Goal: Task Accomplishment & Management: Complete application form

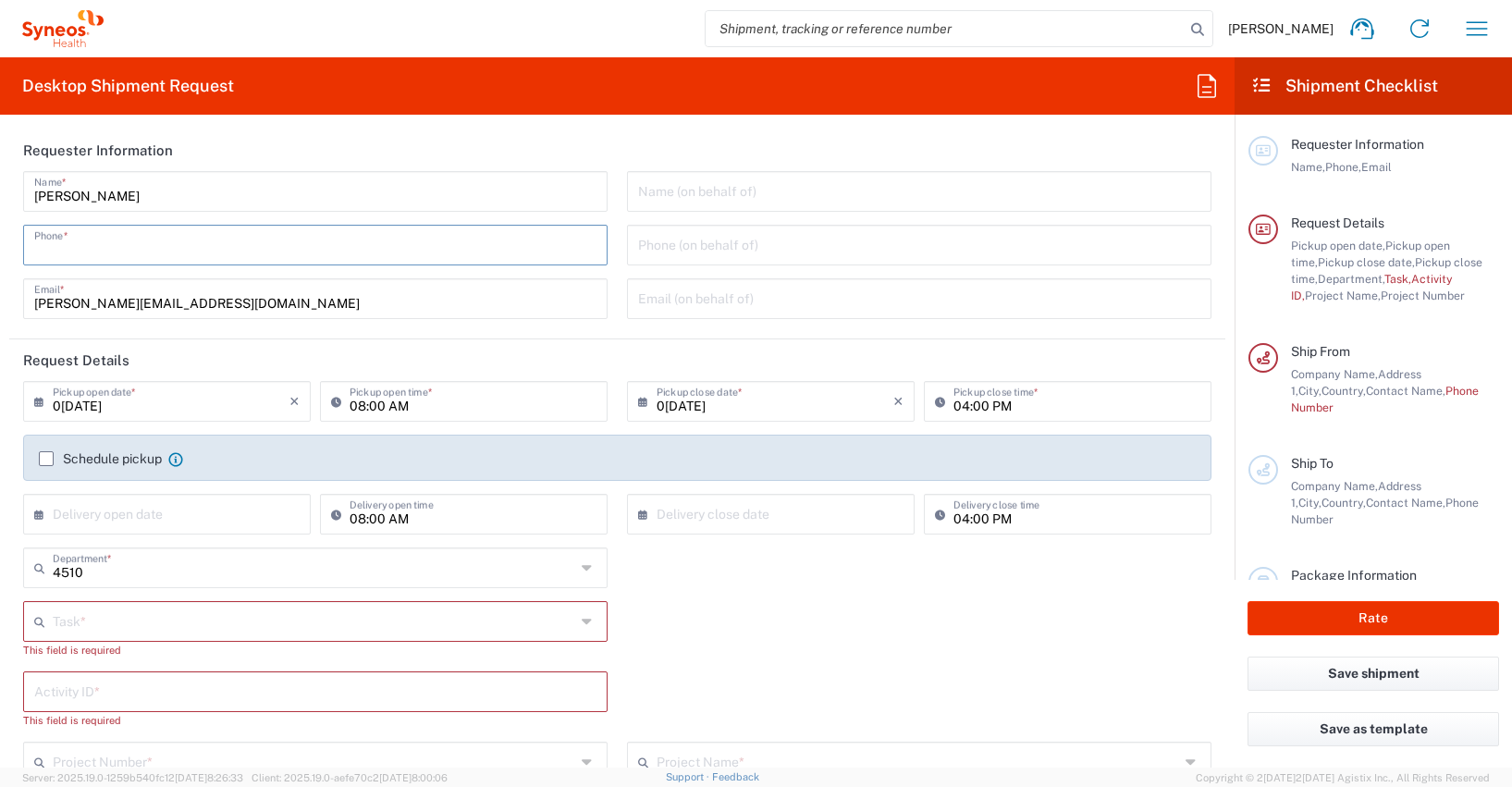
click at [89, 252] on input "tel" at bounding box center [315, 244] width 562 height 33
type input "[PHONE_NUMBER]"
type input "[PERSON_NAME][EMAIL_ADDRESS][DOMAIN_NAME]"
type input "Other"
type input "4510"
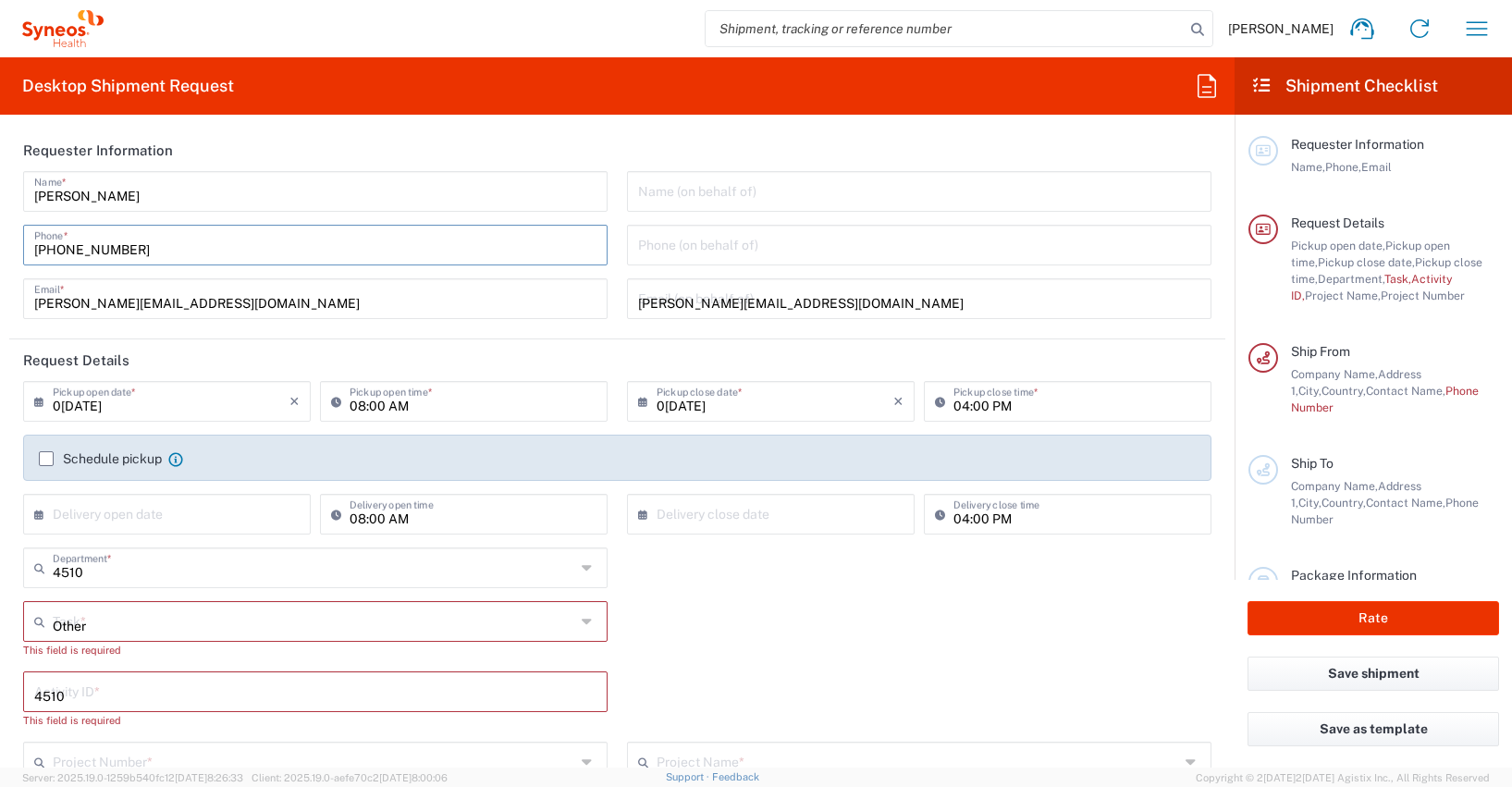
type input "4510 DEPARTMENTAL EXPENSE"
type input "[PHONE_NUMBER]"
type input "[PERSON_NAME]"
type input "[STREET_ADDRESS]"
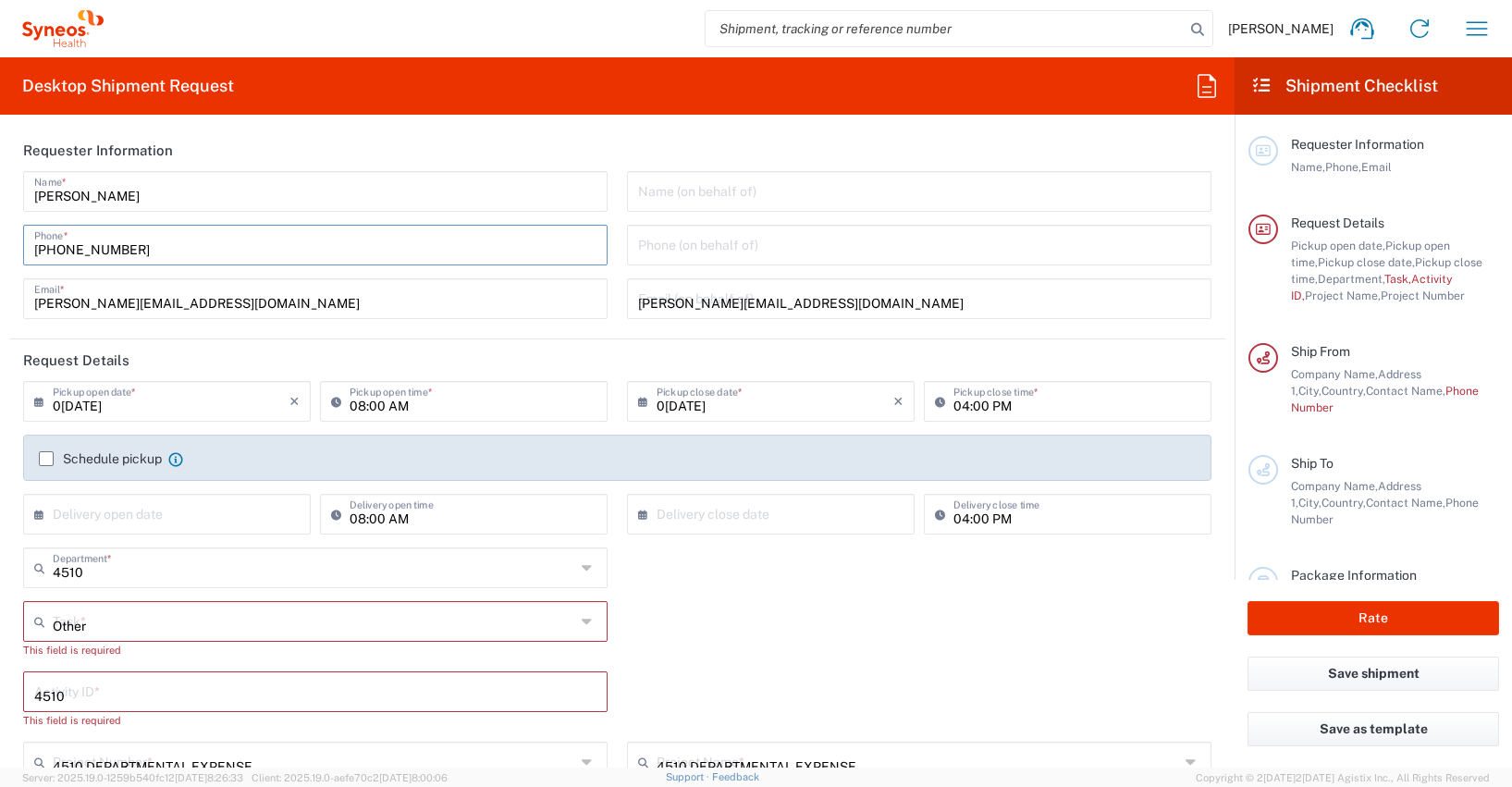
type input "[GEOGRAPHIC_DATA]"
type input "65185"
type input "[PERSON_NAME]"
type input "[PHONE_NUMBER]"
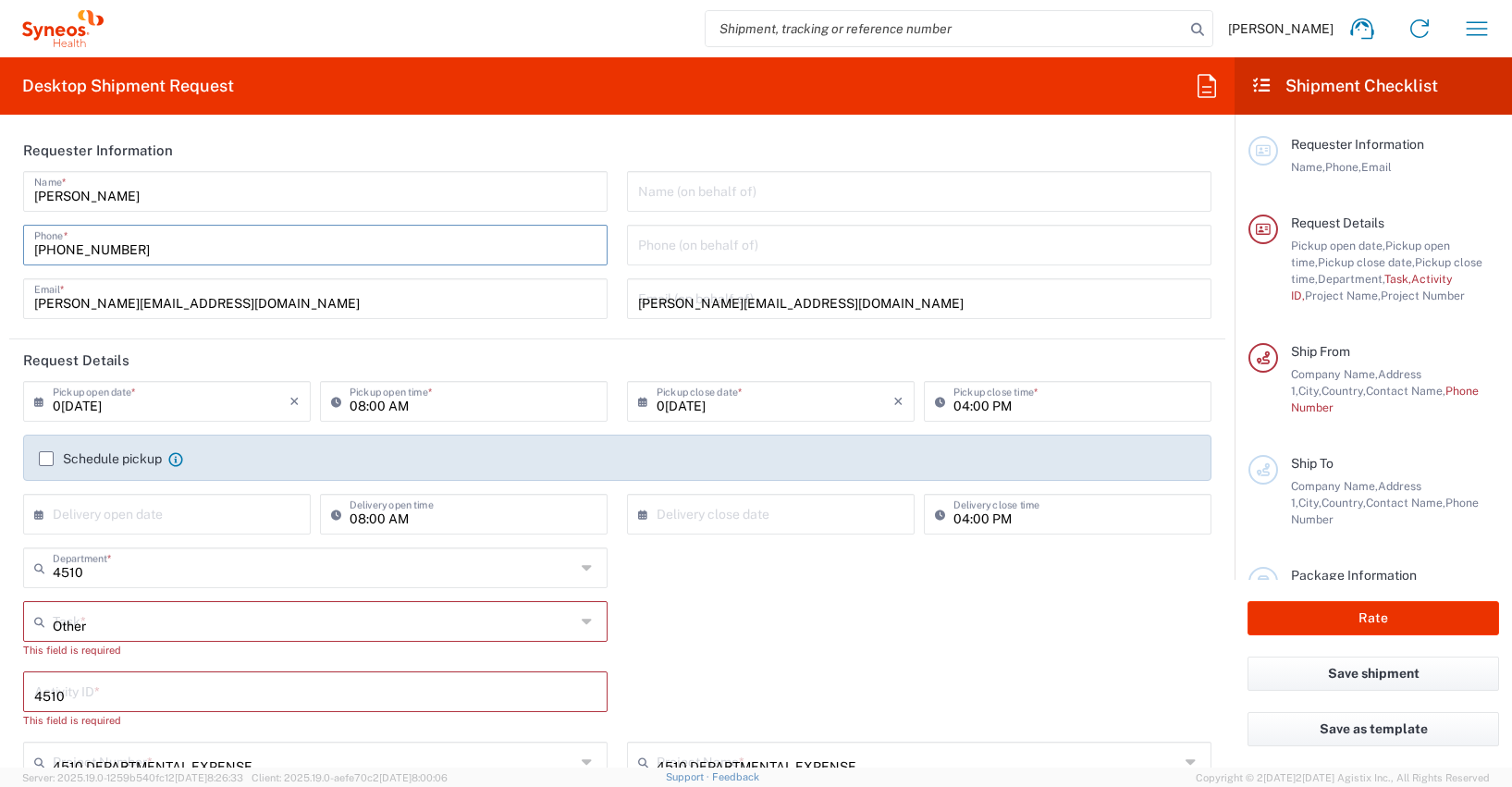
type input "[PERSON_NAME][EMAIL_ADDRESS][PERSON_NAME][DOMAIN_NAME]"
type input "[US_VEHICLE_IDENTIFICATION_NUMBER]"
type input "1"
type input "33.02"
type input "29.21"
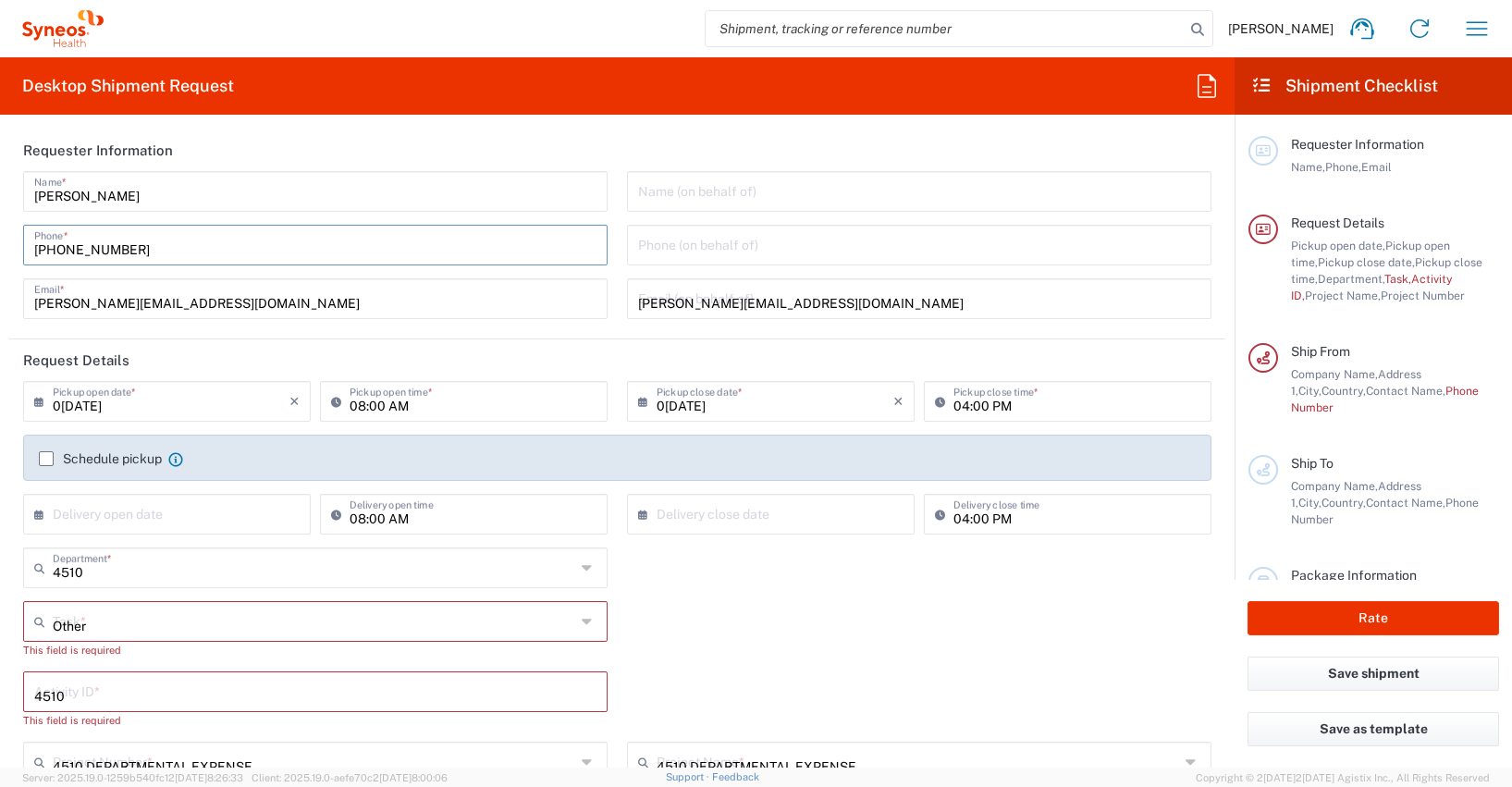
type input "6.35"
type input "2.5"
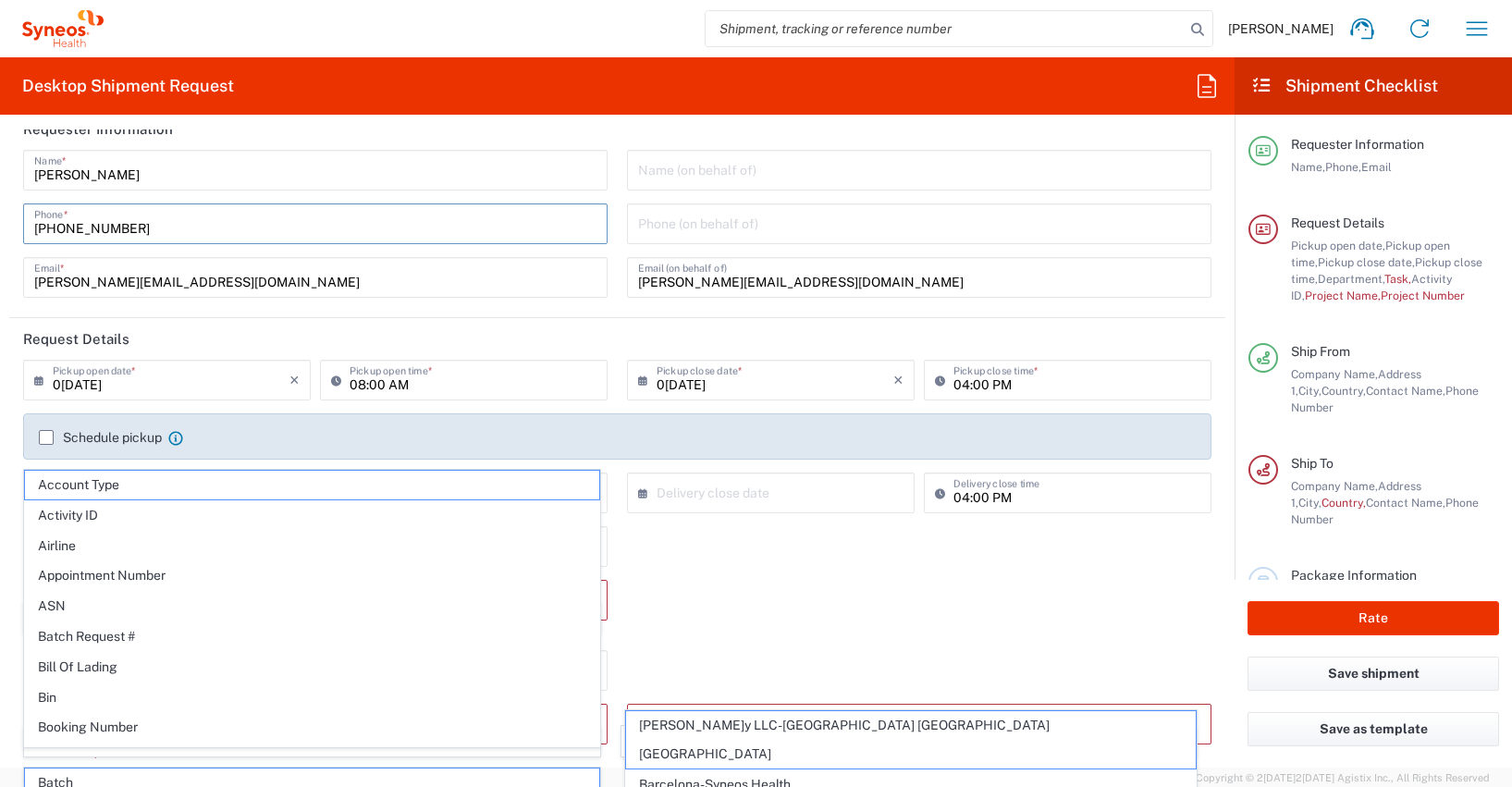
scroll to position [50, 0]
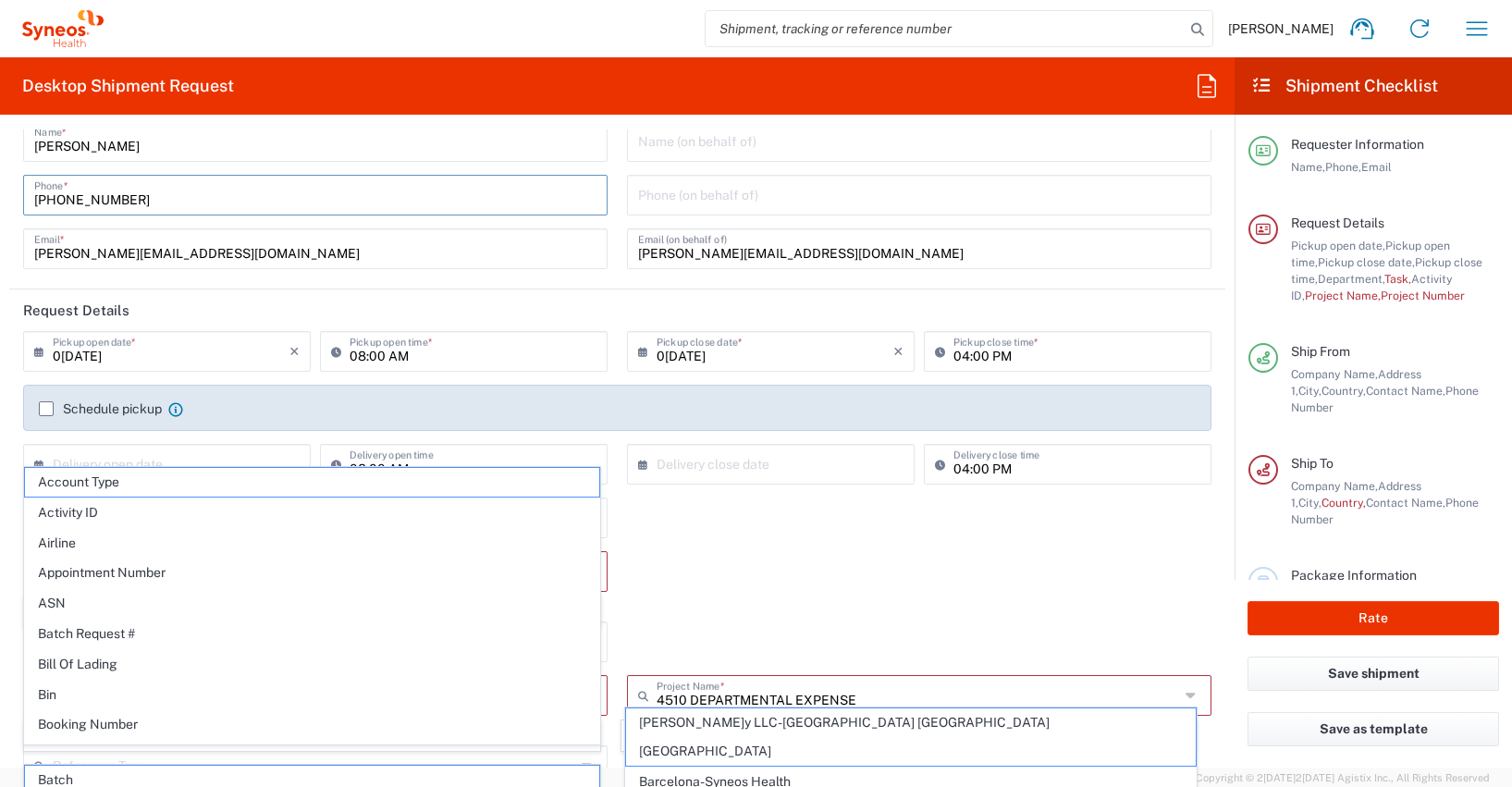
click at [45, 354] on icon at bounding box center [44, 352] width 19 height 30
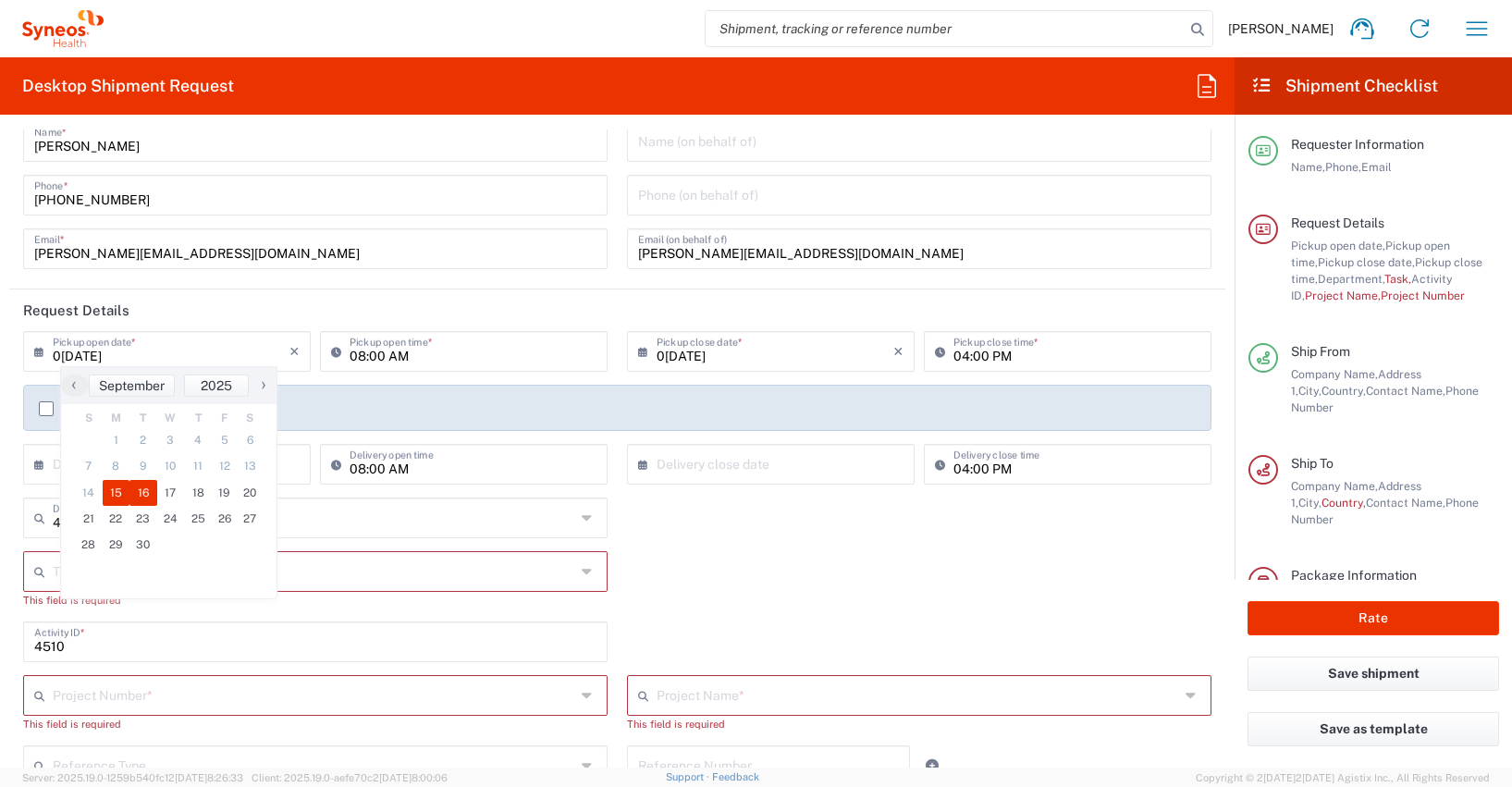
click at [142, 491] on span "16" at bounding box center [144, 493] width 28 height 26
type input "09/16/2025"
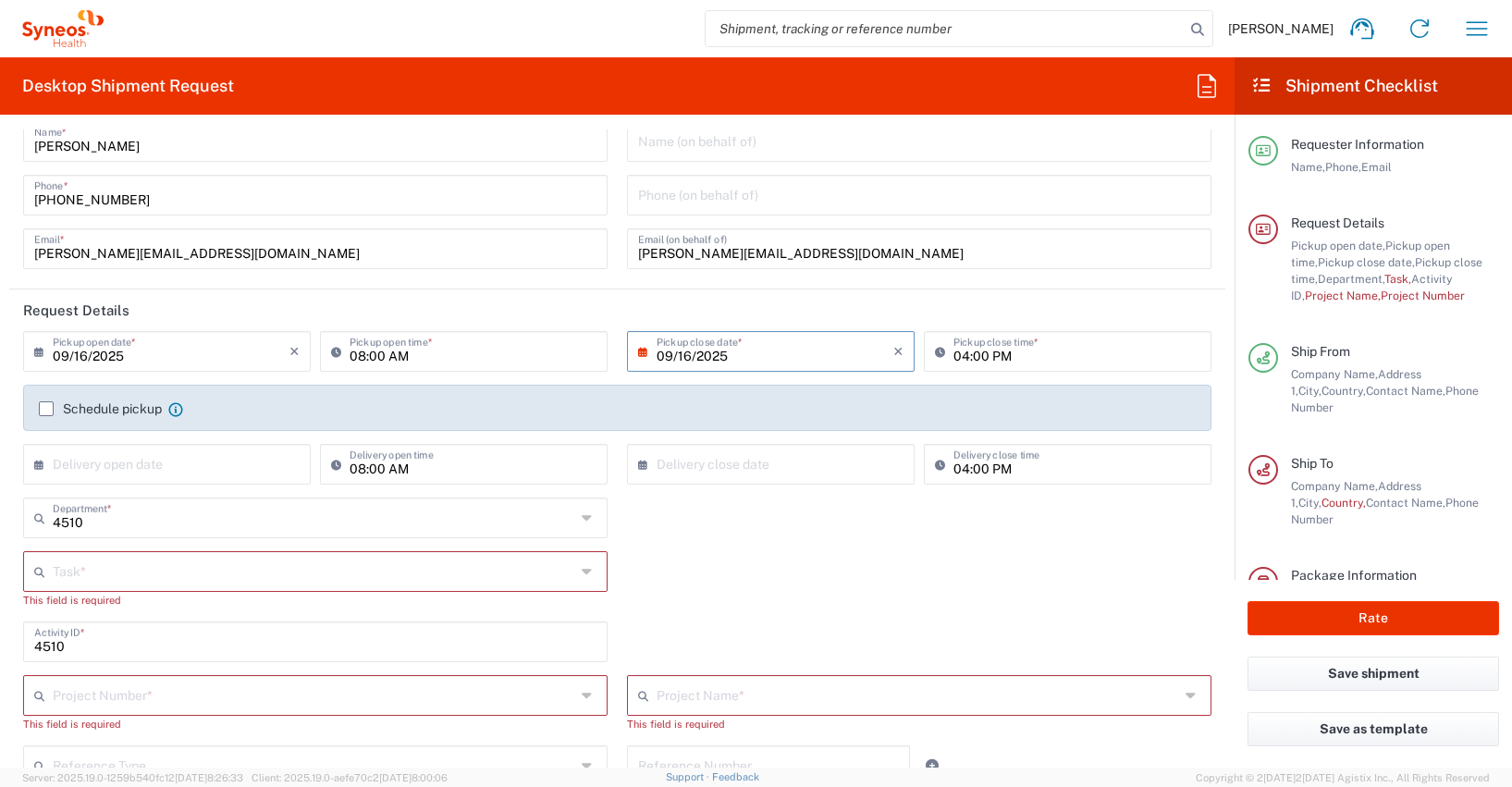
click at [640, 356] on icon at bounding box center [648, 352] width 19 height 30
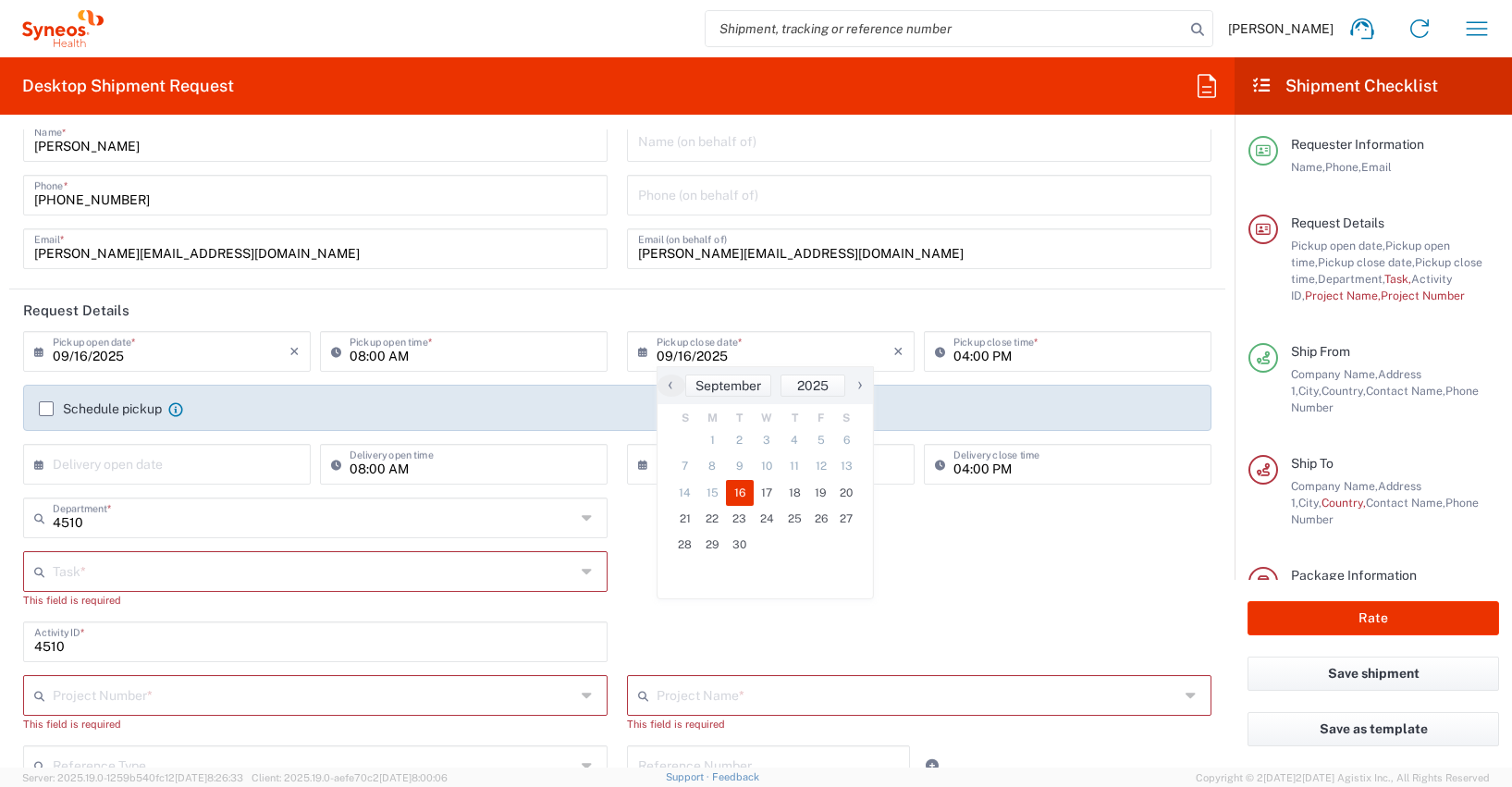
click at [738, 490] on span "16" at bounding box center [740, 493] width 28 height 26
click at [742, 492] on span "16" at bounding box center [740, 493] width 28 height 26
click at [1002, 546] on div "4510 Department * 4510 3000 3100 3109 3110 3111 3112 3125 3130 3135 3136 3150 3…" at bounding box center [618, 524] width 1208 height 53
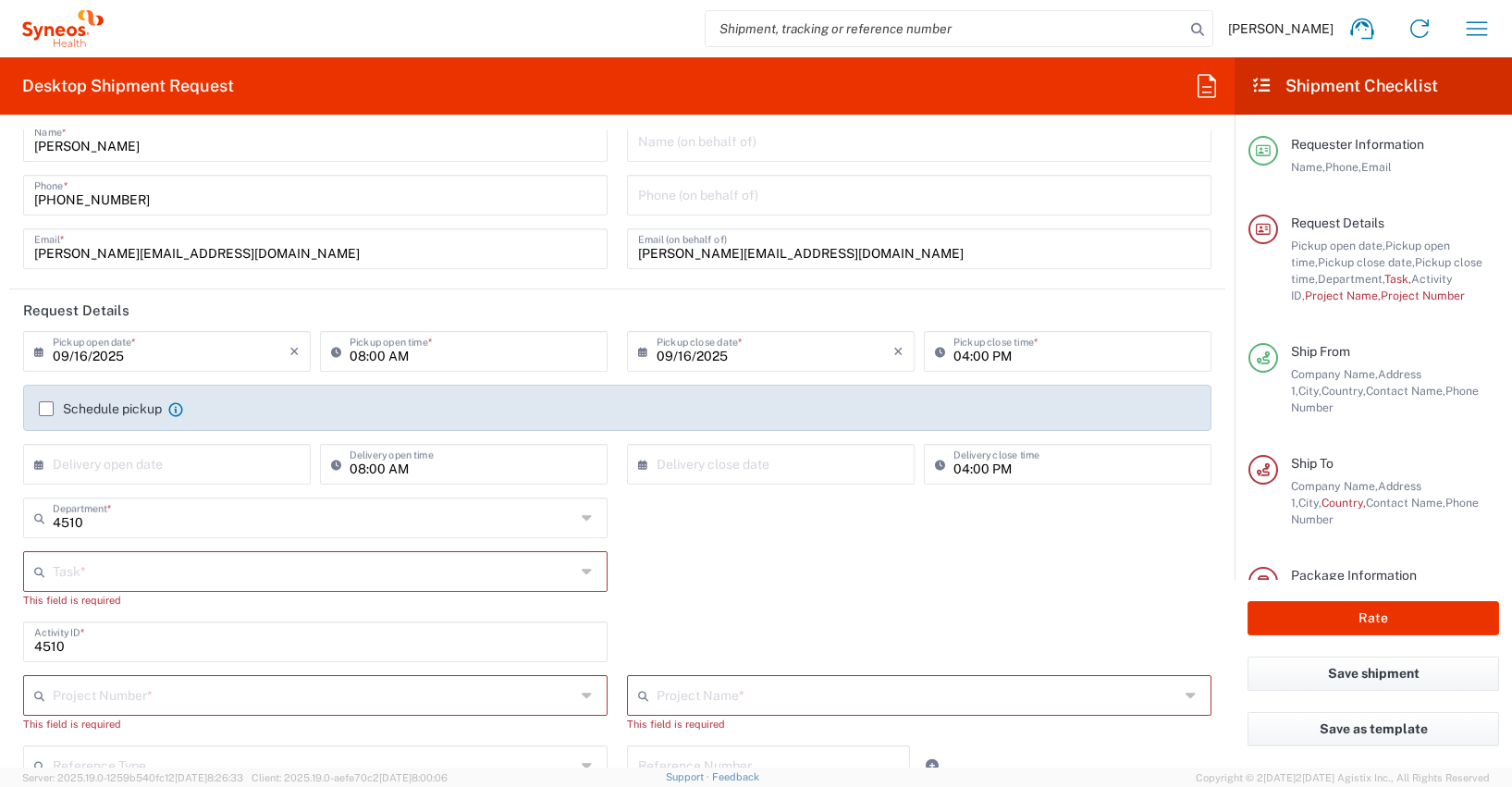
click at [40, 410] on label "Schedule pickup" at bounding box center [101, 409] width 123 height 15
click at [47, 409] on input "Schedule pickup" at bounding box center [47, 409] width 0 height 0
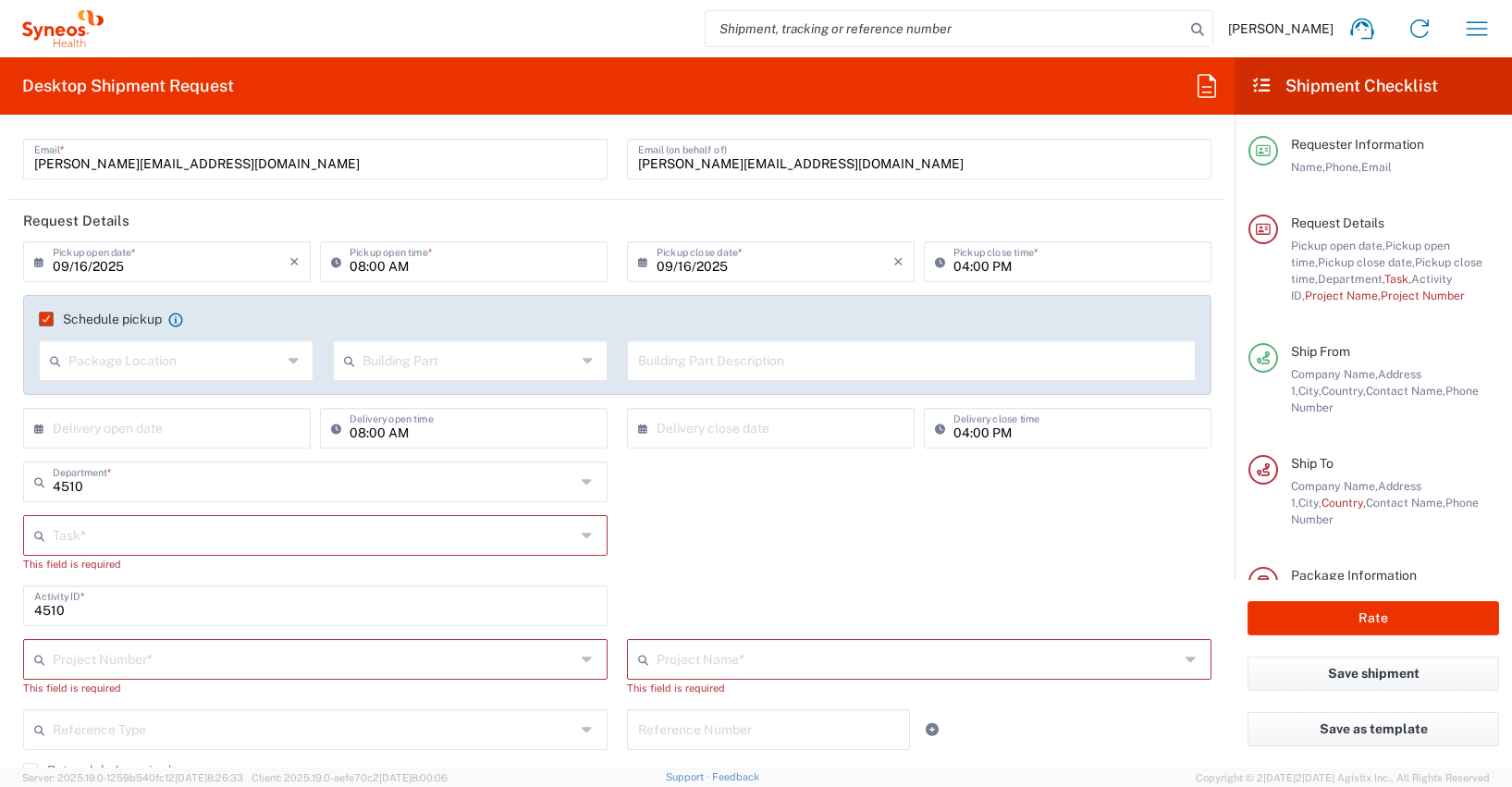
scroll to position [401, 0]
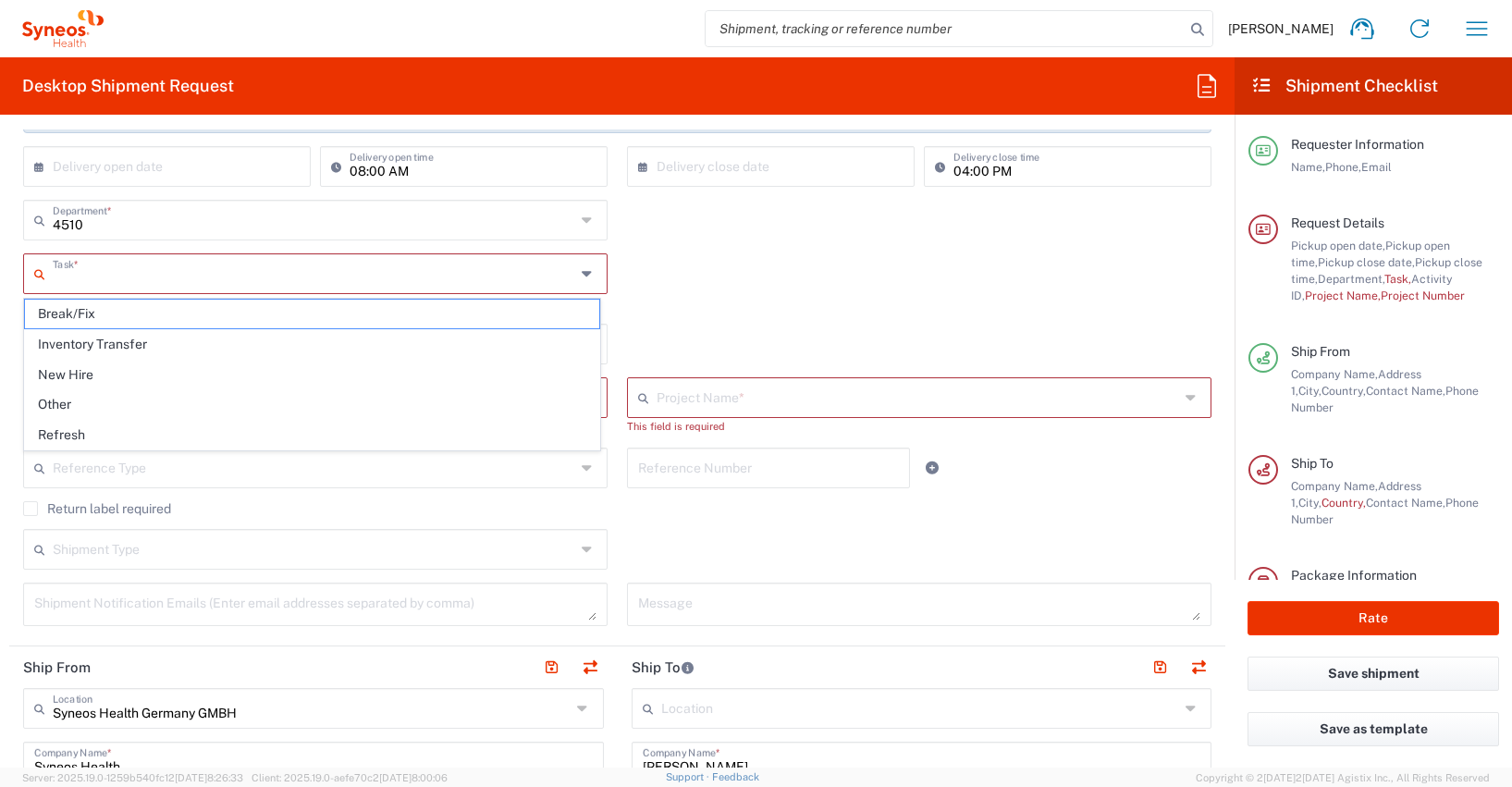
click at [57, 276] on input "text" at bounding box center [314, 272] width 523 height 33
click at [59, 408] on span "Other" at bounding box center [312, 404] width 574 height 29
type input "Other"
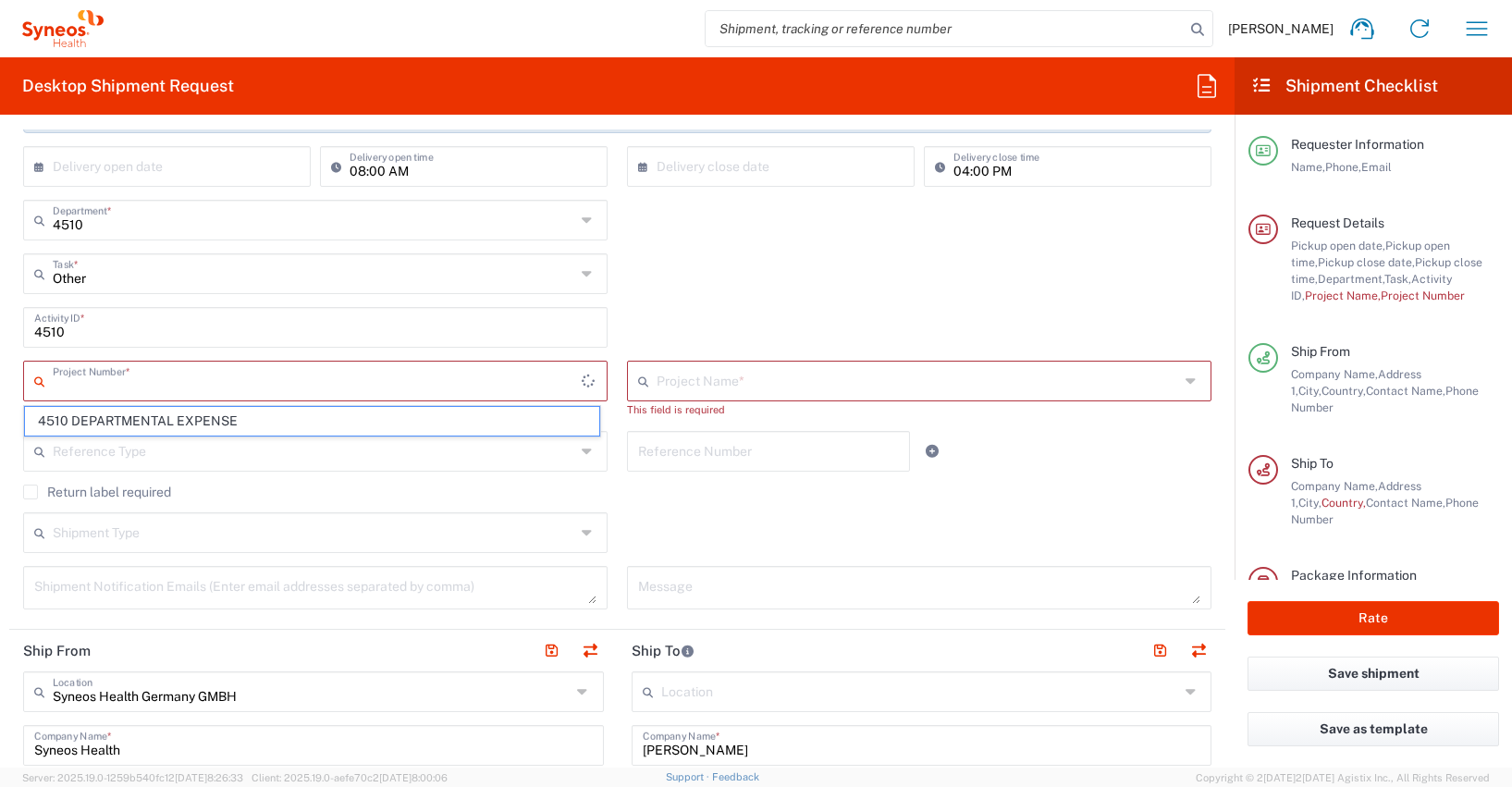
click at [63, 385] on input "text" at bounding box center [316, 379] width 529 height 33
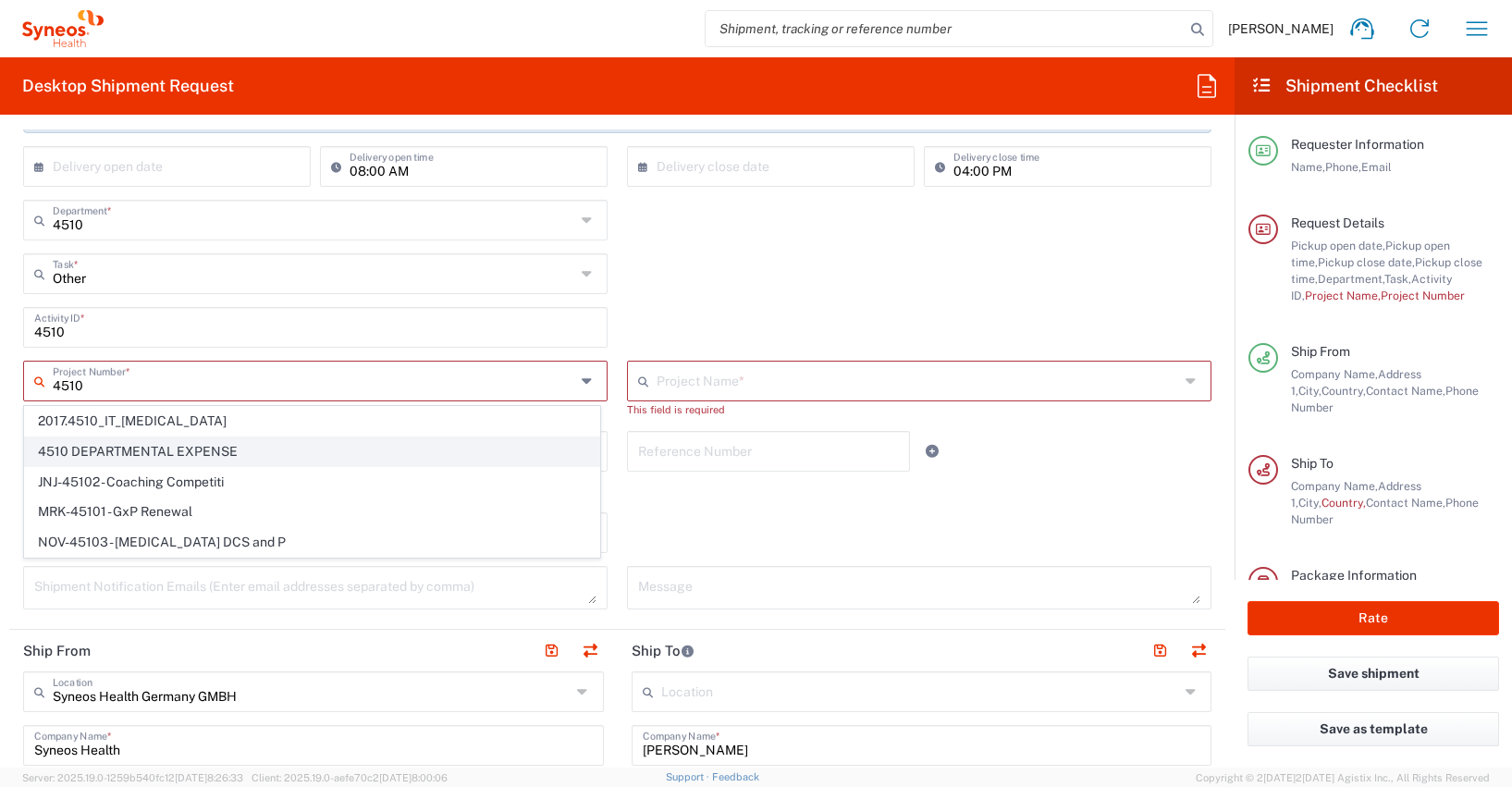
click at [156, 451] on span "4510 DEPARTMENTAL EXPENSE" at bounding box center [312, 452] width 574 height 29
type input "4510 DEPARTMENTAL EXPENSE"
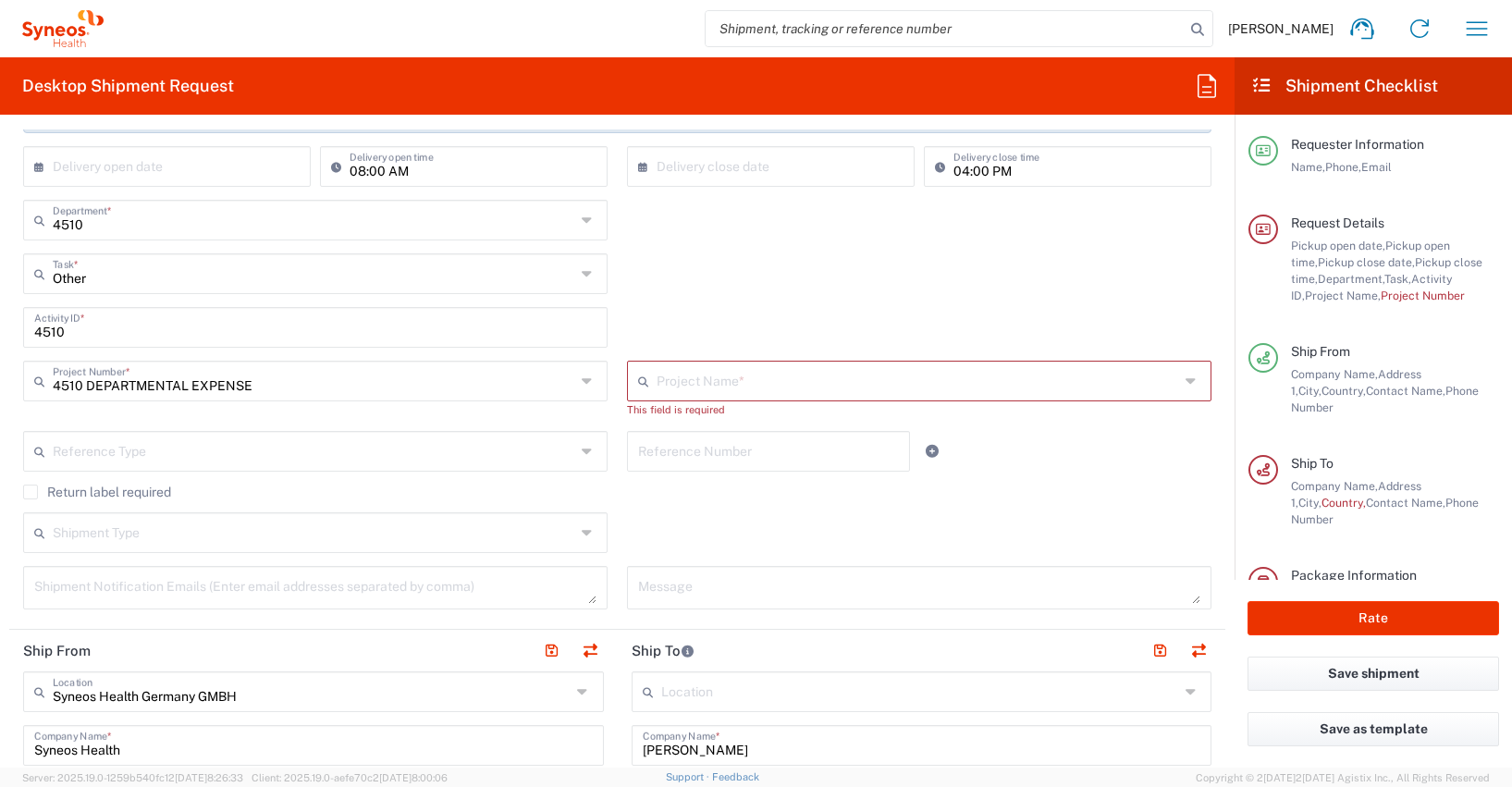
type input "4510 DEPARTMENTAL EXPENSE"
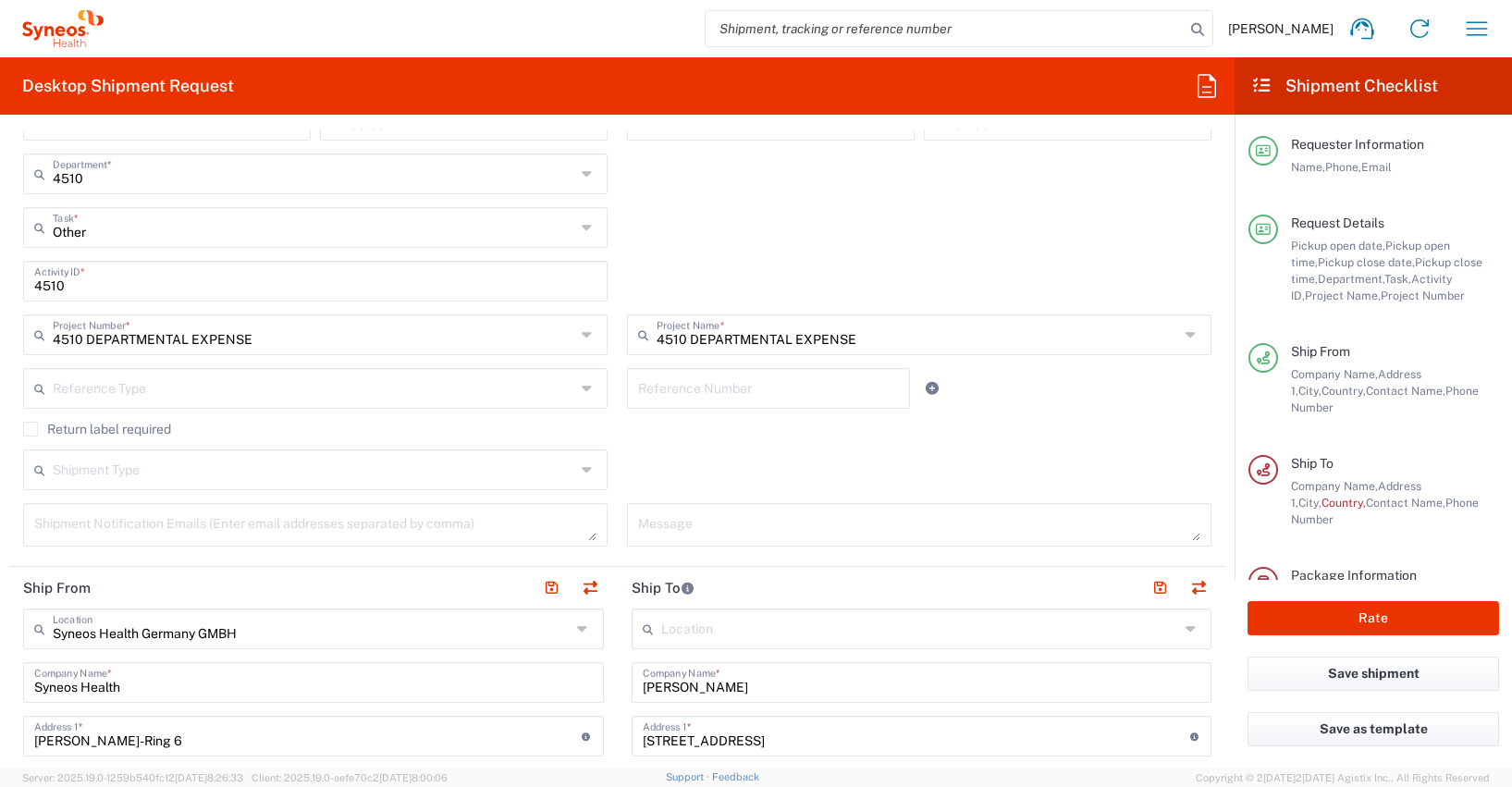
scroll to position [534, 0]
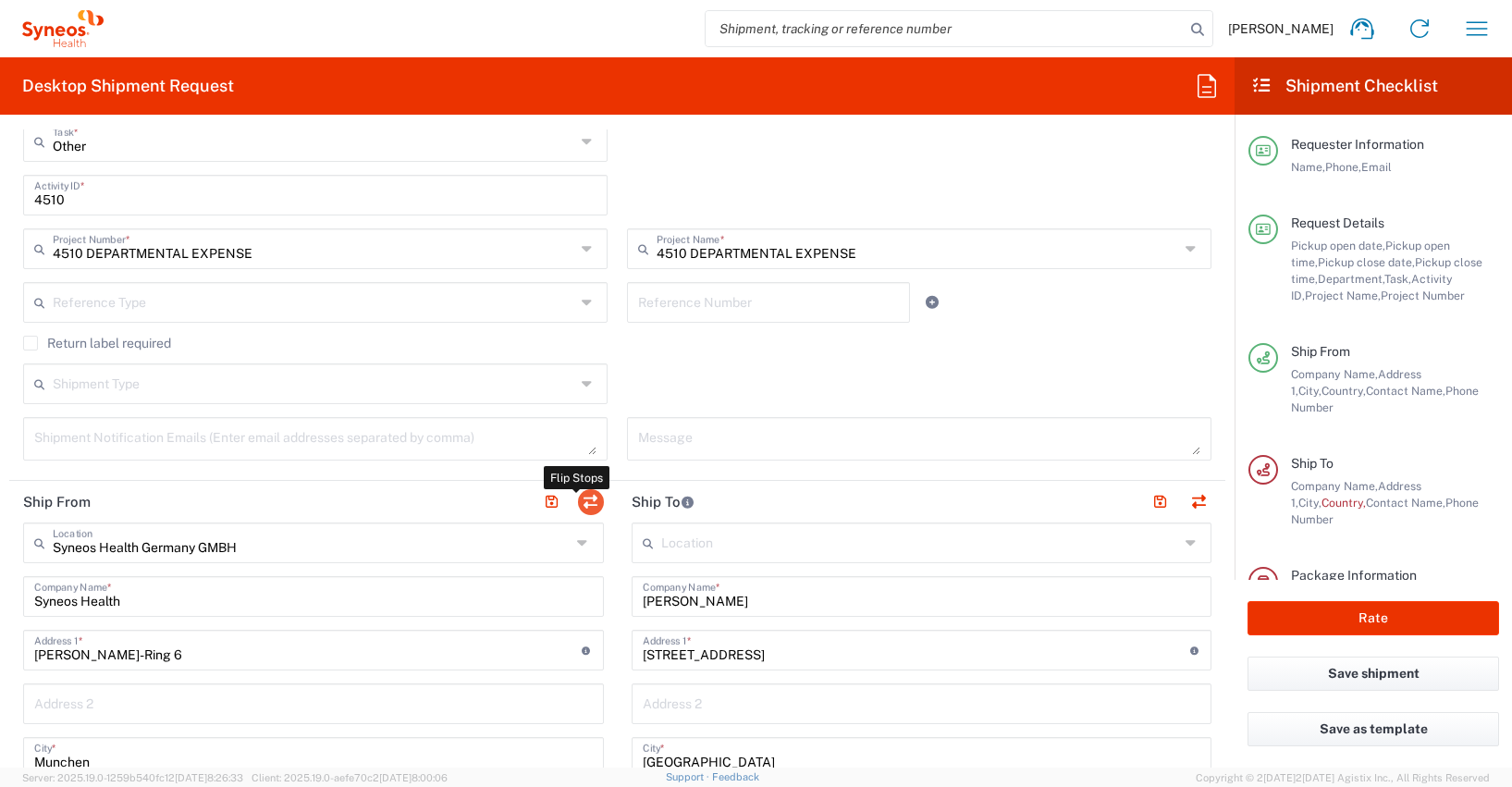
click at [581, 501] on button "button" at bounding box center [591, 502] width 26 height 26
type input "[PERSON_NAME]"
type input "[STREET_ADDRESS]"
type input "[GEOGRAPHIC_DATA]"
type input "65185"
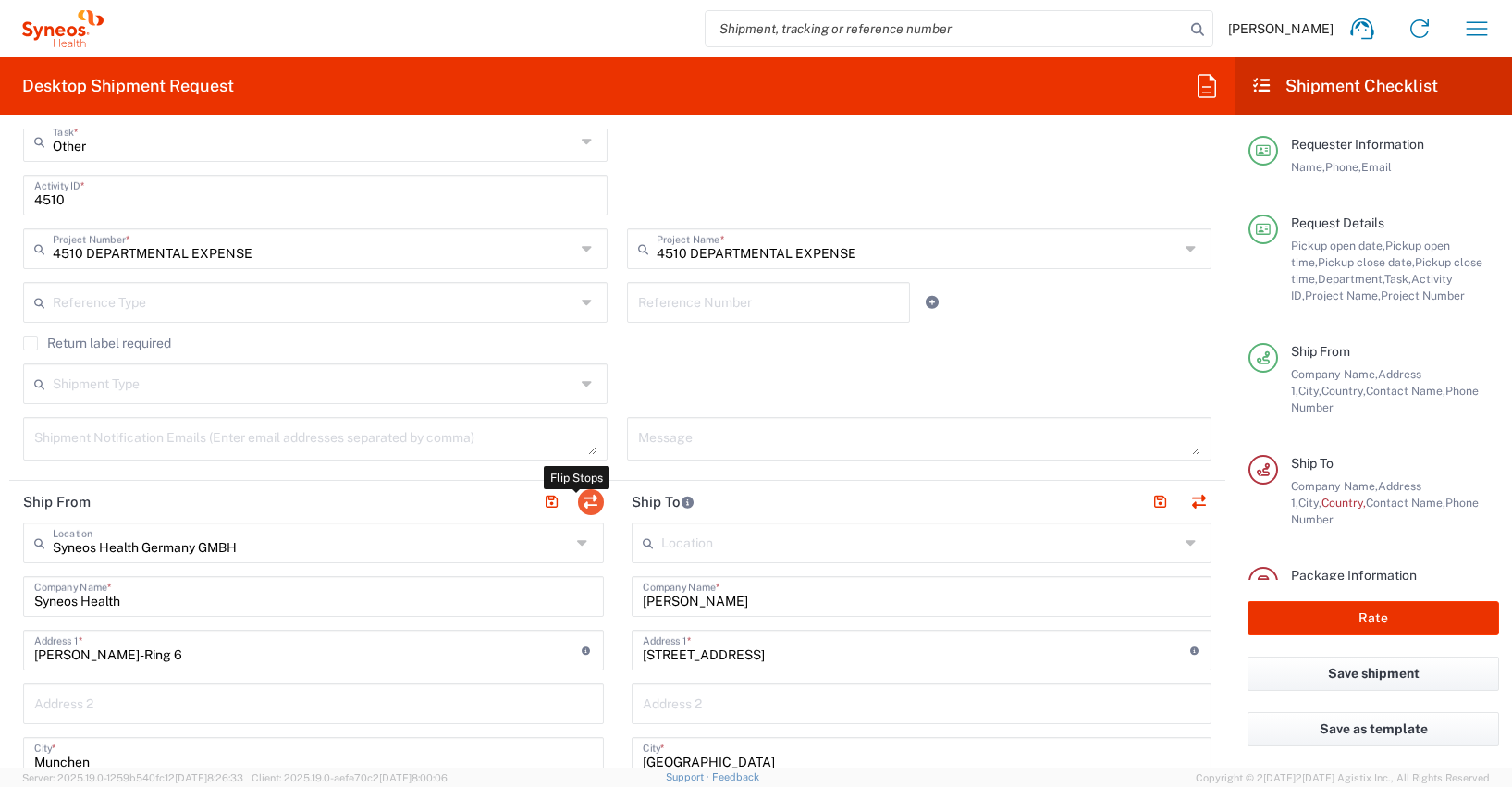
type input "[PERSON_NAME]"
type input "[PHONE_NUMBER]"
type input "[PERSON_NAME][EMAIL_ADDRESS][PERSON_NAME][DOMAIN_NAME]"
type input "Syneos Health Germany GMBH"
type input "Syneos Health"
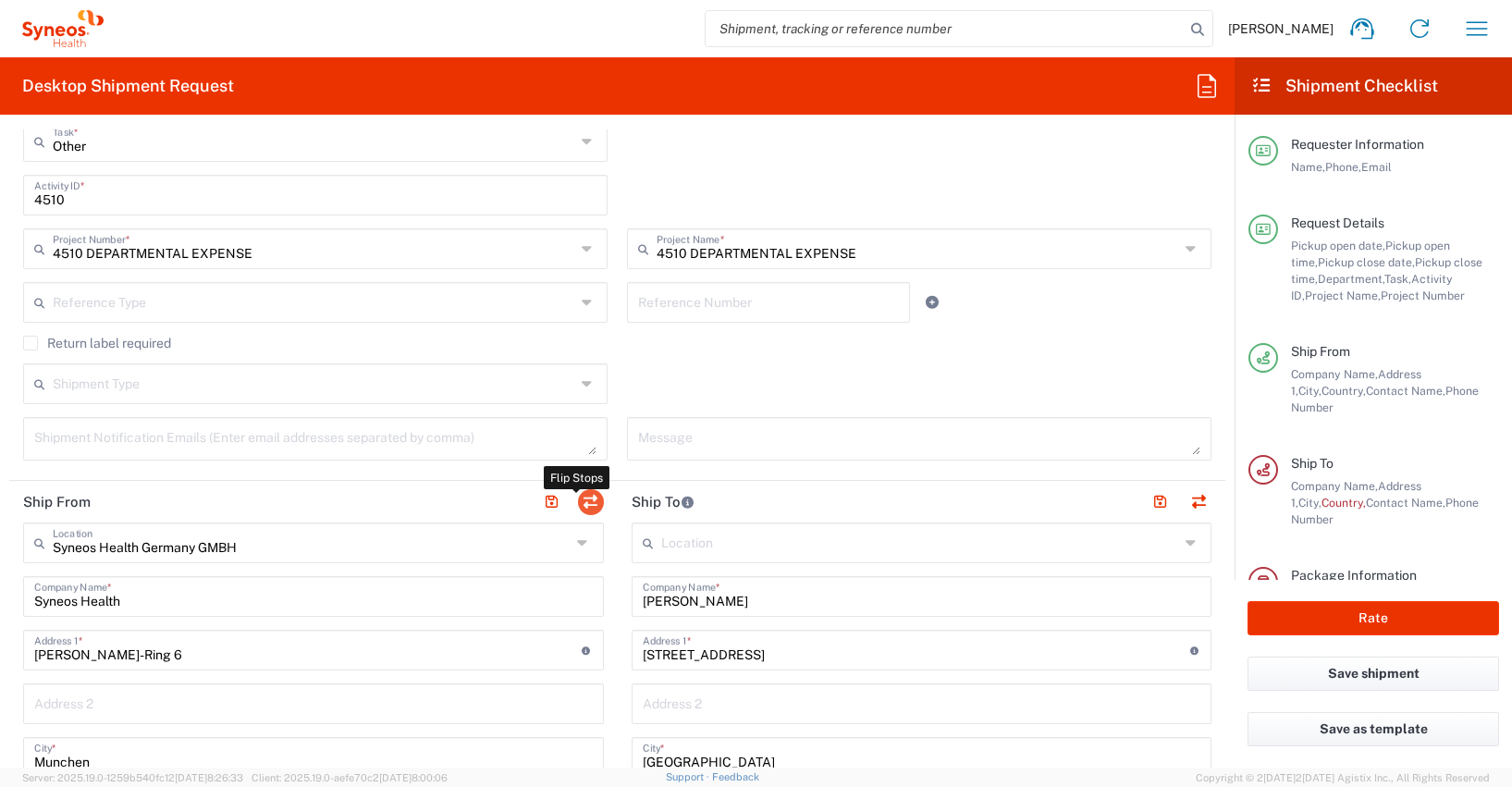
type input "[PERSON_NAME]-Ring 6"
type input "Munchen"
type input "[GEOGRAPHIC_DATA]"
type input "81929"
type input "[PERSON_NAME]"
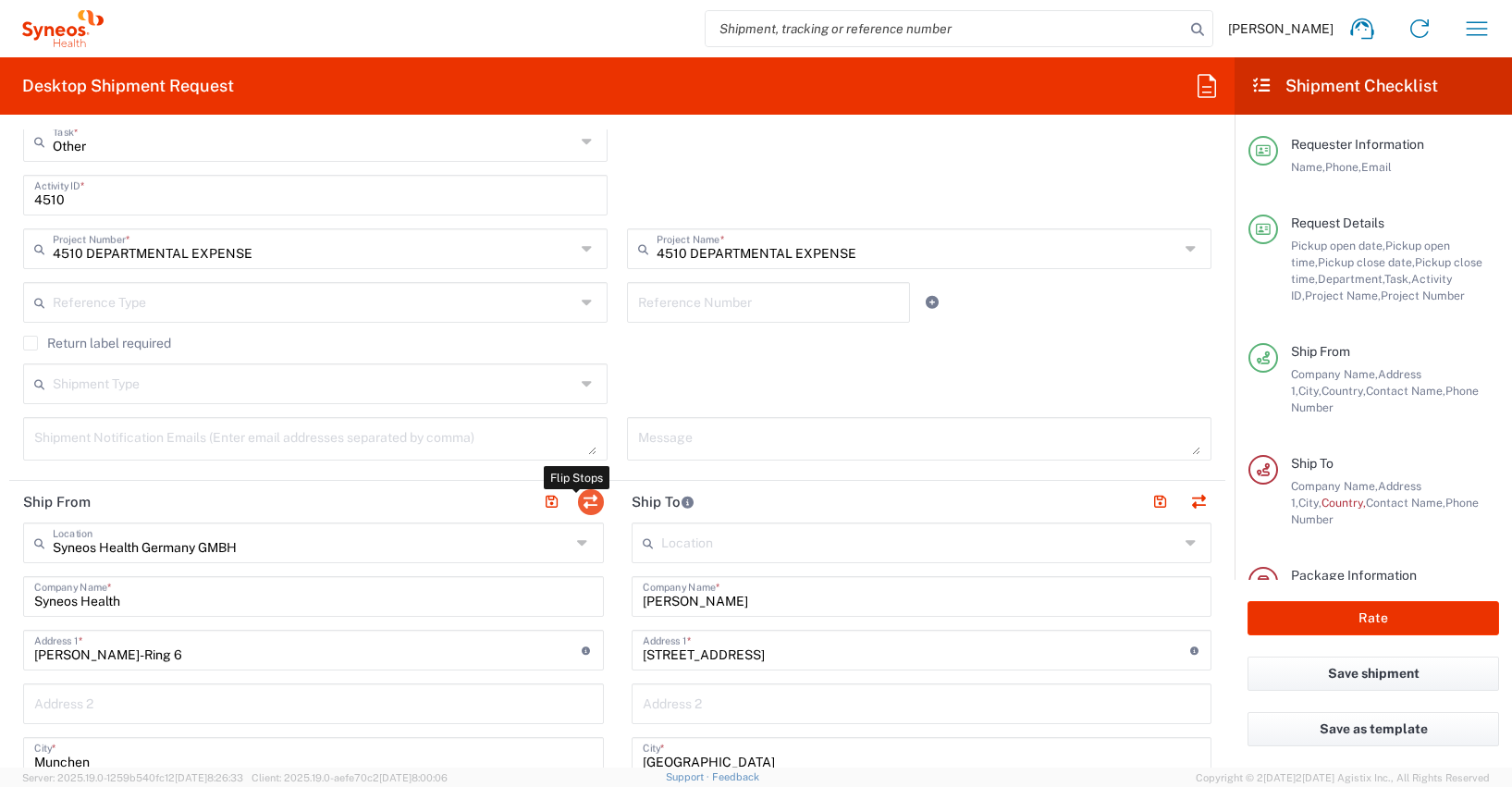
type input "[PHONE_NUMBER]"
type input "[PERSON_NAME][EMAIL_ADDRESS][DOMAIN_NAME]"
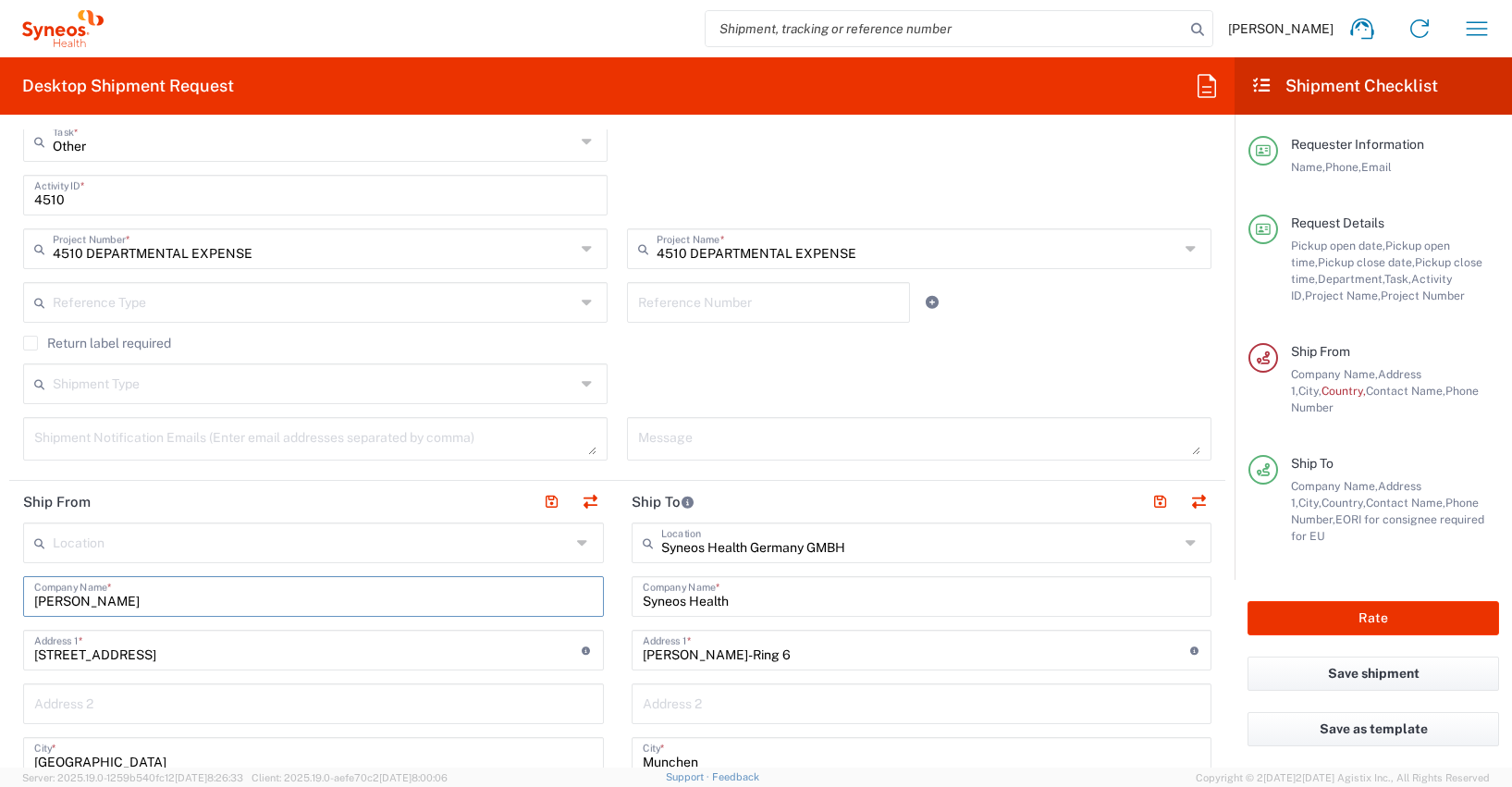
drag, startPoint x: 184, startPoint y: 609, endPoint x: 7, endPoint y: 601, distance: 177.2
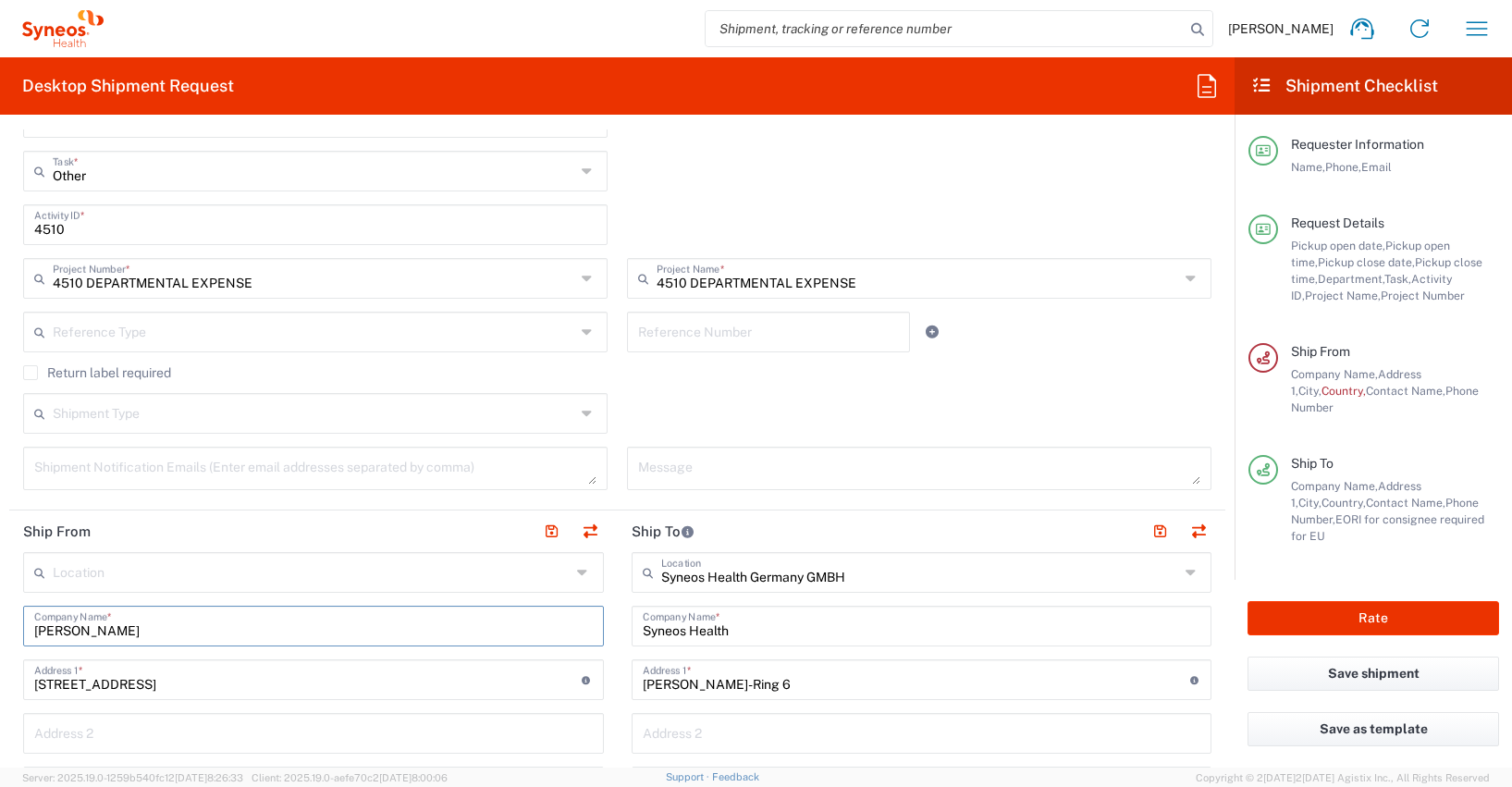
scroll to position [503, 0]
drag, startPoint x: 159, startPoint y: 636, endPoint x: 5, endPoint y: 634, distance: 154.0
click at [5, 634] on form "Requester Information [PERSON_NAME] Name * [PHONE_NUMBER] Phone * [EMAIL_ADDRES…" at bounding box center [617, 449] width 1235 height 639
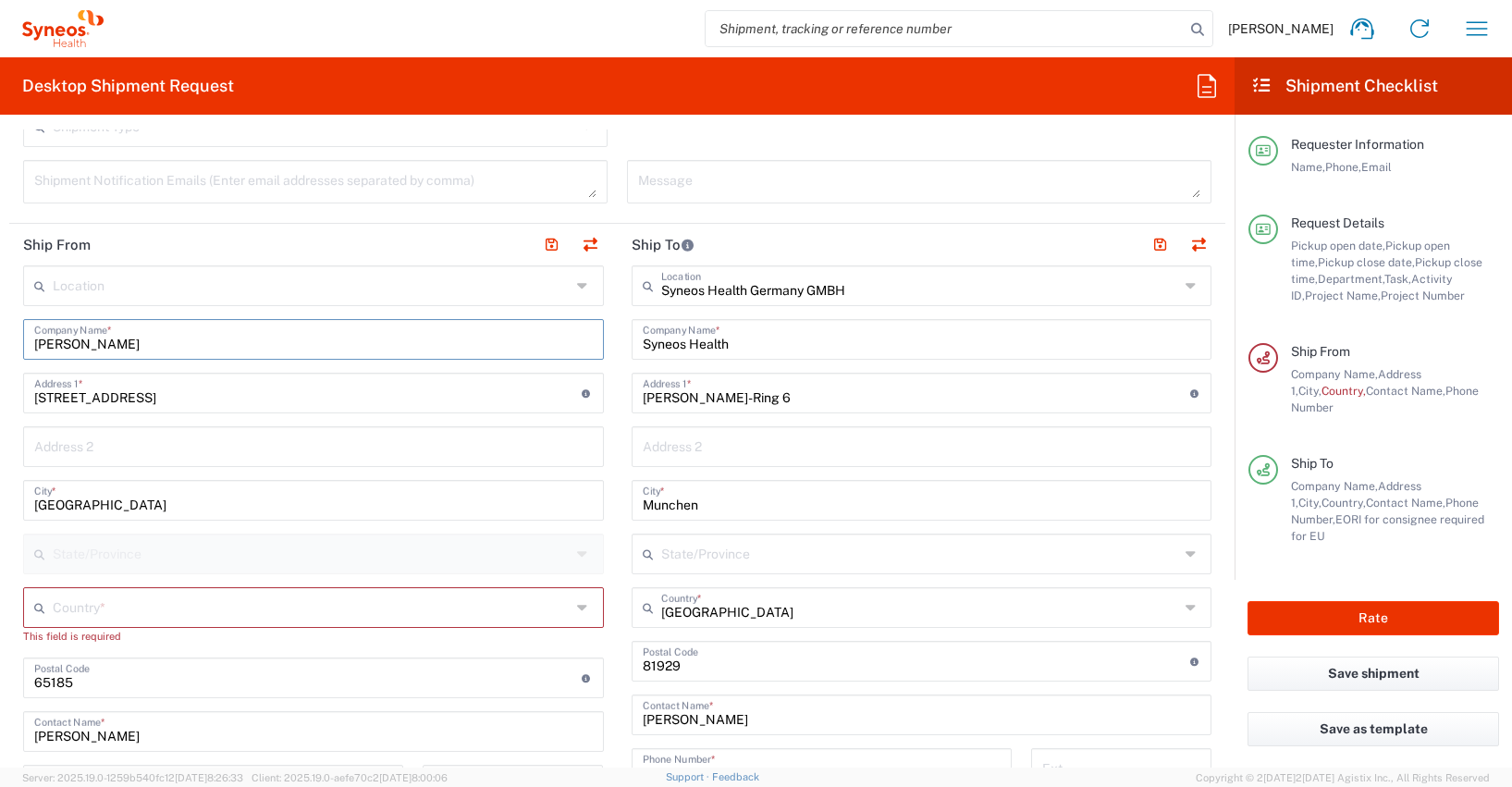
scroll to position [1146, 0]
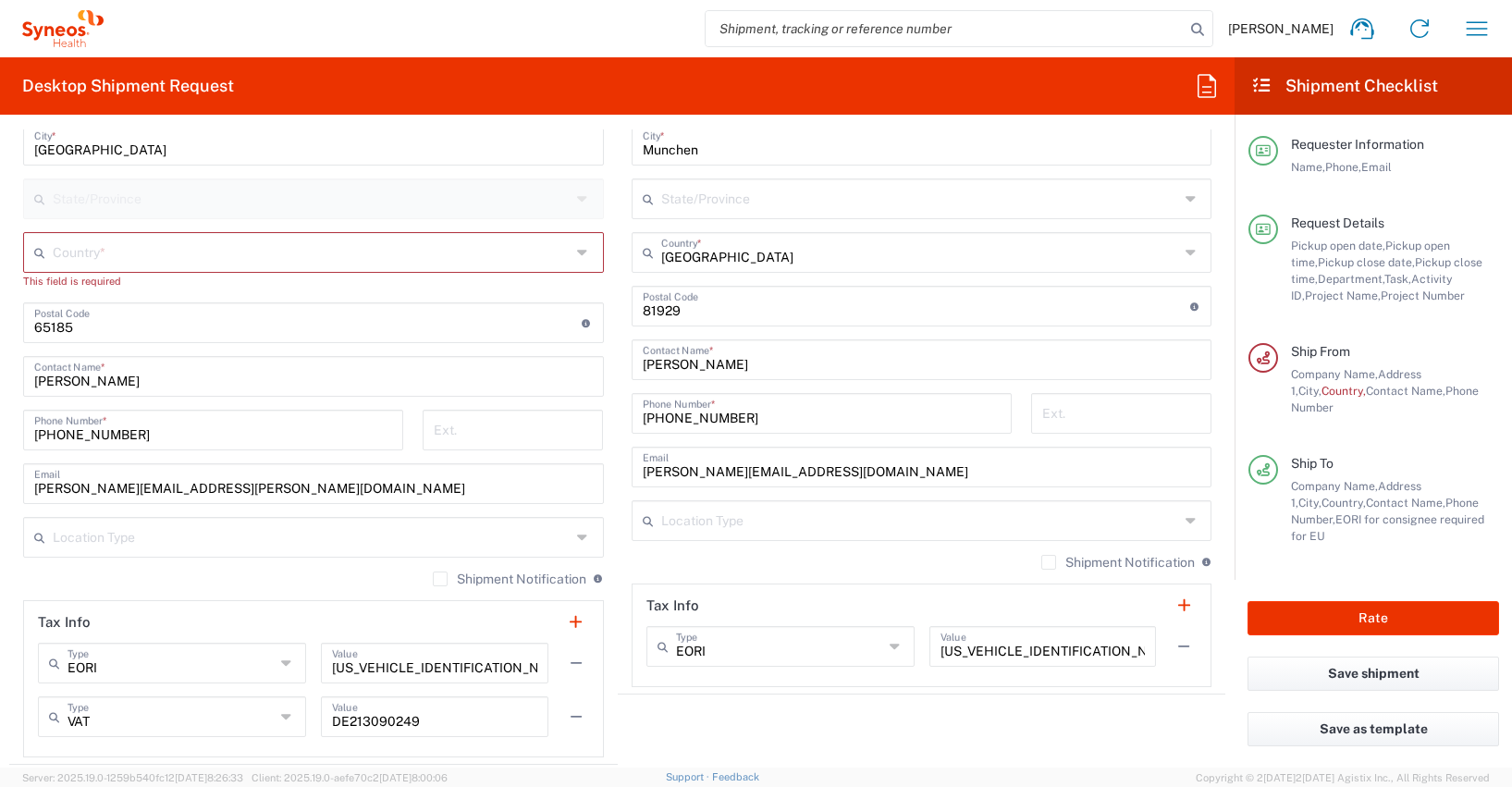
type input "[PERSON_NAME]"
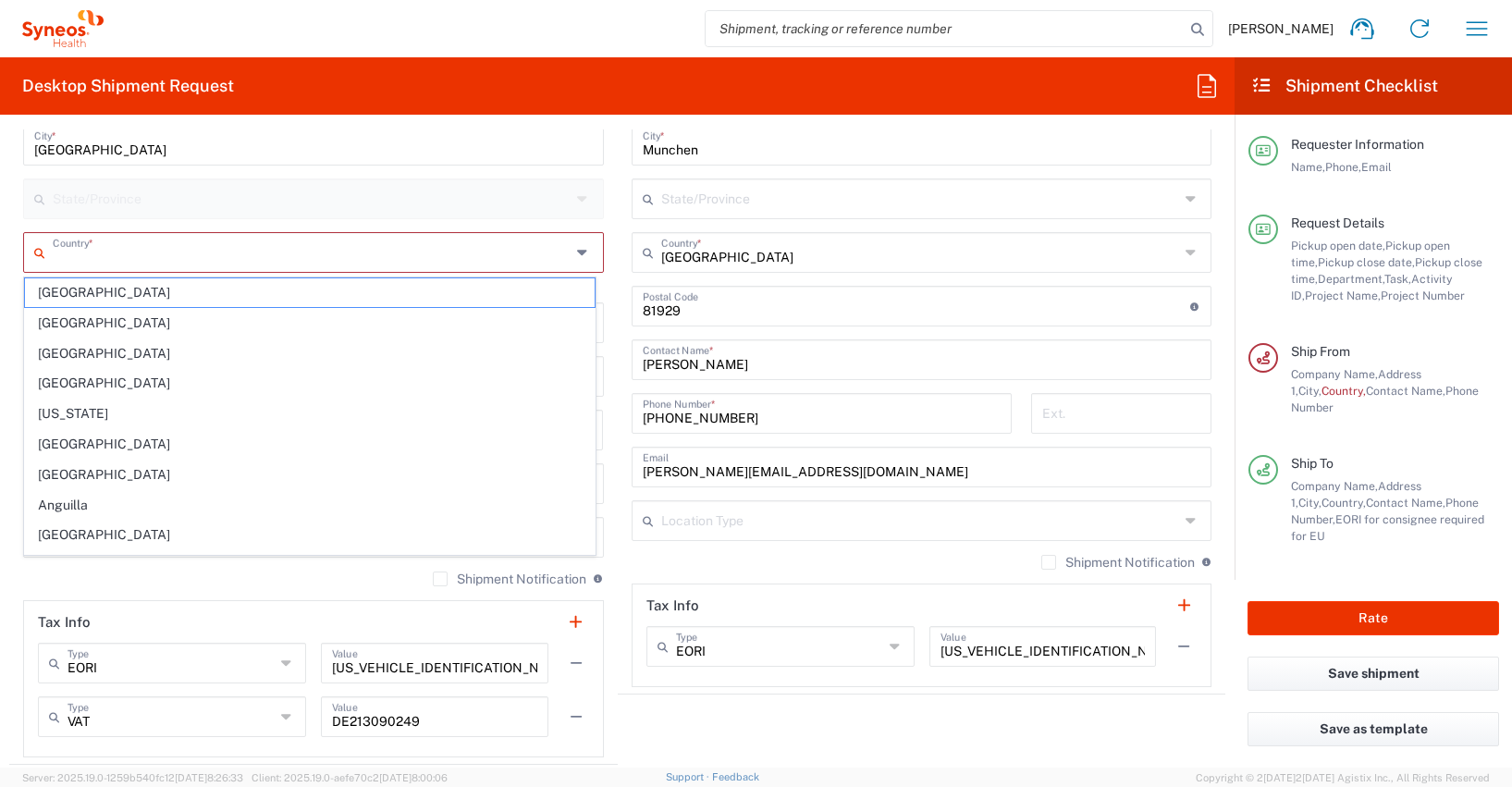
click at [96, 255] on input "text" at bounding box center [311, 251] width 518 height 33
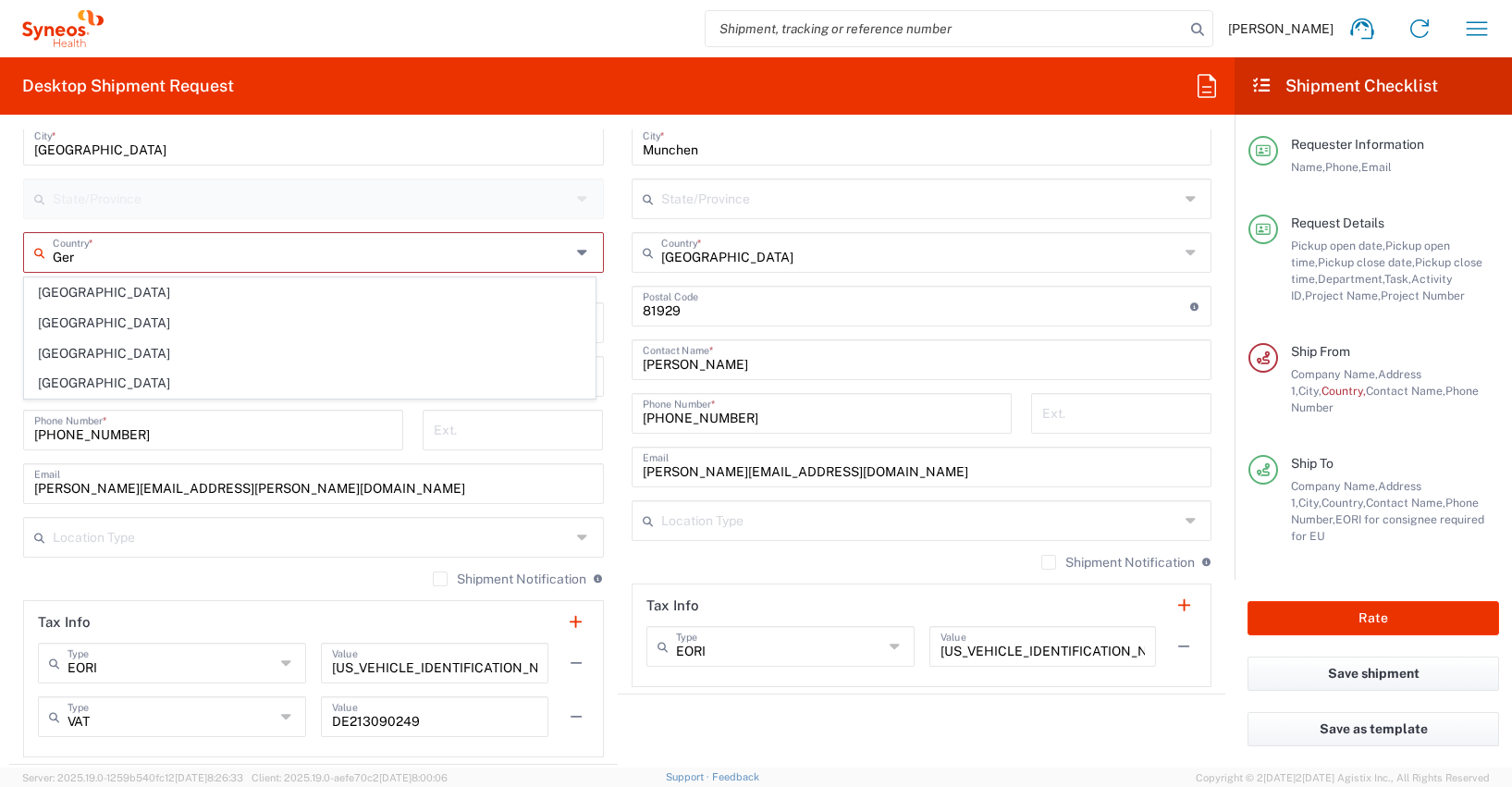
type input "[GEOGRAPHIC_DATA]"
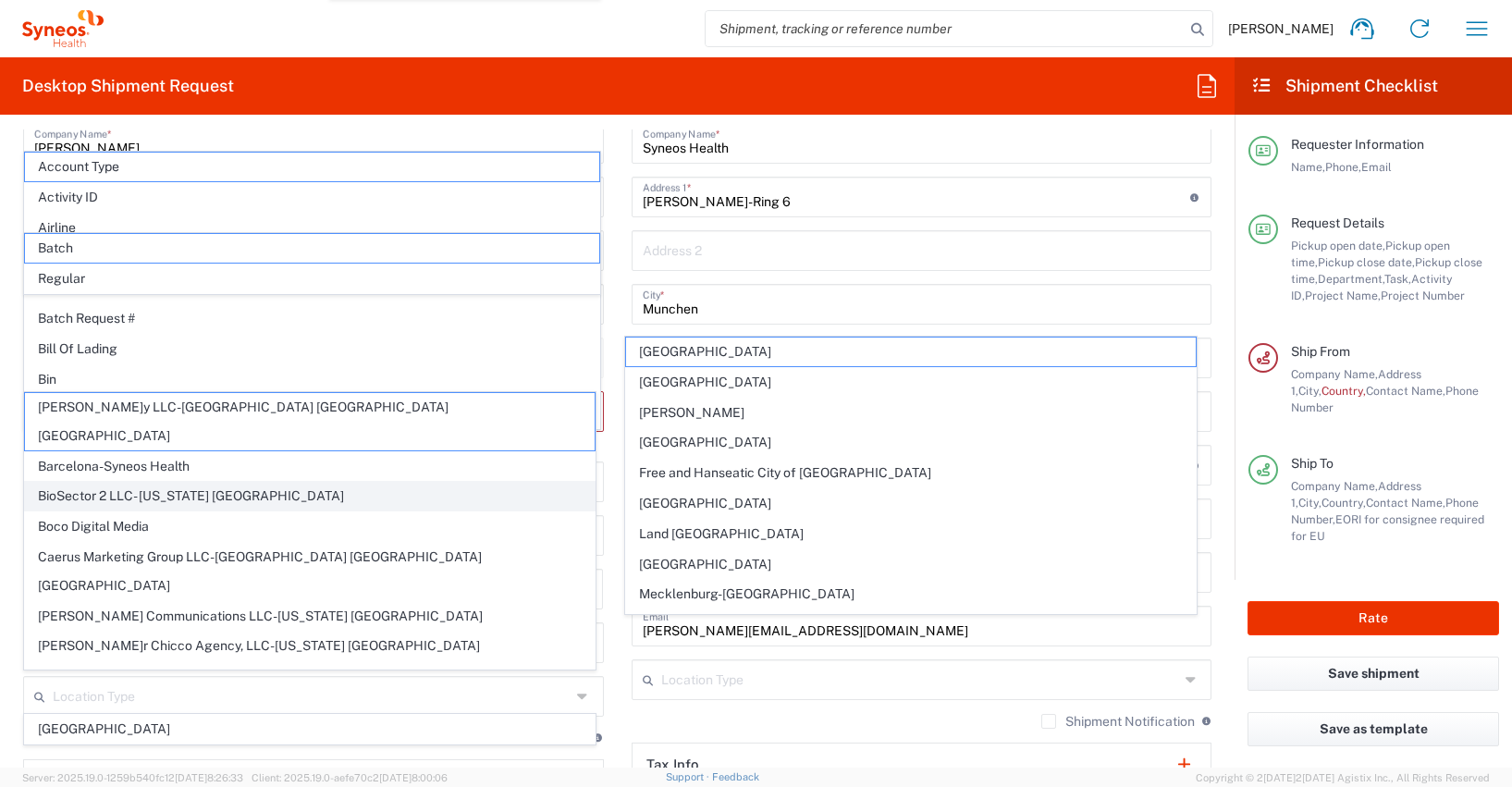
scroll to position [710, 0]
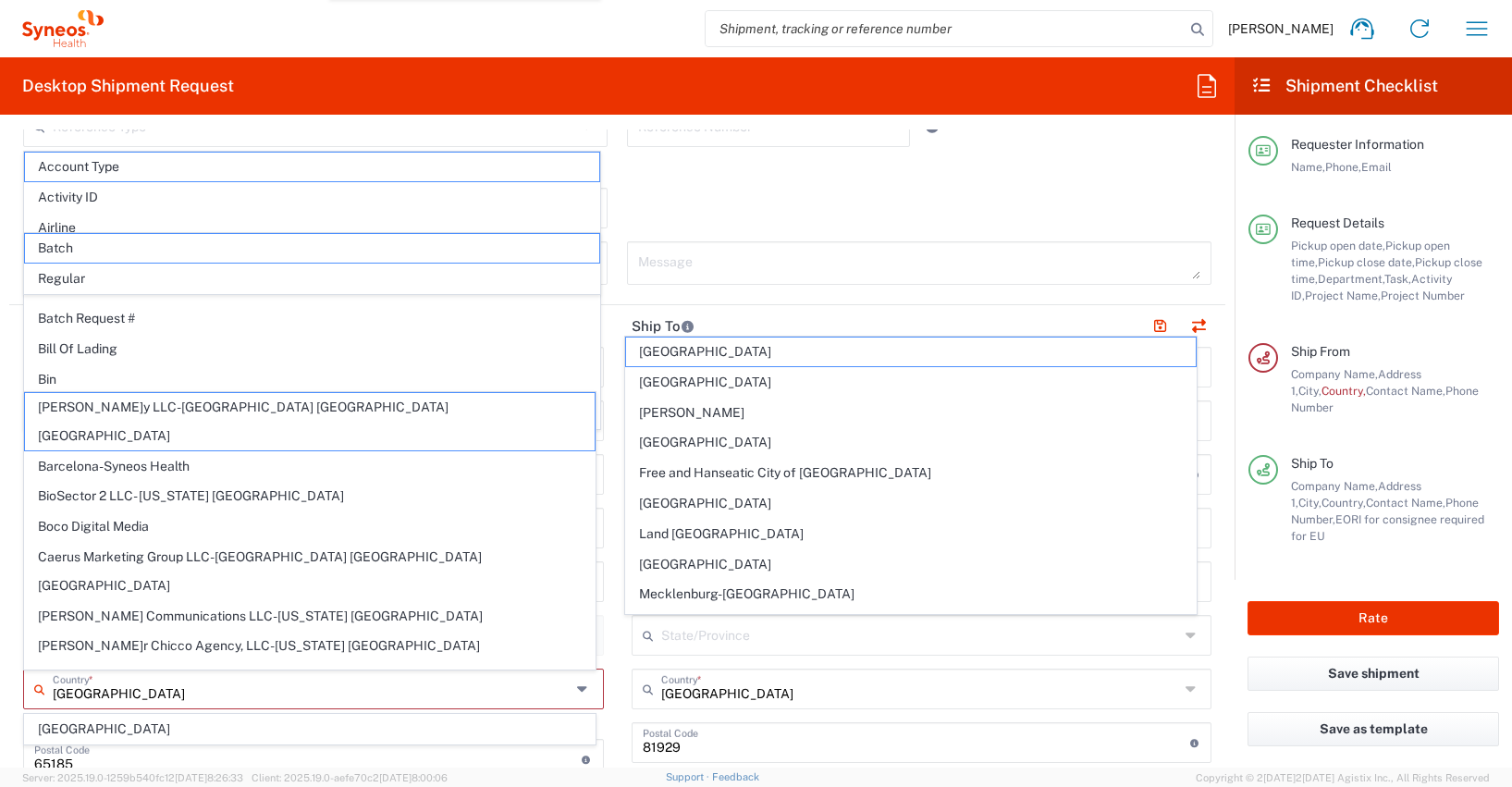
click at [4, 299] on form "Requester Information [PERSON_NAME] Name * [PHONE_NUMBER] Phone * [EMAIL_ADDRES…" at bounding box center [617, 449] width 1235 height 639
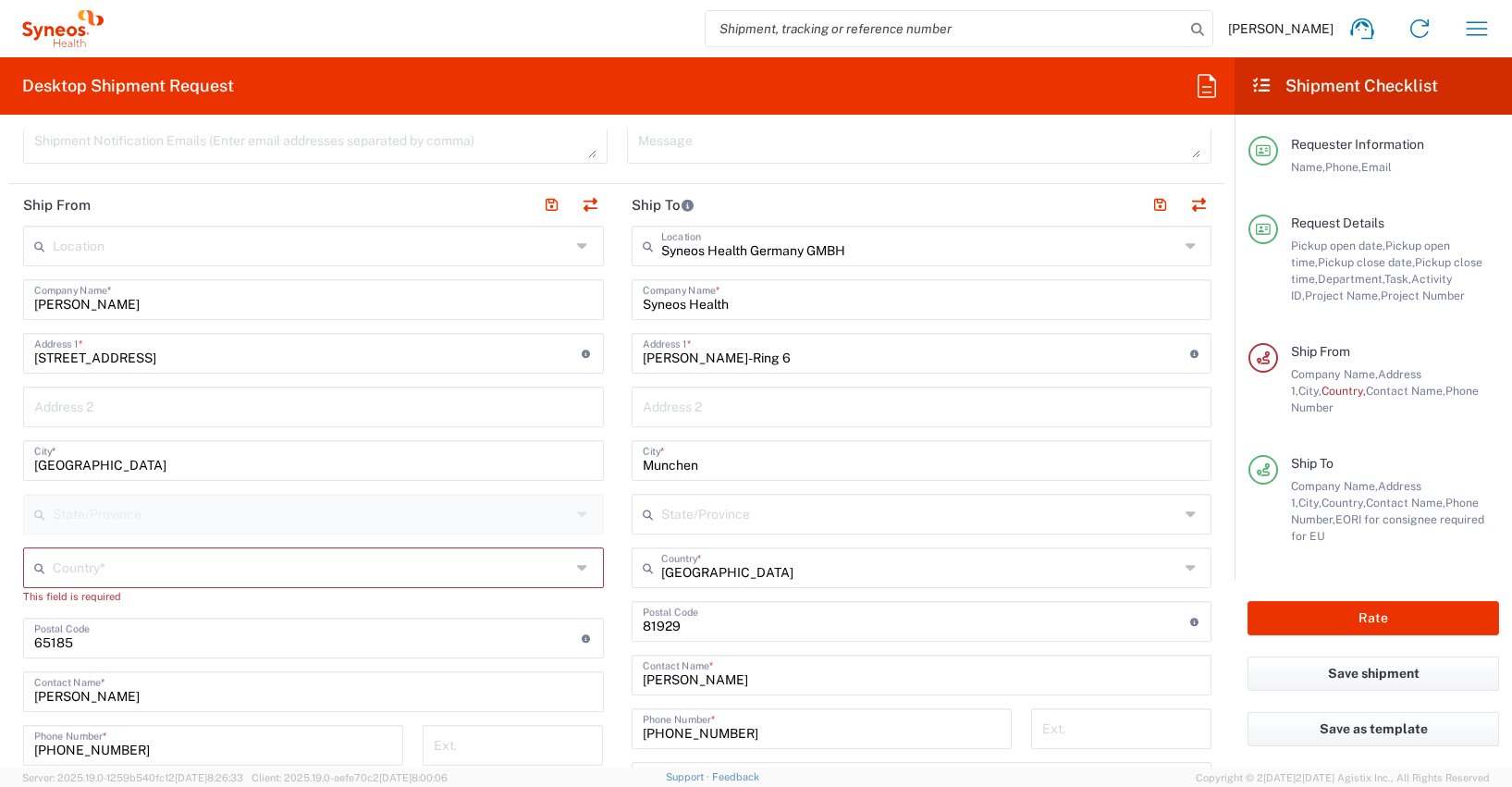
scroll to position [849, 0]
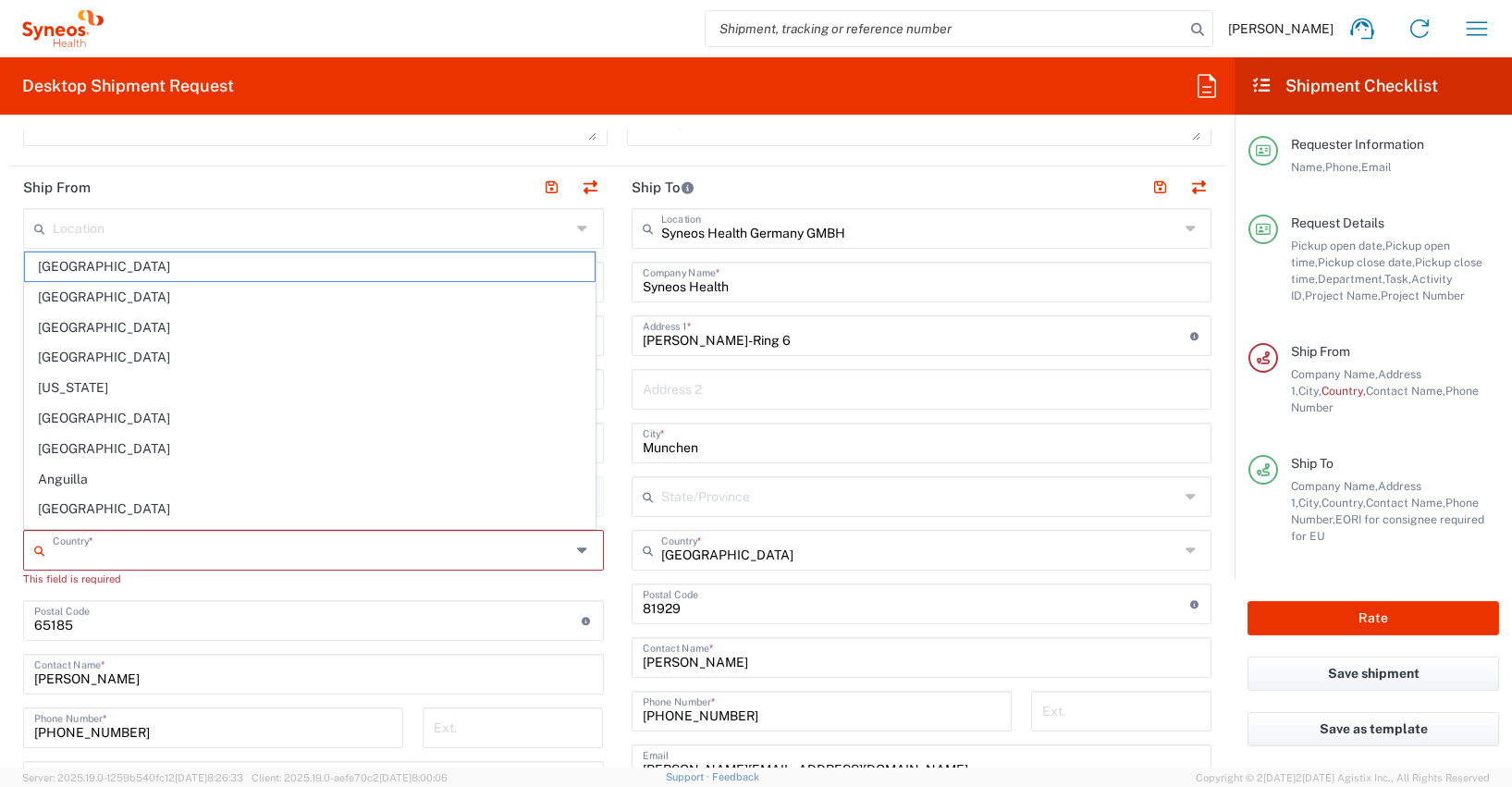
drag, startPoint x: 58, startPoint y: 556, endPoint x: 48, endPoint y: 561, distance: 11.2
click at [49, 560] on div "Country *" at bounding box center [314, 551] width 581 height 41
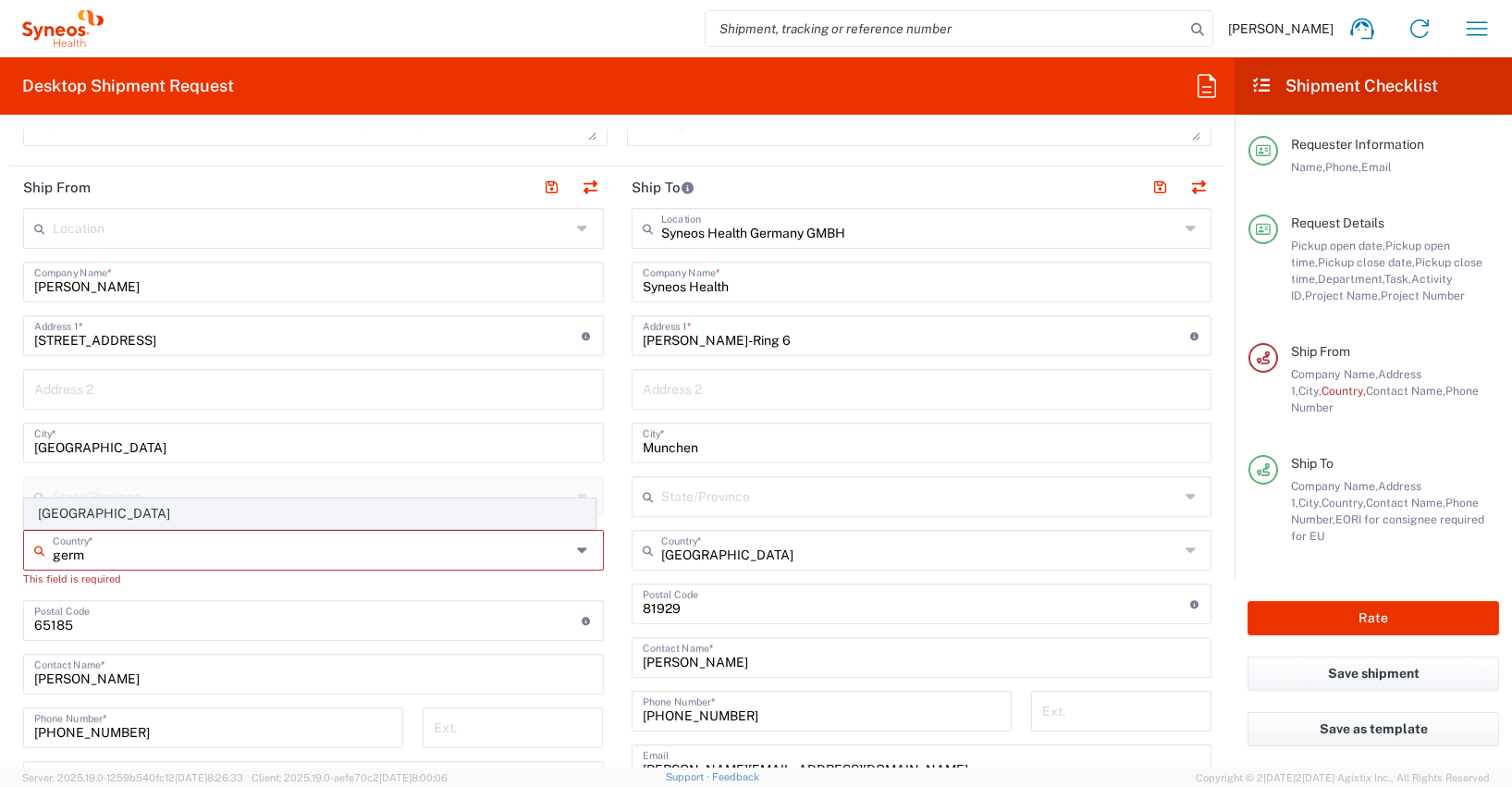
click at [65, 518] on span "[GEOGRAPHIC_DATA]" at bounding box center [310, 513] width 569 height 29
type input "[GEOGRAPHIC_DATA]"
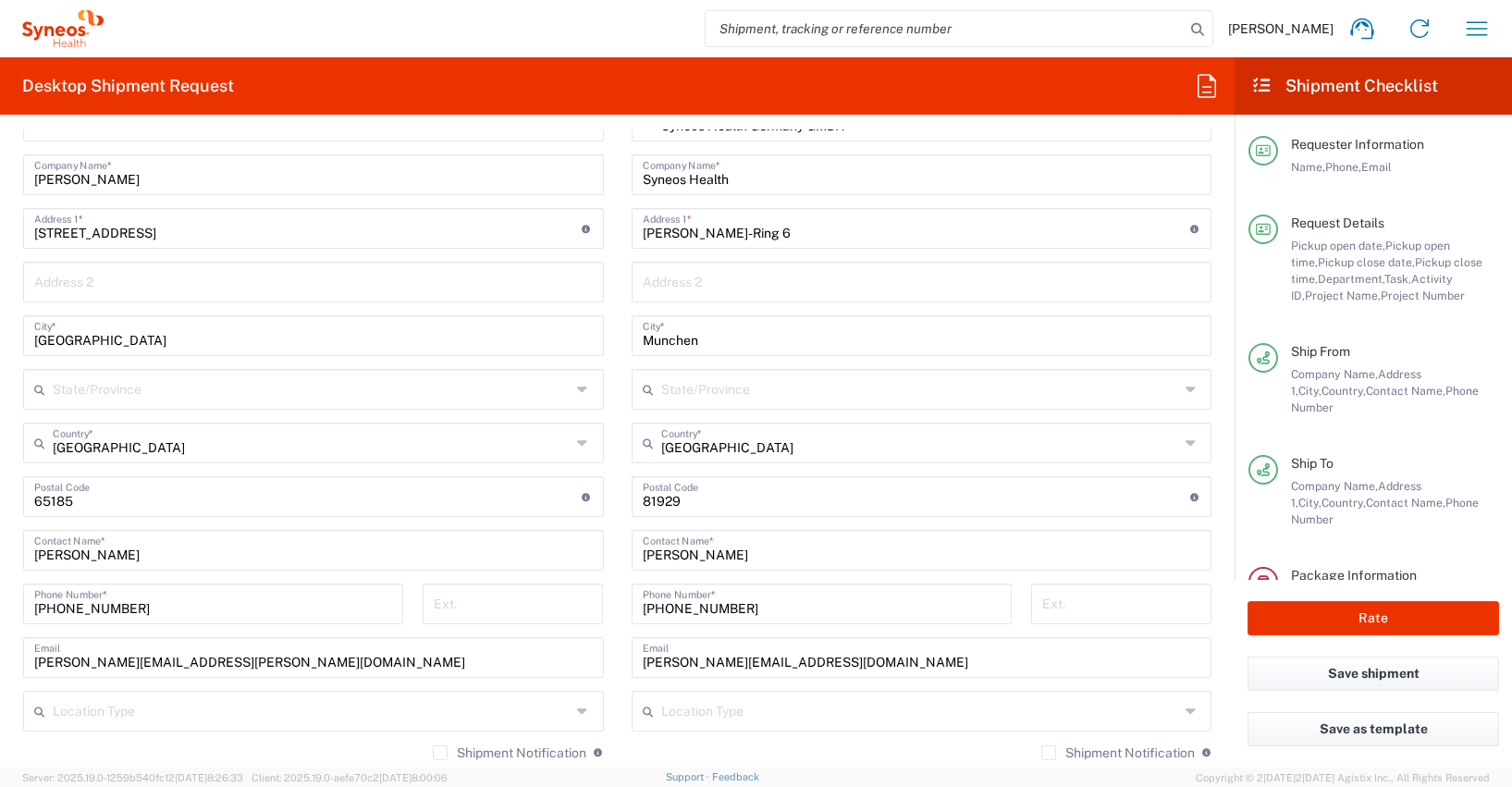
scroll to position [977, 0]
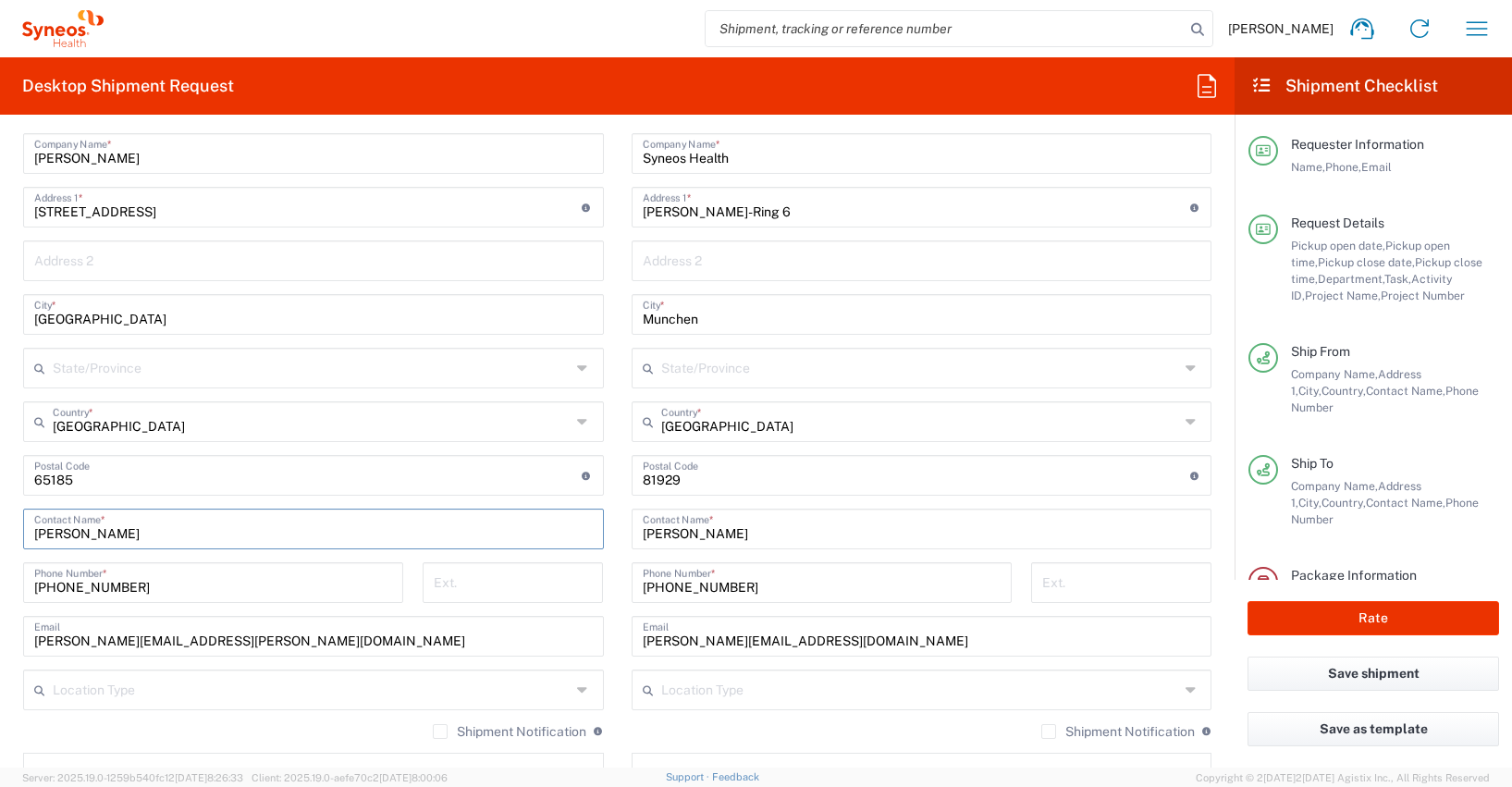
drag, startPoint x: 146, startPoint y: 526, endPoint x: -9, endPoint y: 526, distance: 155.0
click at [0, 526] on html "[PERSON_NAME] Home Shipment estimator Shipment tracking Desktop shipment reques…" at bounding box center [756, 393] width 1512 height 787
paste input "[PERSON_NAME]"
type input "[PERSON_NAME]"
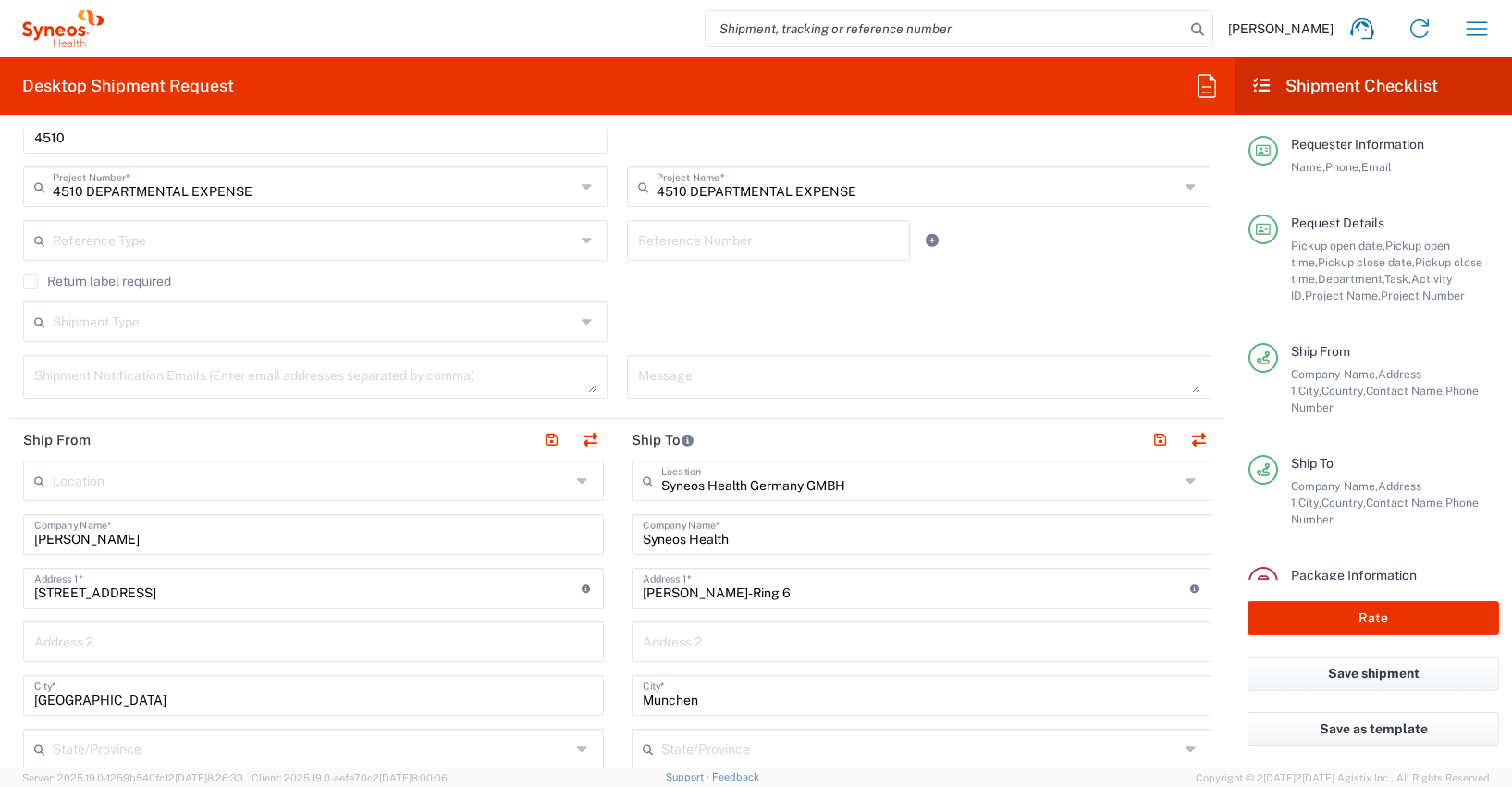
scroll to position [676, 0]
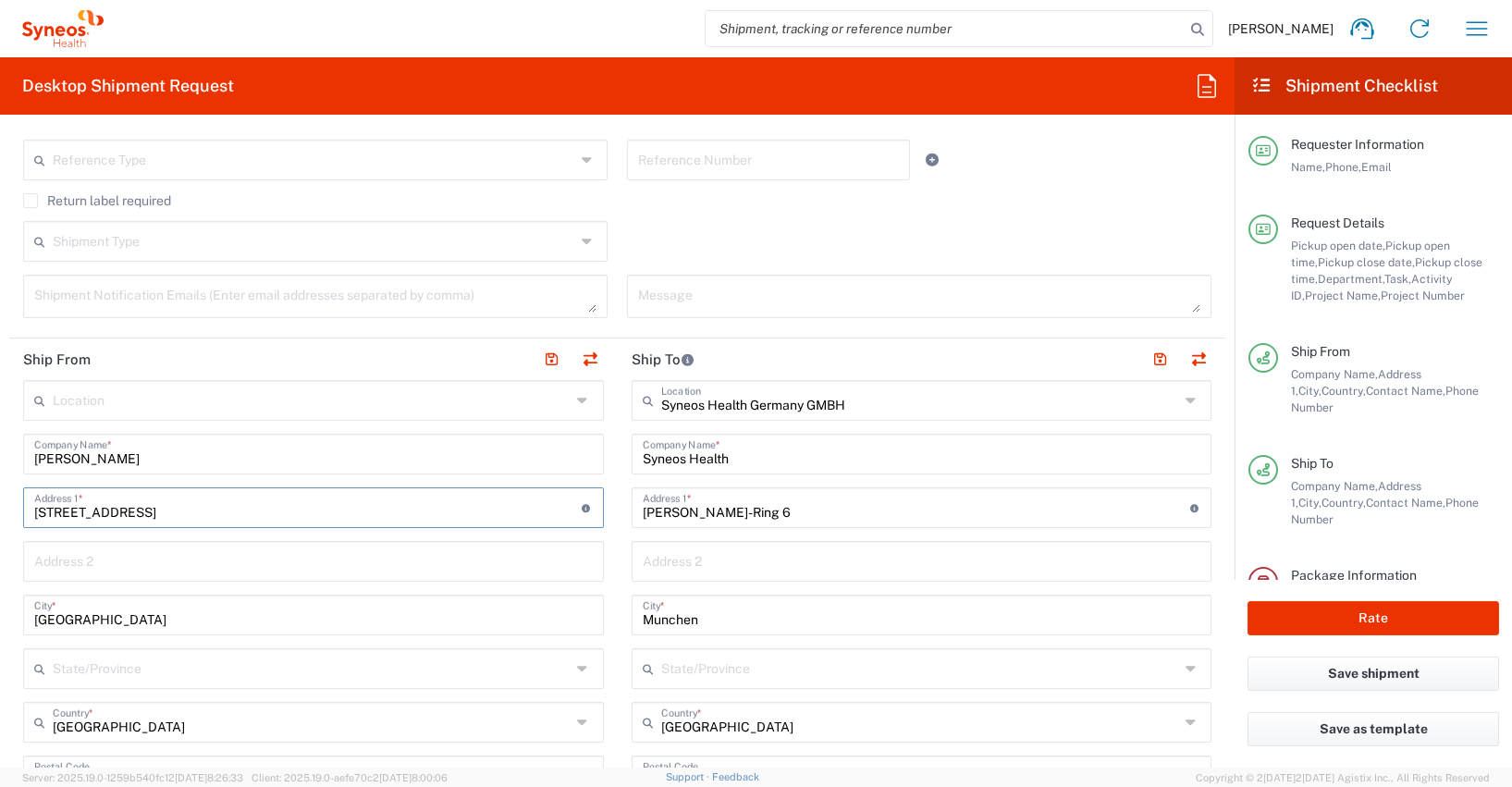
drag, startPoint x: 138, startPoint y: 512, endPoint x: 26, endPoint y: 515, distance: 112.0
click at [26, 515] on div "[STREET_ADDRESS] Address 1 * For cross streets use street names with '&' or 'an…" at bounding box center [314, 508] width 581 height 41
paste input "Eisenzahnstr."
type input "[STREET_ADDRESS]"
click at [7, 477] on form "Requester Information [PERSON_NAME] Name * [PHONE_NUMBER] Phone * [EMAIL_ADDRES…" at bounding box center [617, 449] width 1235 height 639
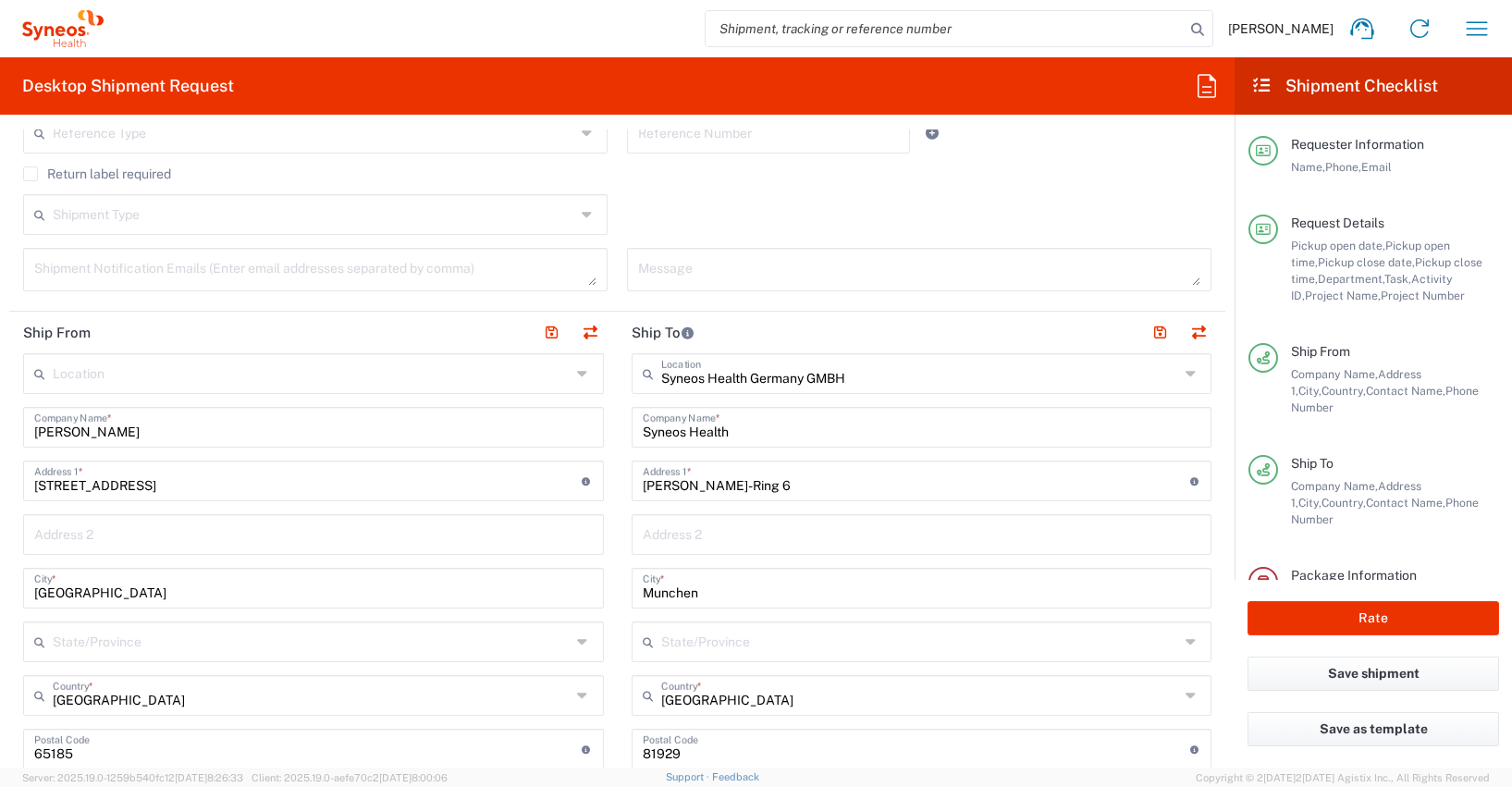
scroll to position [707, 0]
click at [115, 591] on input "[GEOGRAPHIC_DATA]" at bounding box center [314, 583] width 558 height 33
type input "W"
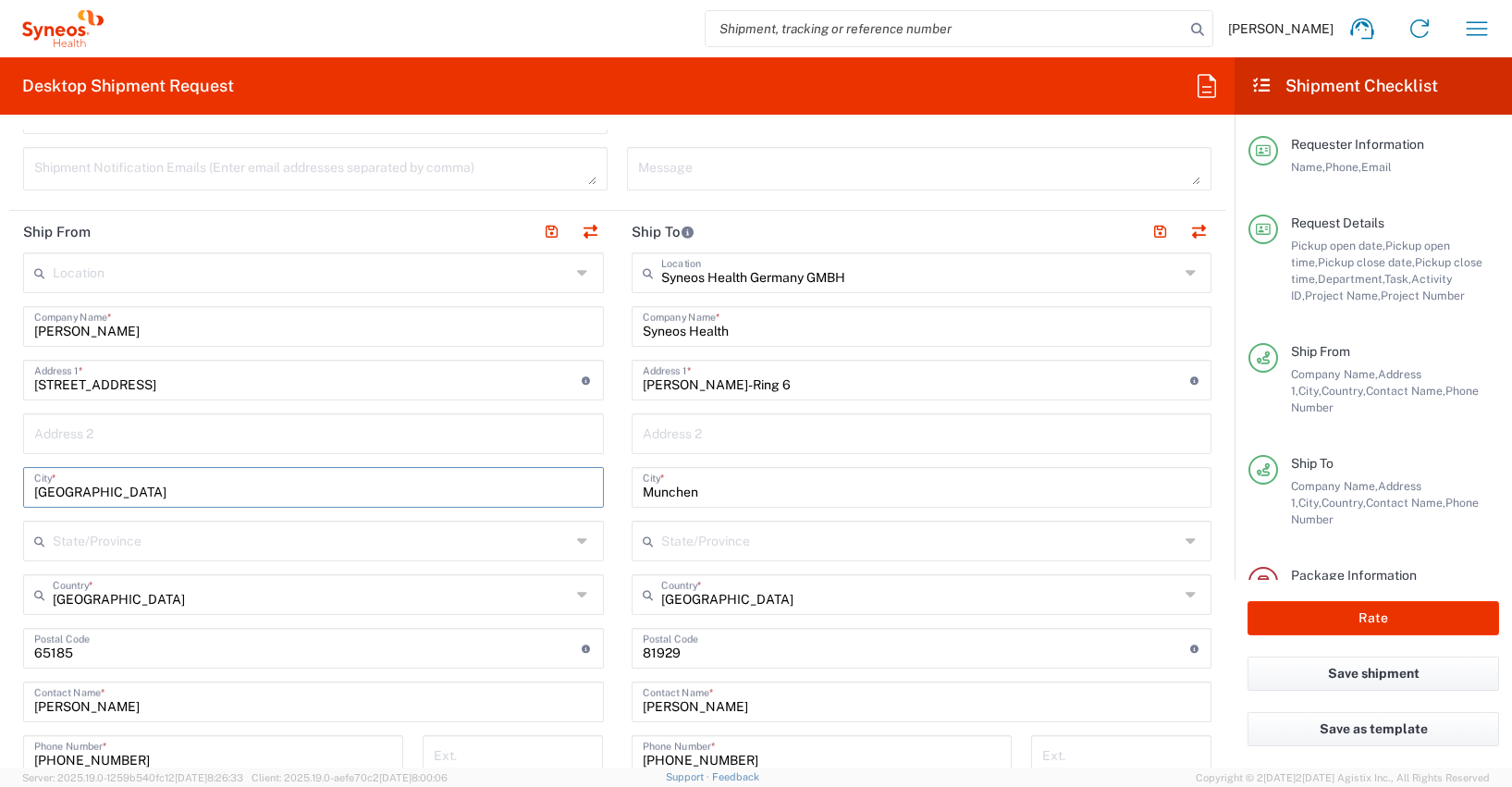
scroll to position [812, 0]
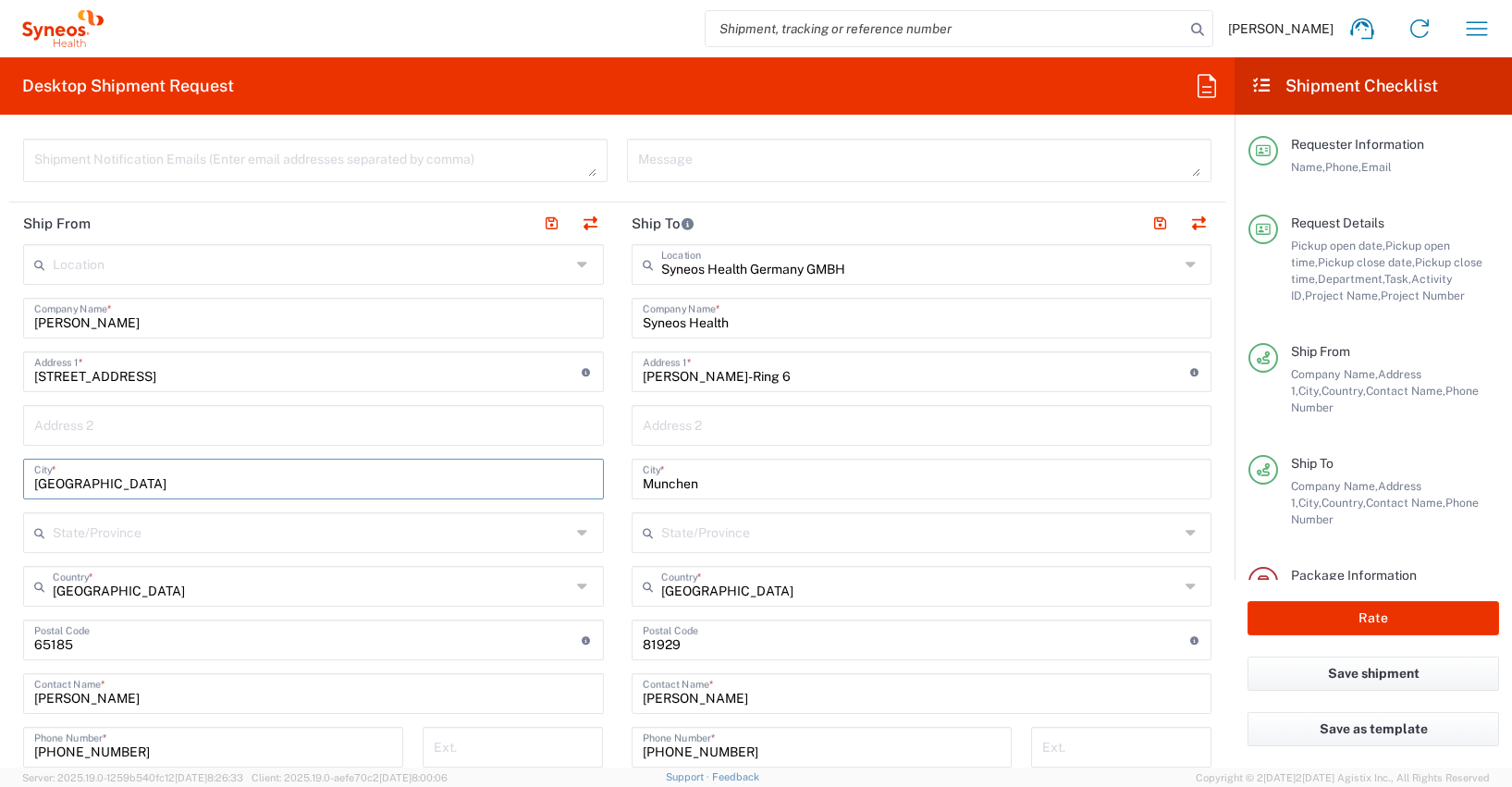
type input "[GEOGRAPHIC_DATA]"
click at [59, 649] on input "undefined" at bounding box center [308, 639] width 548 height 33
type input "10709"
click at [7, 543] on form "Requester Information [PERSON_NAME] Name * [PHONE_NUMBER] Phone * [EMAIL_ADDRES…" at bounding box center [617, 449] width 1235 height 639
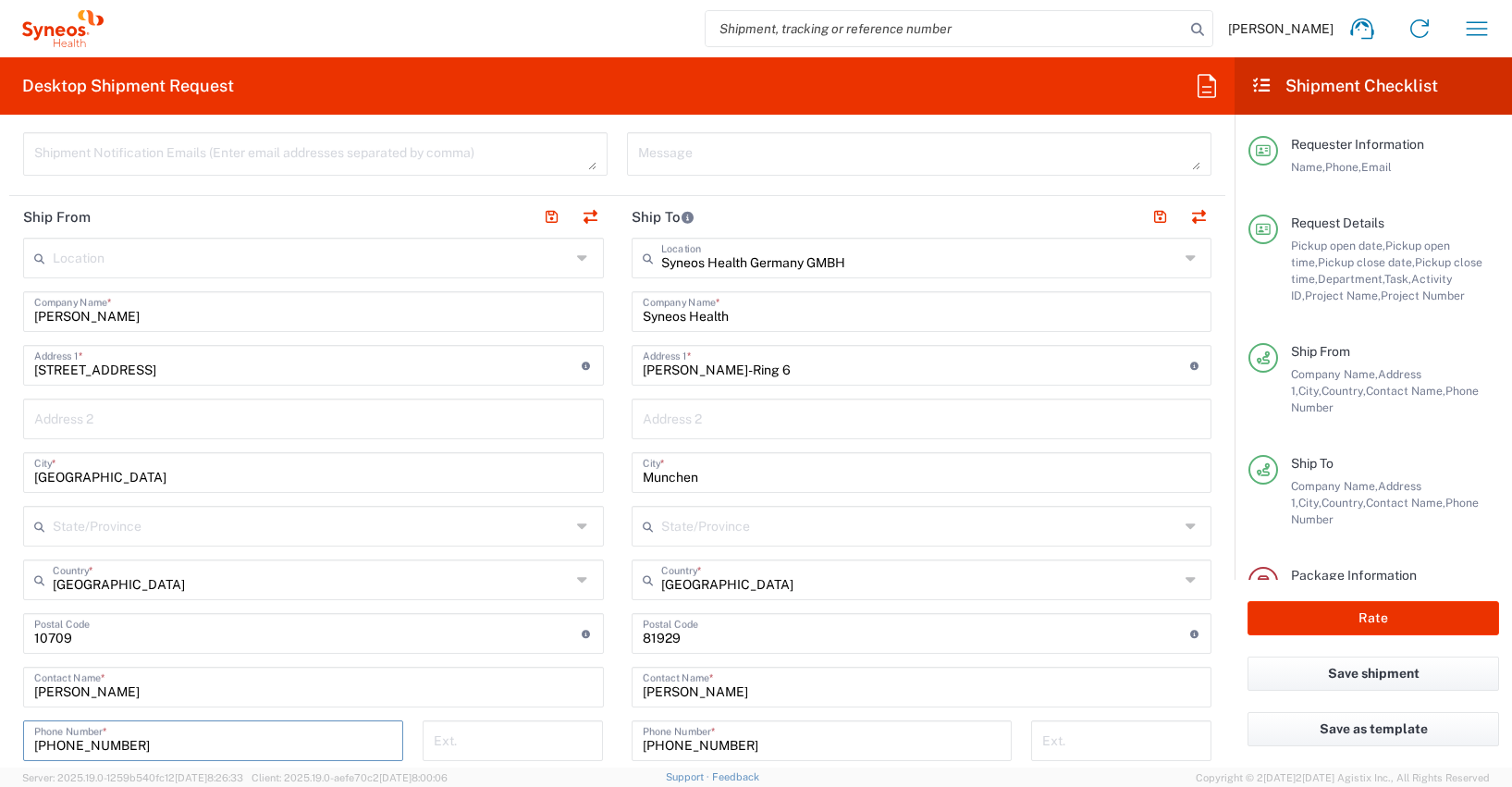
scroll to position [820, 0]
drag, startPoint x: 155, startPoint y: 752, endPoint x: -6, endPoint y: 745, distance: 161.2
click at [0, 745] on html "[PERSON_NAME] Home Shipment estimator Shipment tracking Desktop shipment reques…" at bounding box center [756, 393] width 1512 height 787
paste input "152 020 85 29"
click at [133, 742] on input "[PHONE_NUMBER]" at bounding box center [213, 738] width 357 height 33
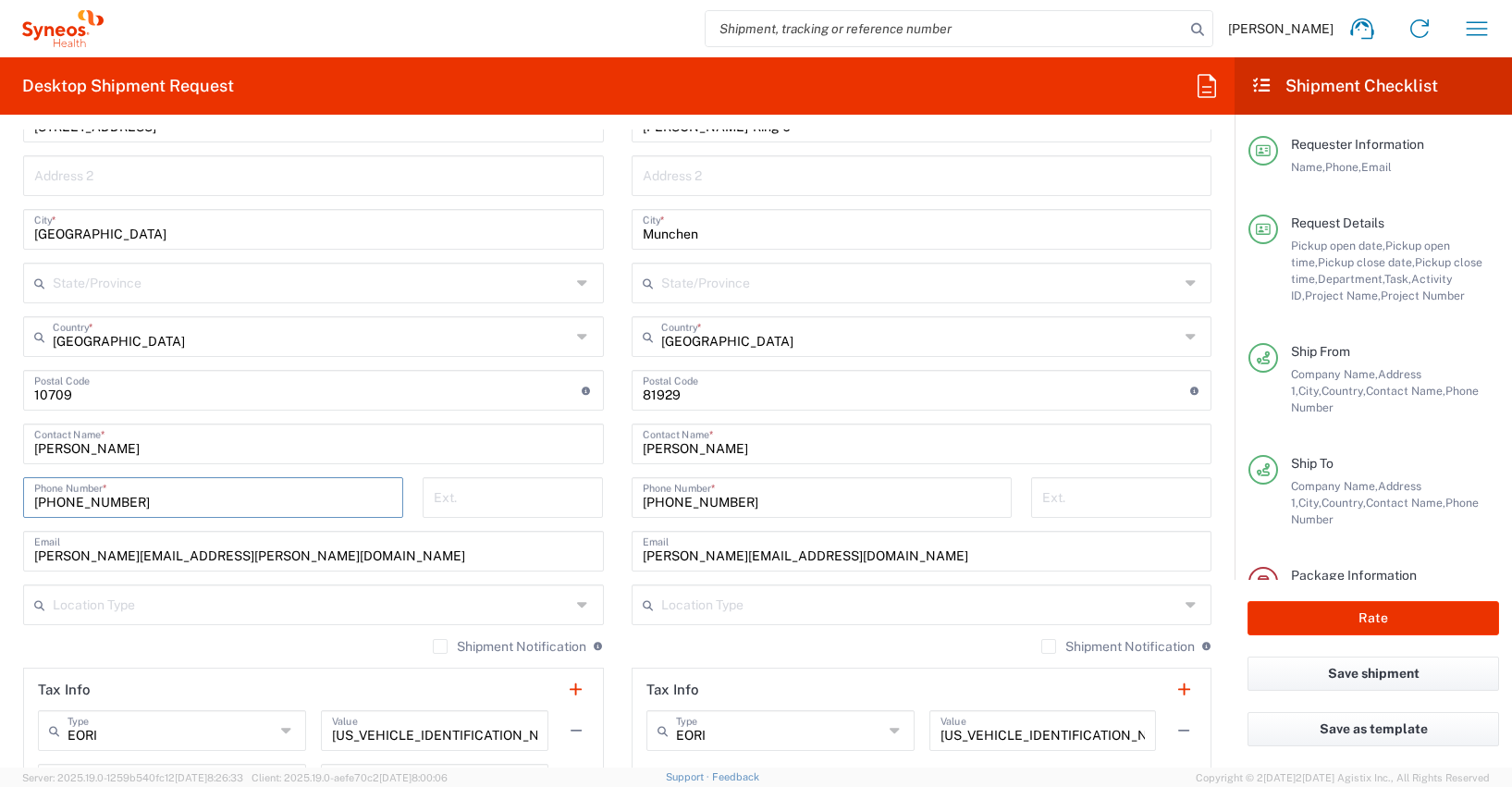
scroll to position [1081, 0]
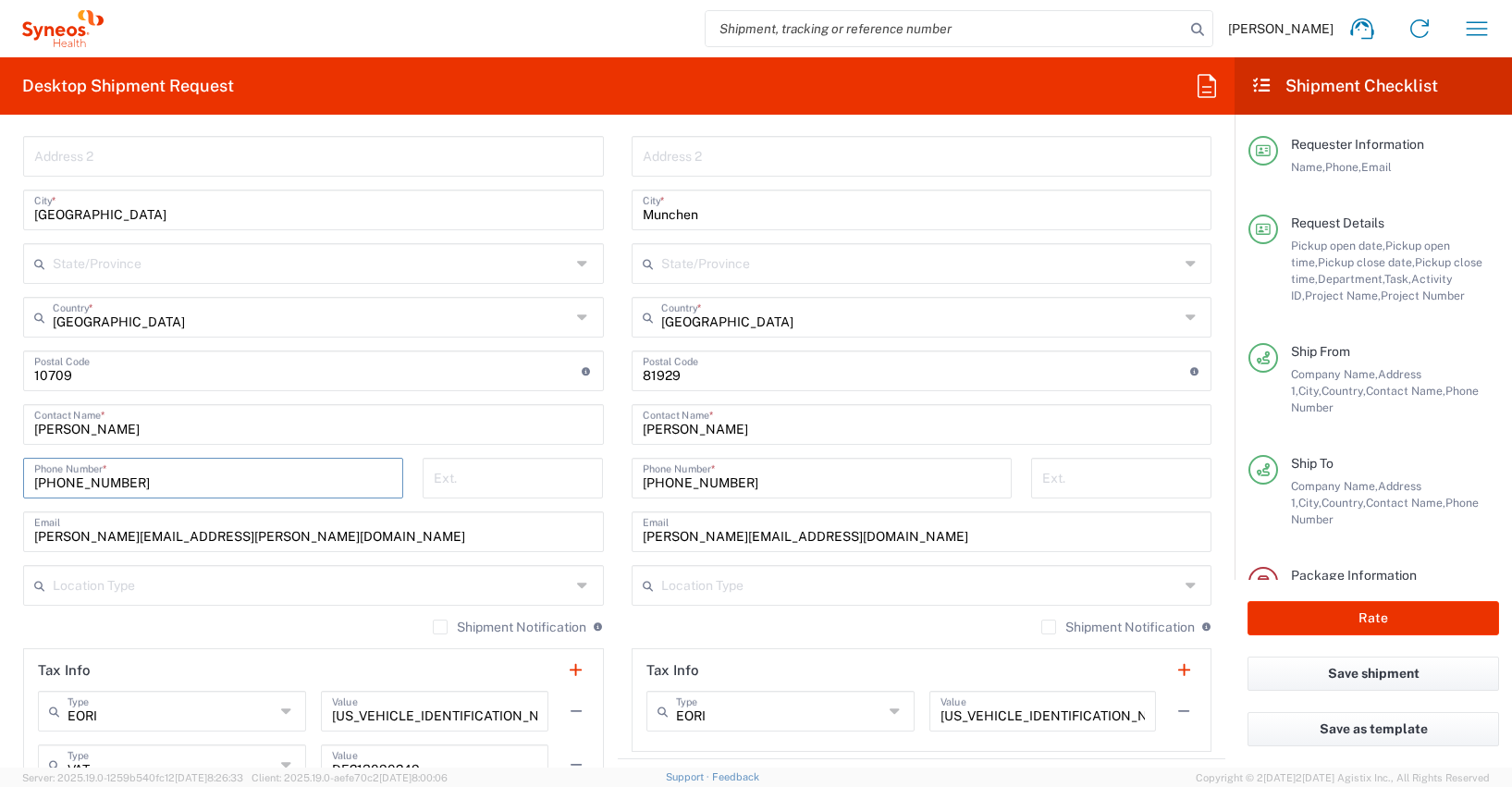
type input "[PHONE_NUMBER]"
drag, startPoint x: 283, startPoint y: 539, endPoint x: 43, endPoint y: 541, distance: 240.0
click at [10, 533] on main "Location [PERSON_NAME]y LLC-[GEOGRAPHIC_DATA] [GEOGRAPHIC_DATA] [GEOGRAPHIC_DAT…" at bounding box center [314, 390] width 609 height 831
paste input "[PERSON_NAME][PERSON_NAME]s"
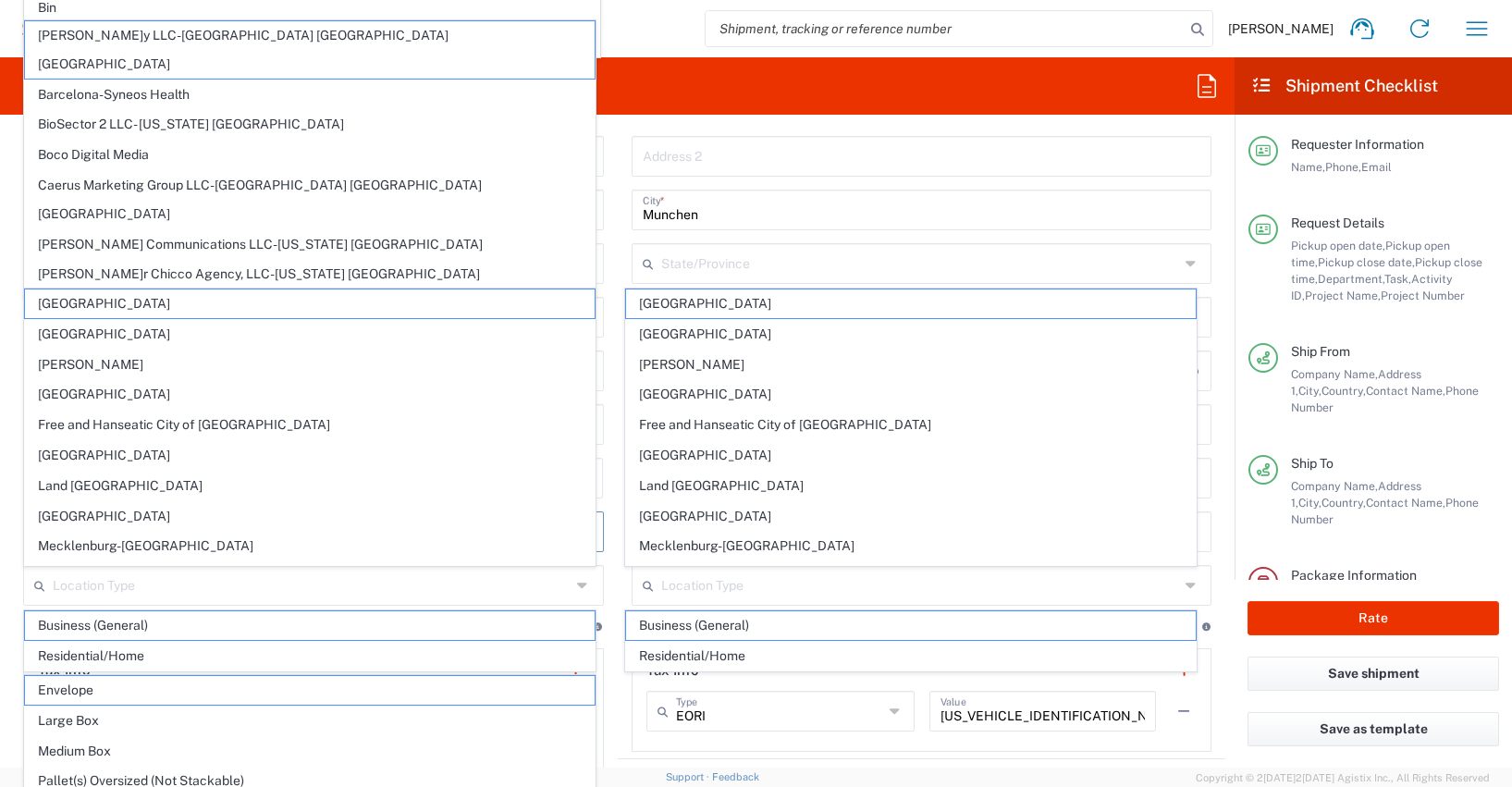
type input "[PERSON_NAME][EMAIL_ADDRESS][PERSON_NAME][DOMAIN_NAME]"
click at [4, 476] on form "Requester Information [PERSON_NAME] Name * [PHONE_NUMBER] Phone * [EMAIL_ADDRES…" at bounding box center [617, 449] width 1235 height 639
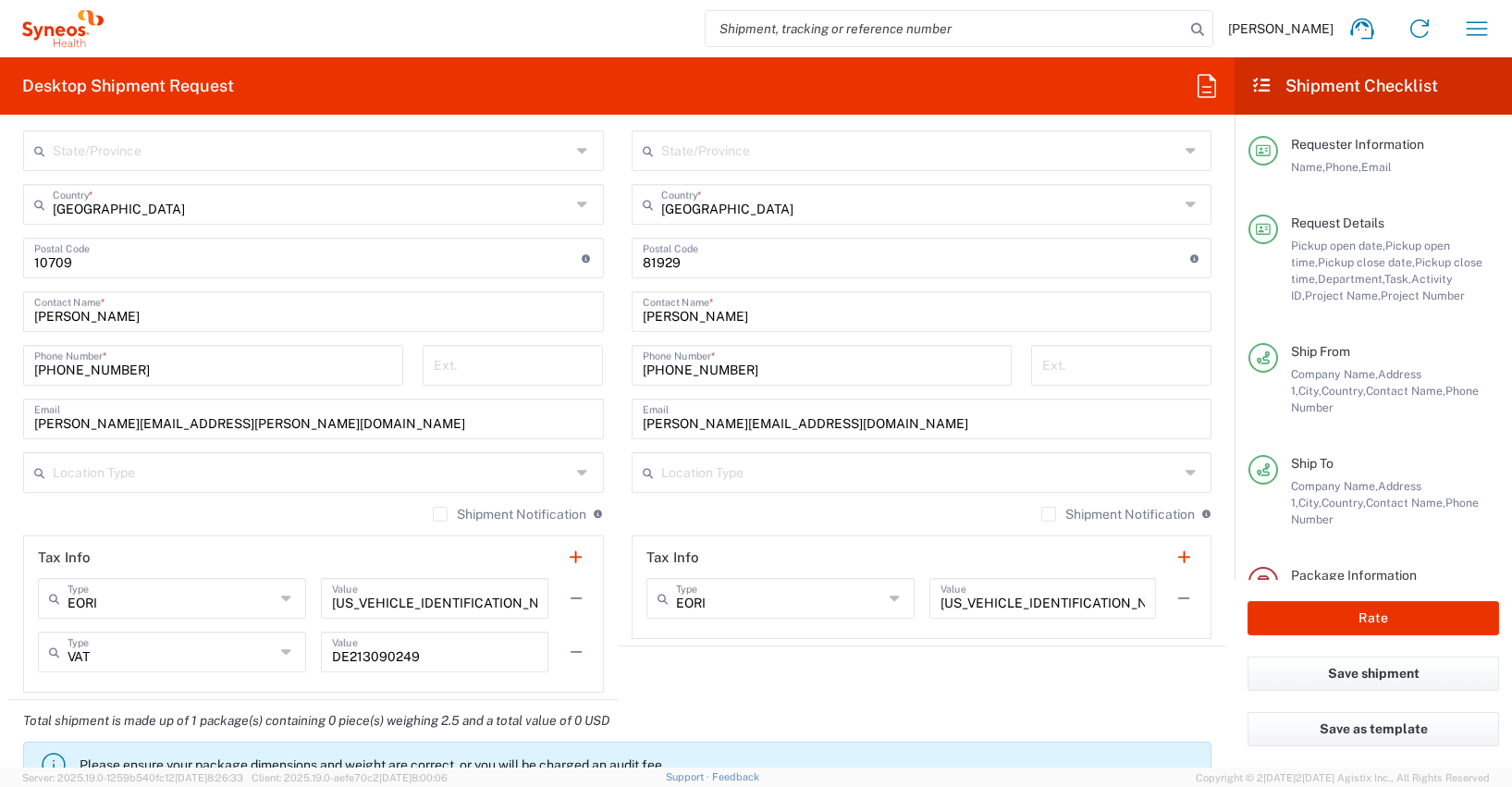
scroll to position [1598, 0]
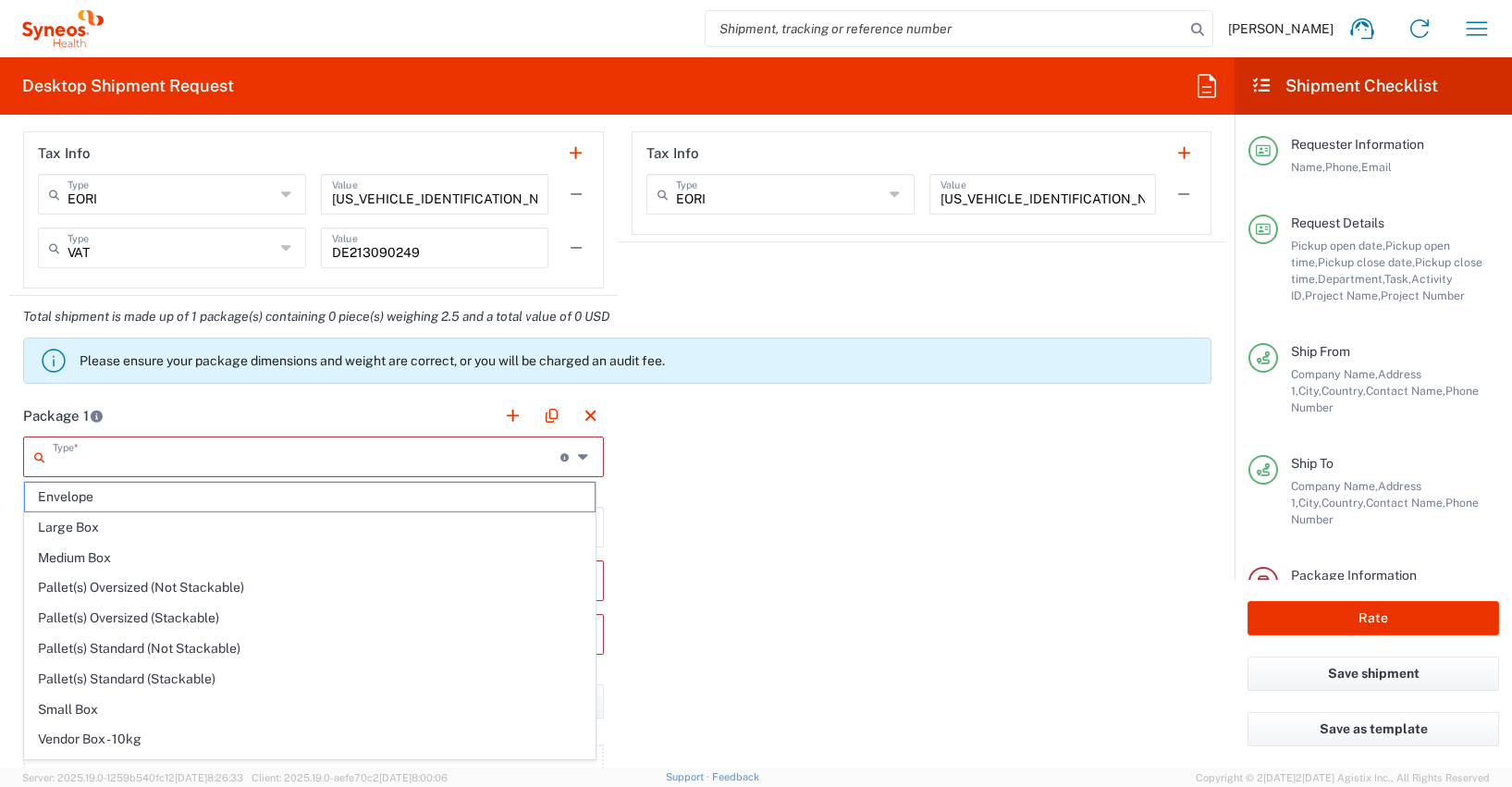
click at [59, 456] on input "text" at bounding box center [306, 456] width 508 height 33
click at [71, 560] on span "Medium Box" at bounding box center [310, 558] width 569 height 29
type input "Medium Box"
type input "13"
type input "11.5"
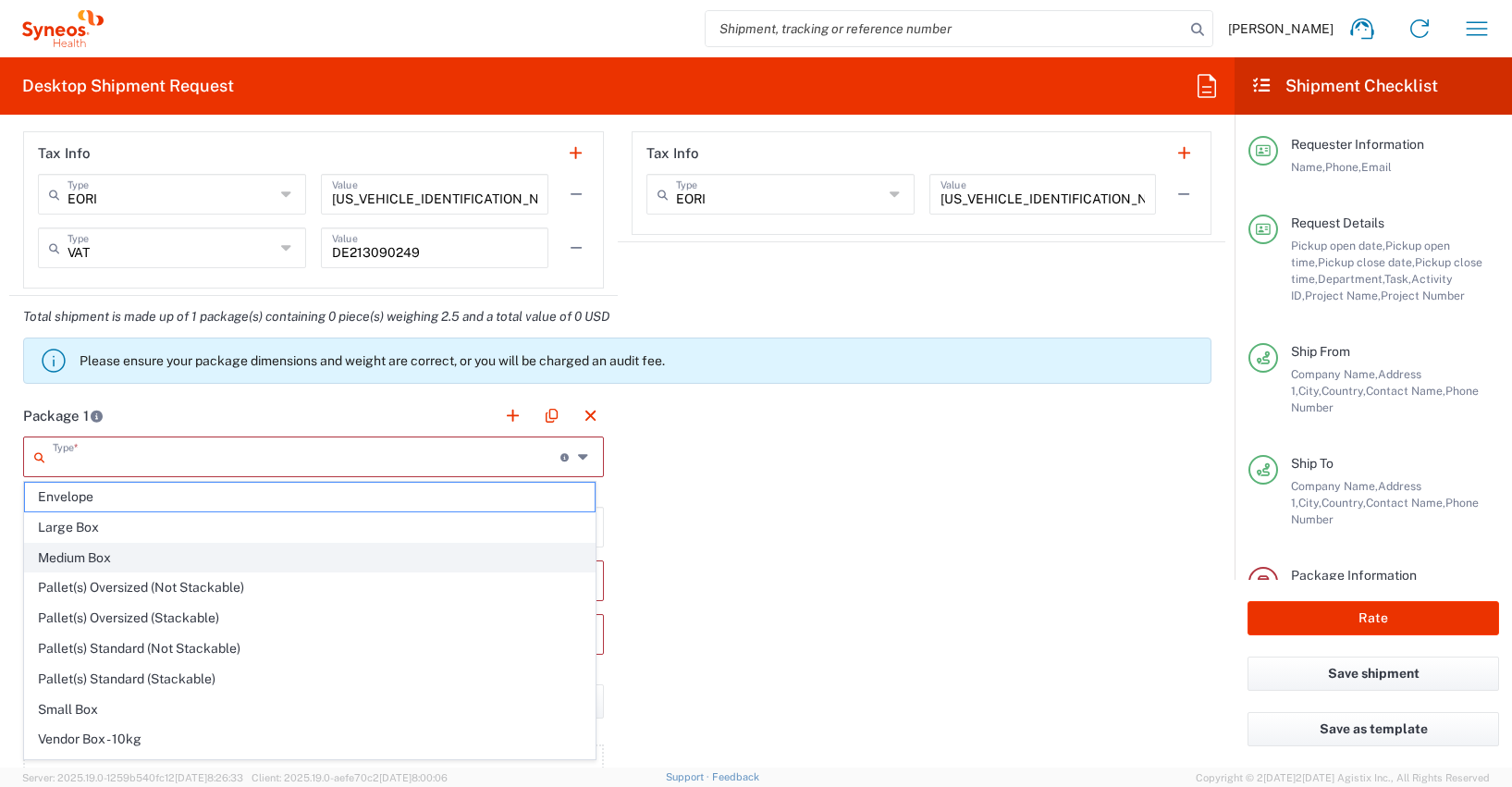
type input "2.5"
type input "in"
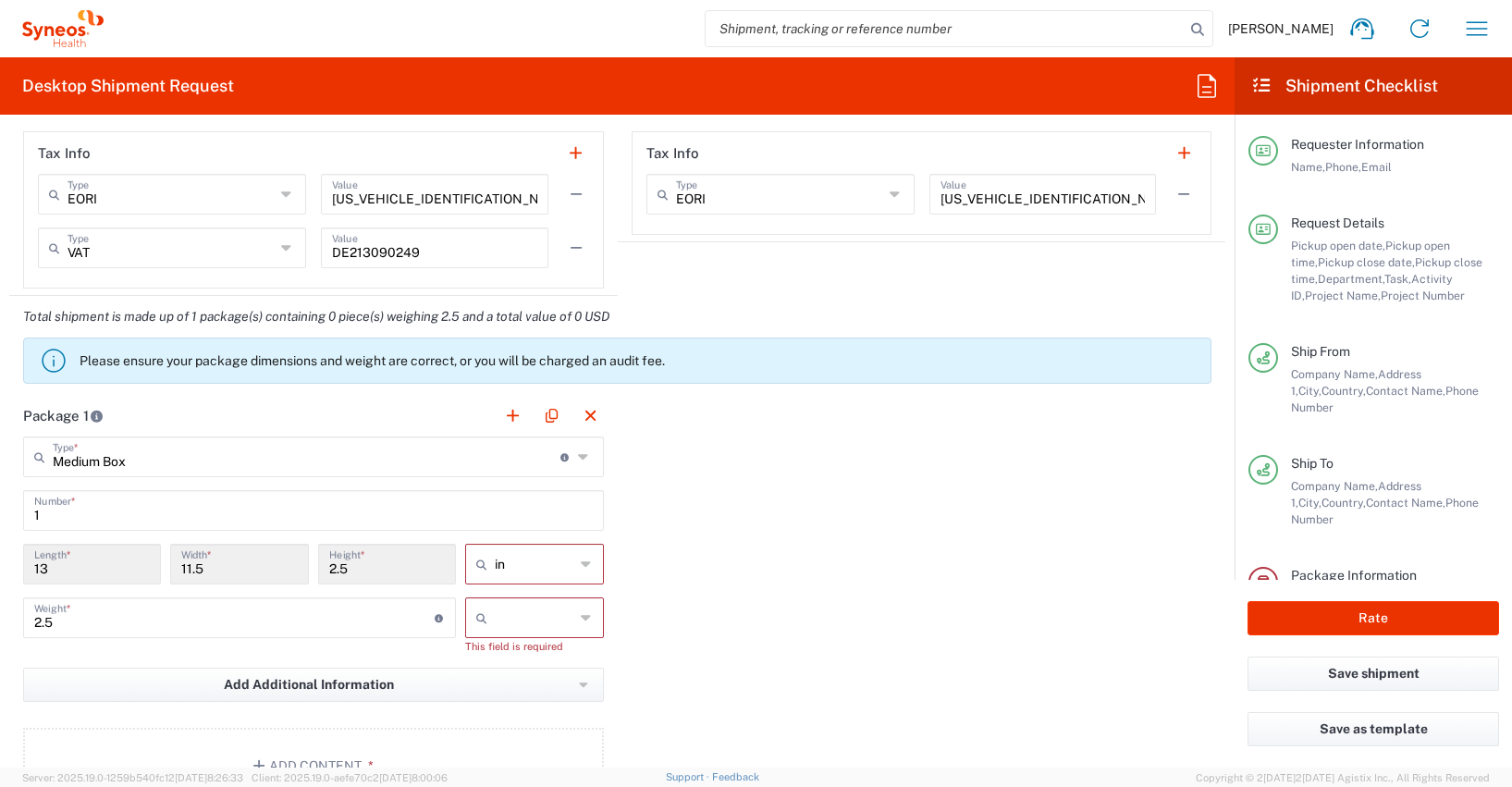
click at [581, 567] on icon at bounding box center [586, 565] width 11 height 30
click at [484, 633] on span "cm" at bounding box center [528, 635] width 133 height 29
type input "33.02"
type input "29.21"
type input "6.35"
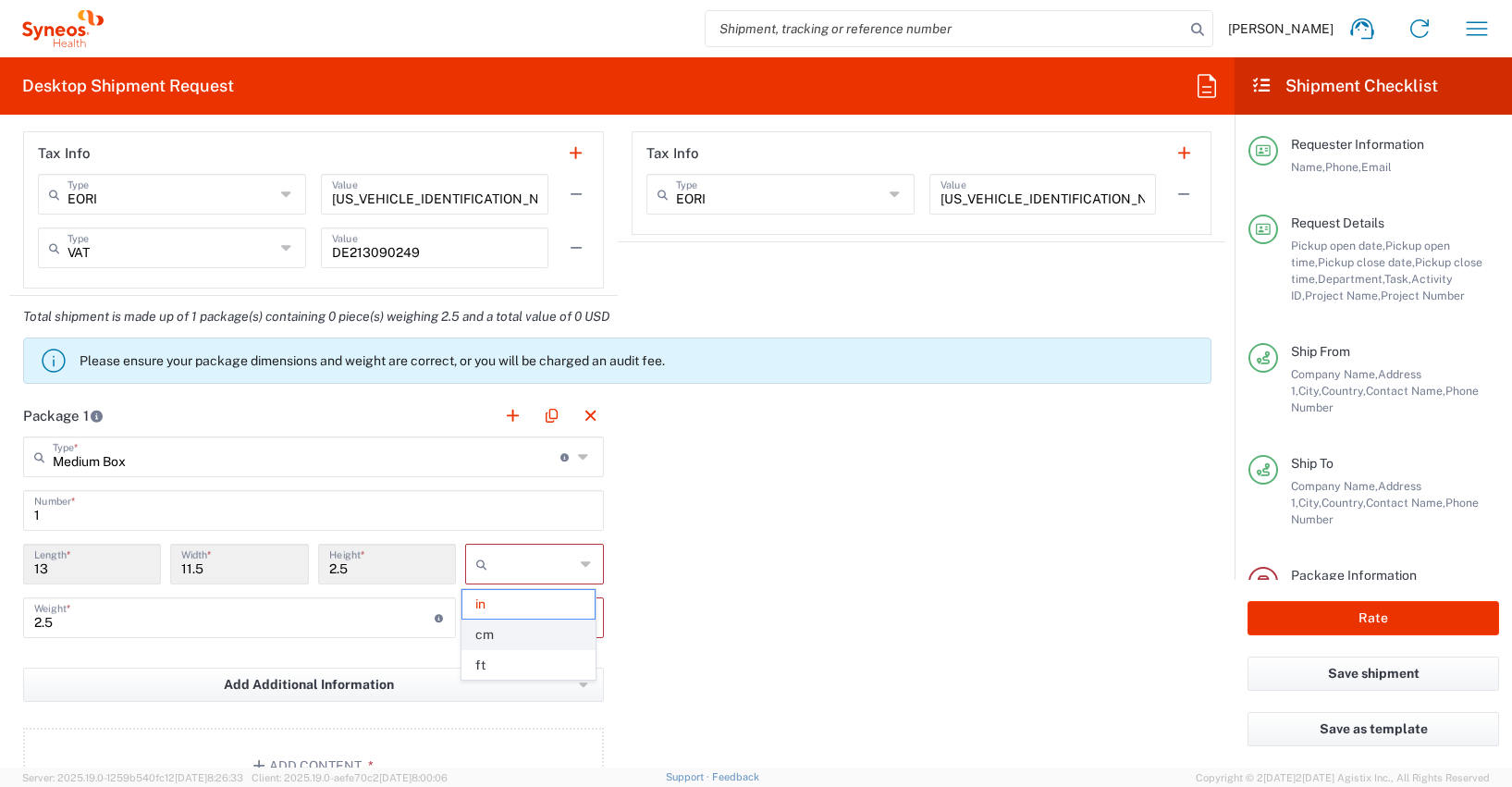
type input "cm"
drag, startPoint x: 49, startPoint y: 514, endPoint x: -13, endPoint y: 506, distance: 62.5
click at [0, 506] on html "[PERSON_NAME] Home Shipment estimator Shipment tracking Desktop shipment reques…" at bounding box center [756, 393] width 1512 height 787
type input "2"
click at [809, 537] on div "Package 1 Medium Box Type * Material used to package goods Envelope Large Box M…" at bounding box center [617, 606] width 1216 height 423
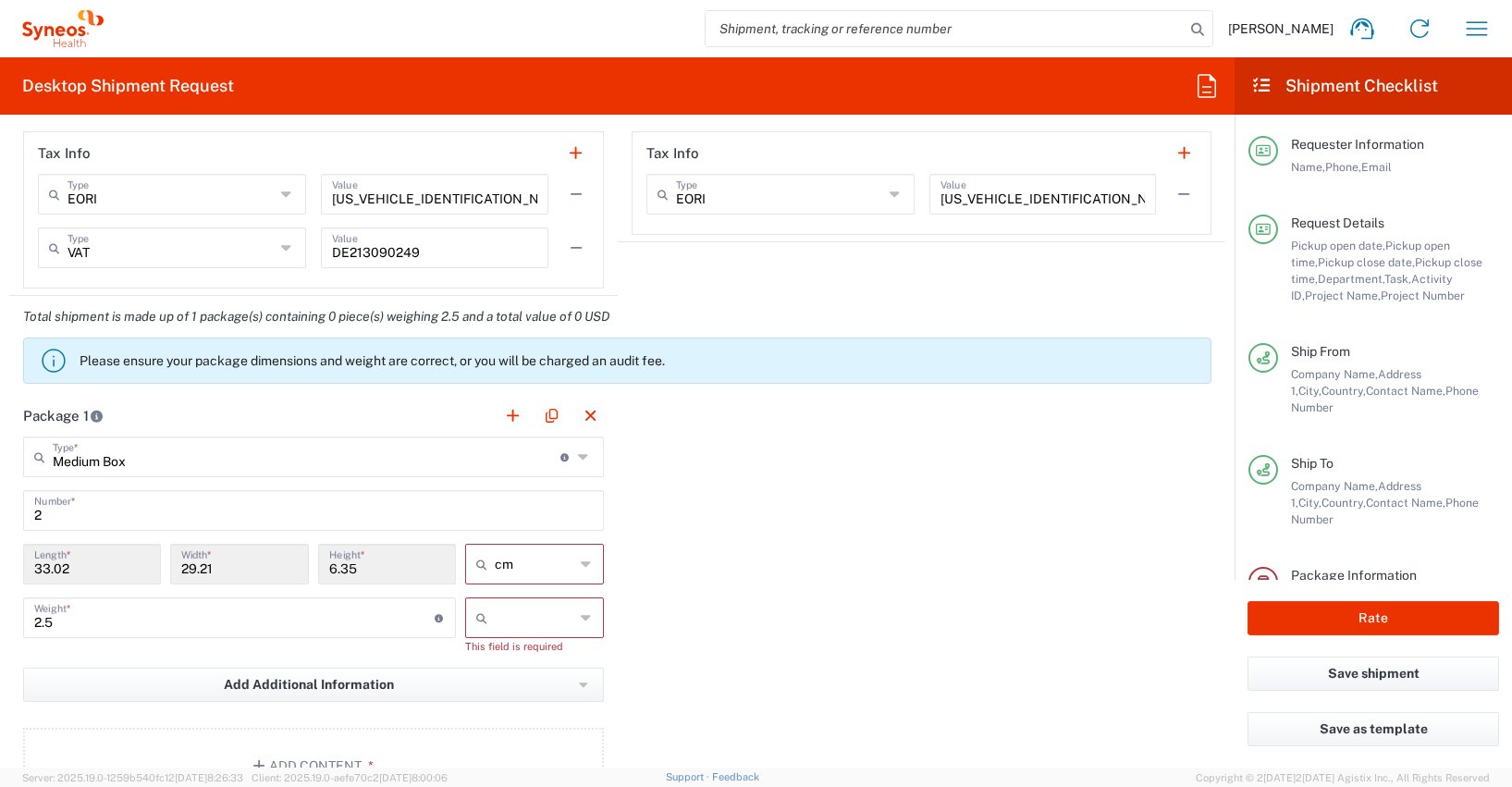
click at [581, 620] on icon at bounding box center [586, 618] width 11 height 30
click at [484, 654] on span "kgs" at bounding box center [528, 658] width 133 height 29
type input "kgs"
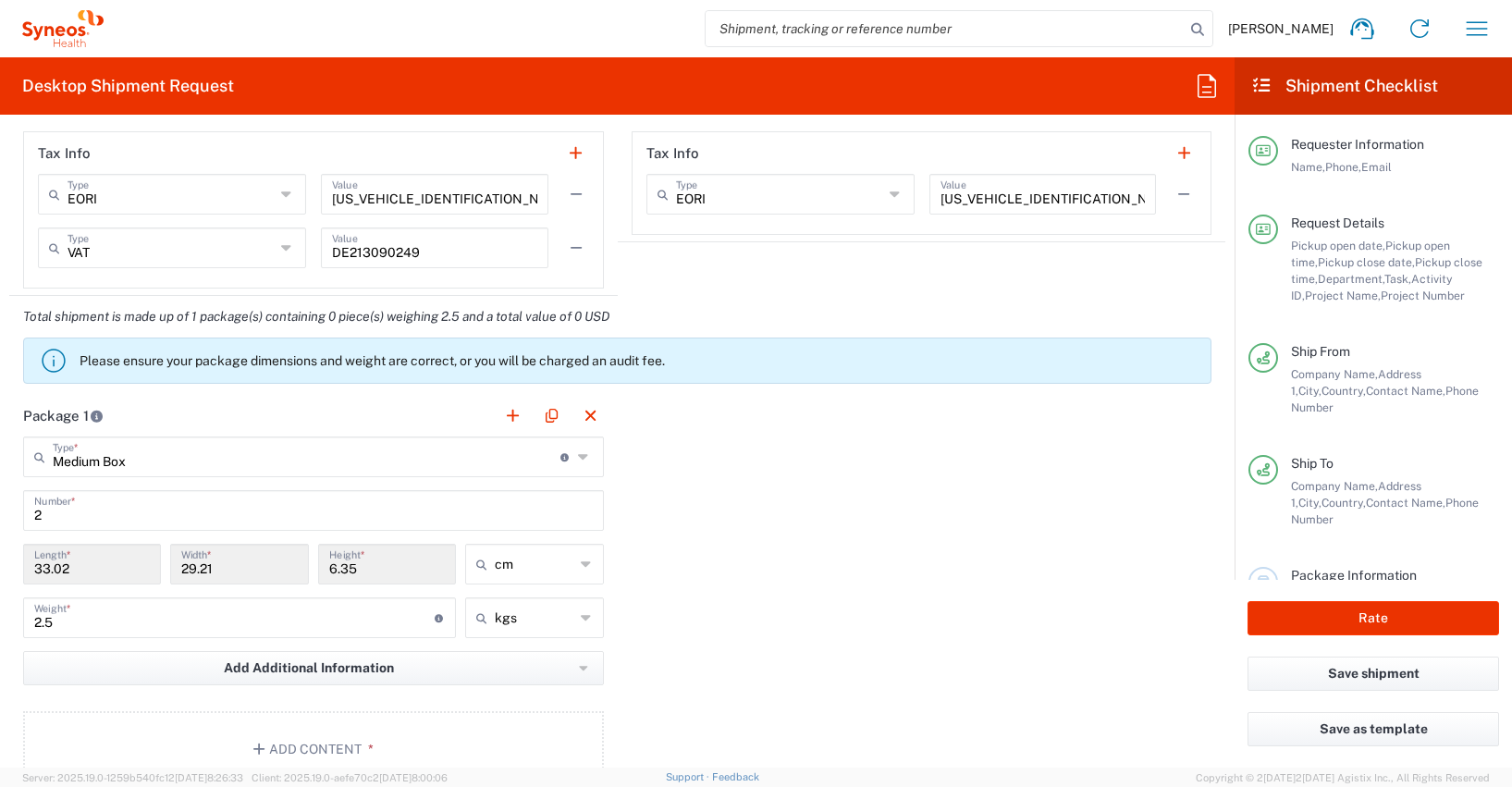
click at [888, 612] on div "Package 1 Medium Box Type * Material used to package goods Envelope Large Box M…" at bounding box center [617, 597] width 1216 height 406
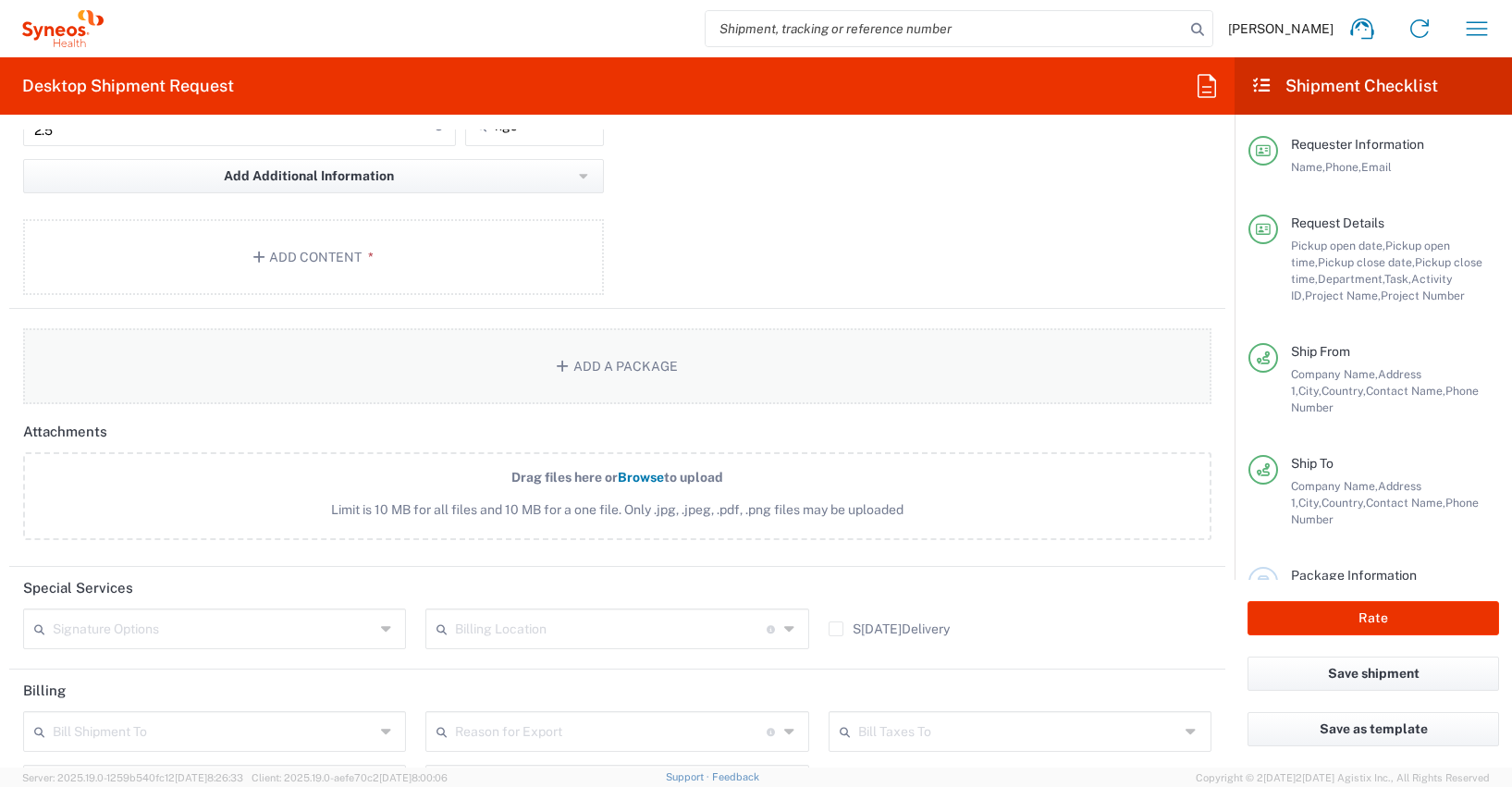
scroll to position [2104, 0]
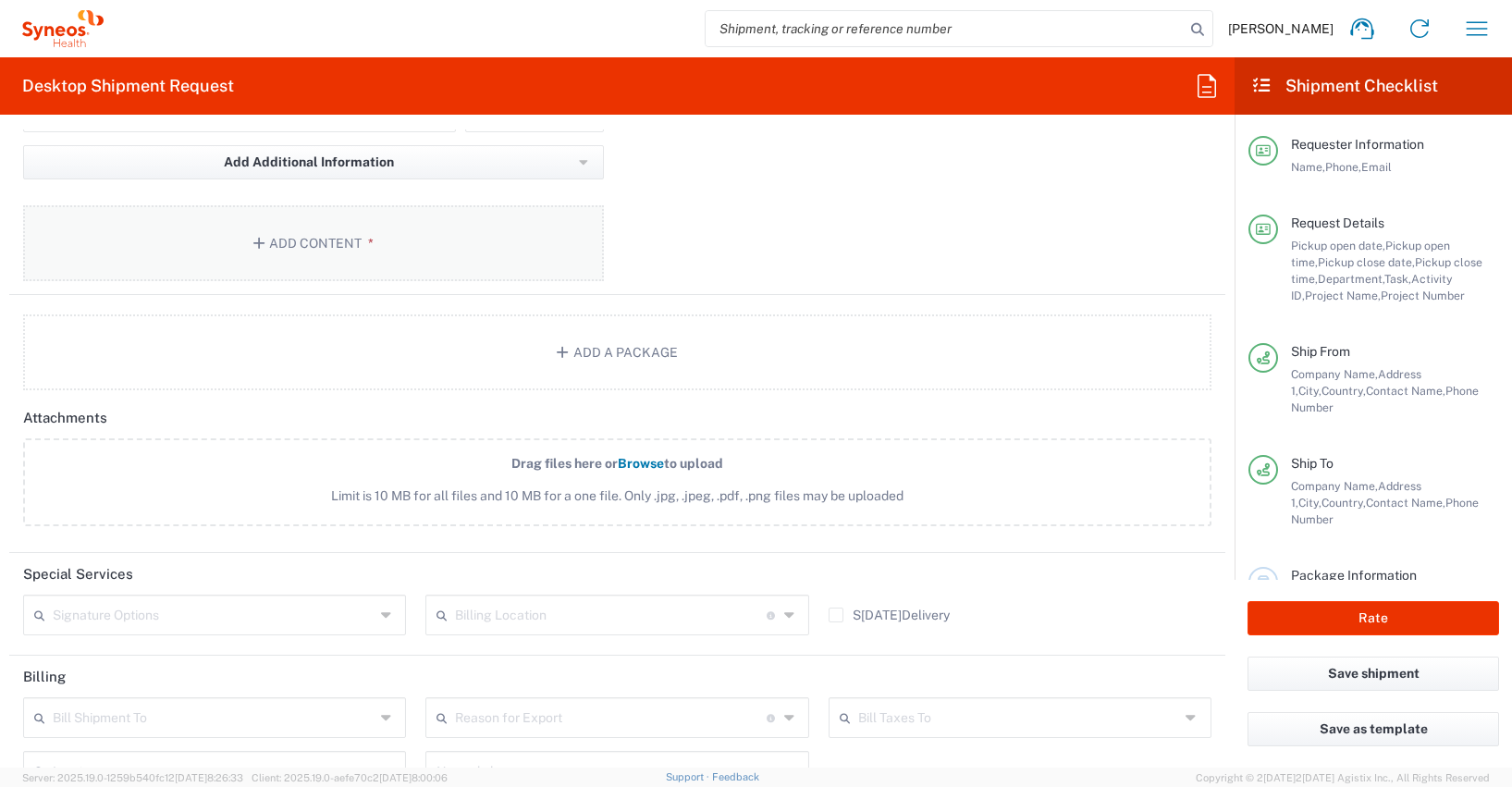
click at [328, 245] on button "Add Content *" at bounding box center [314, 243] width 581 height 76
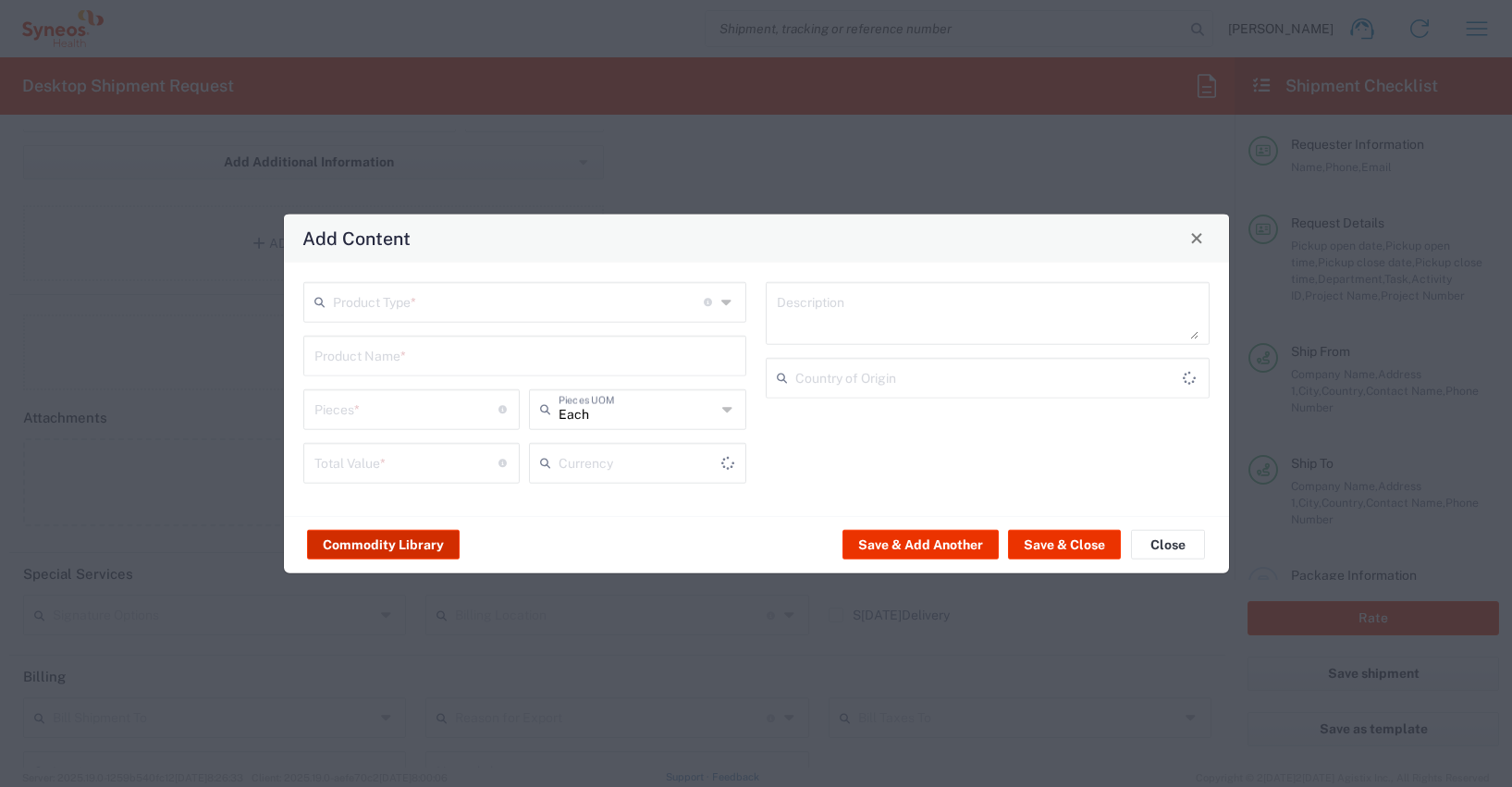
type input "US Dollar"
click at [369, 540] on button "Commodity Library" at bounding box center [383, 545] width 152 height 30
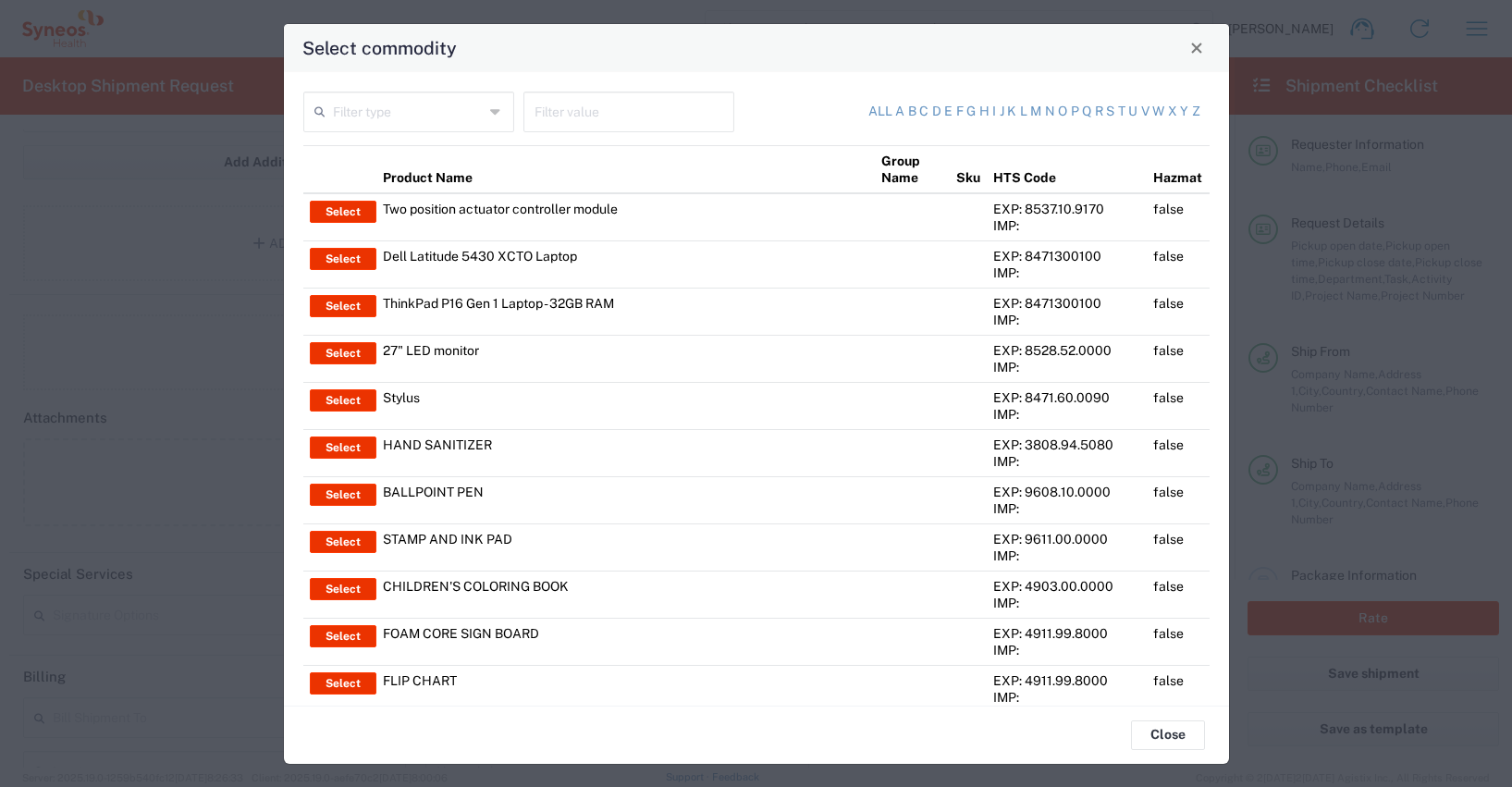
click at [579, 116] on input "text" at bounding box center [629, 110] width 189 height 33
type input "thinkpad"
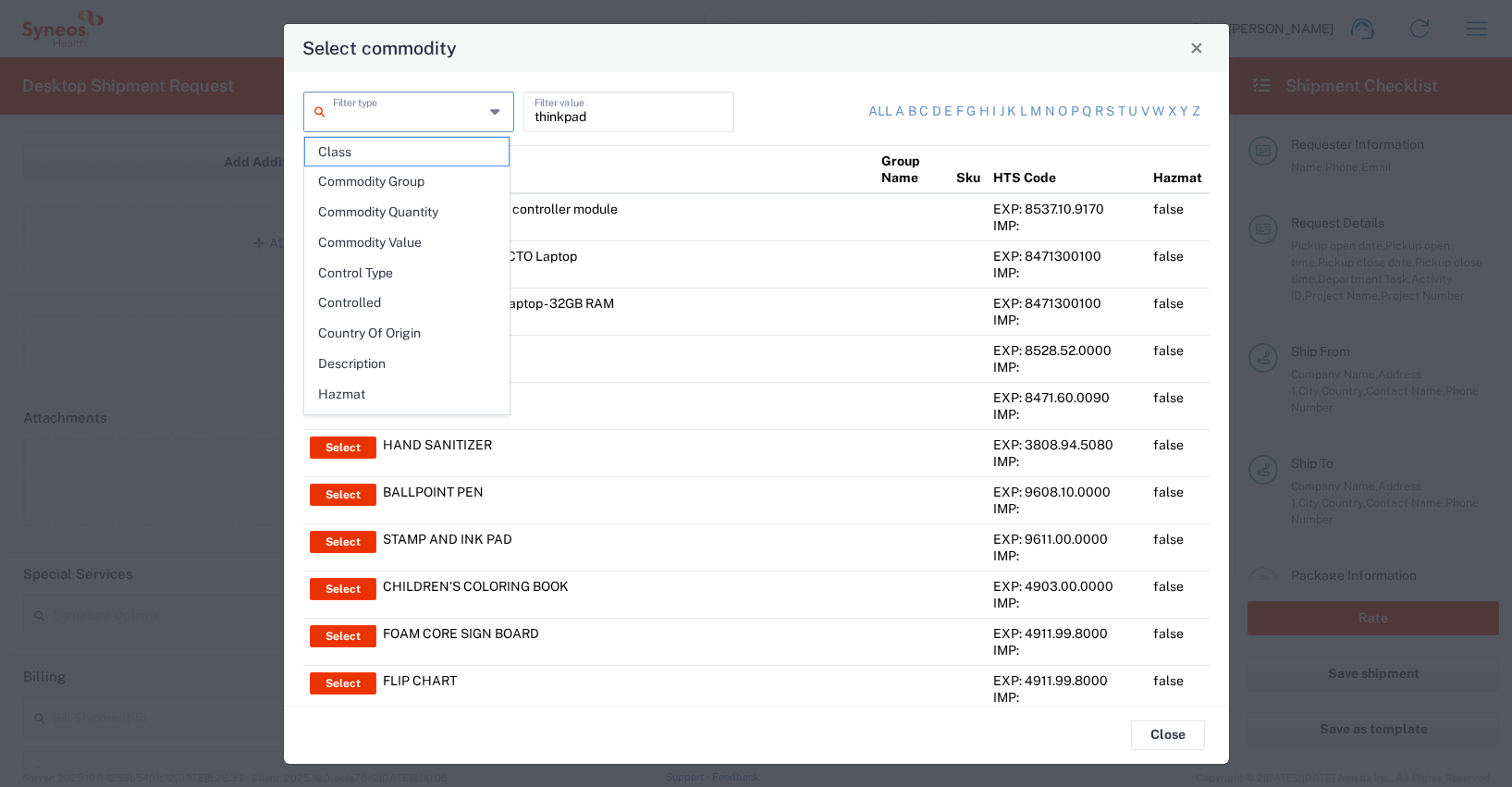
click at [393, 119] on input "text" at bounding box center [409, 110] width 151 height 33
click at [380, 339] on span "Product Name" at bounding box center [407, 338] width 203 height 29
type input "Product Name"
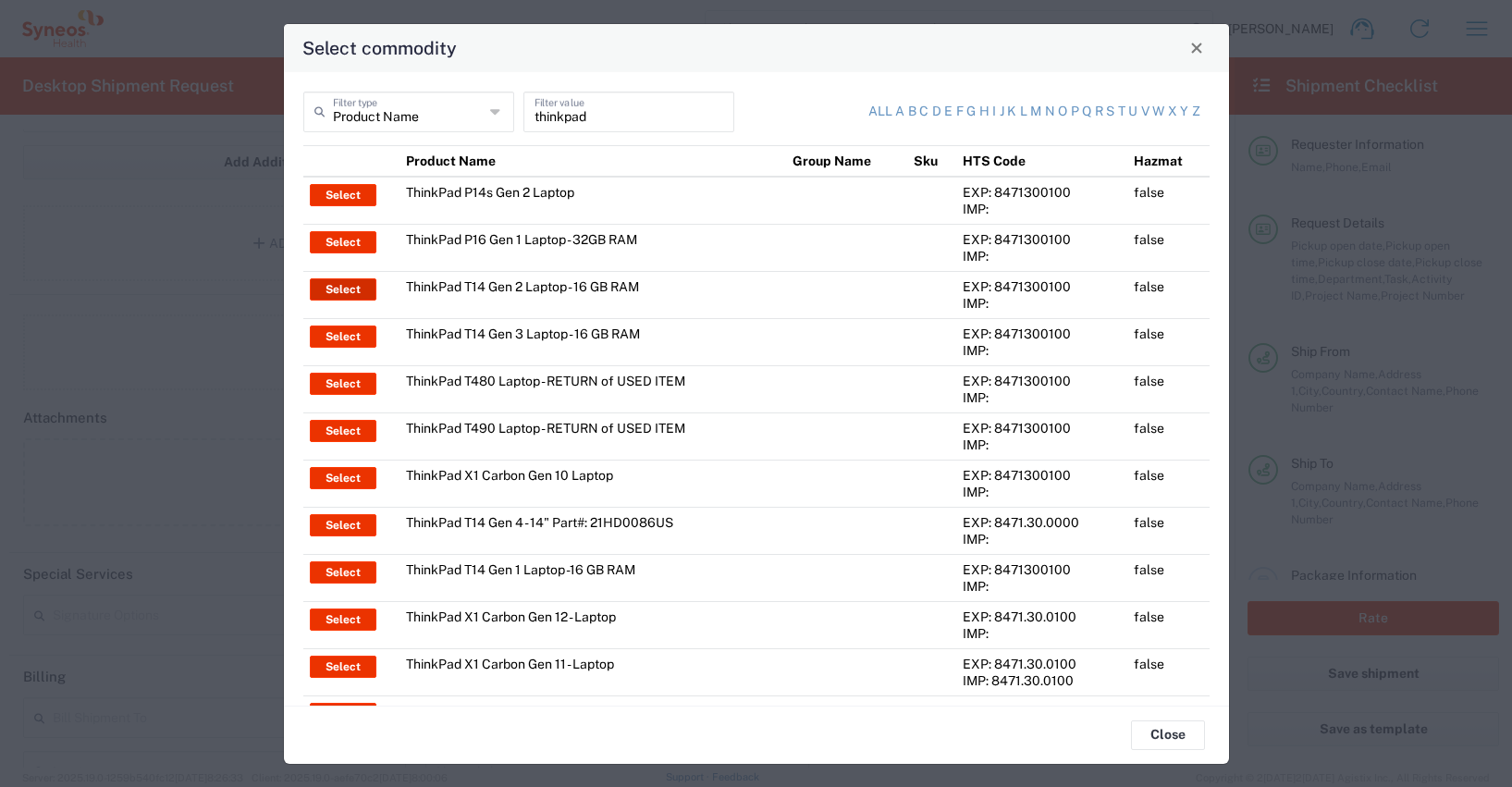
click at [346, 284] on button "Select" at bounding box center [343, 289] width 66 height 22
type input "ThinkPad T14 Gen 2 Laptop - 16 GB RAM"
type input "1"
type textarea "Intel Core i7-1156G7 vProÂ® Processor - 14"- 16 GB RAM - 512 GB SSD"
type input "[GEOGRAPHIC_DATA]"
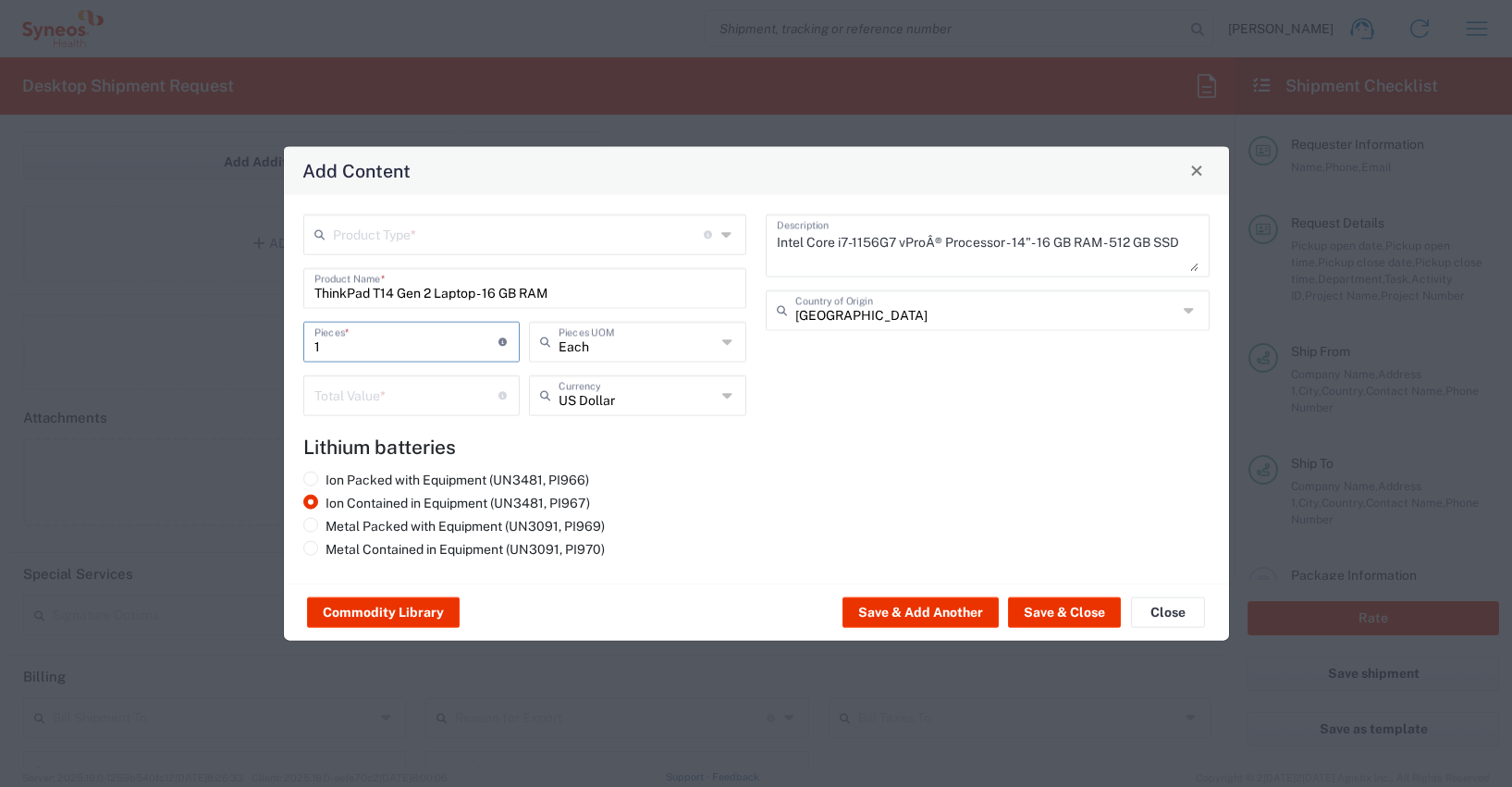
click at [326, 348] on input "1" at bounding box center [407, 340] width 185 height 33
type input "2"
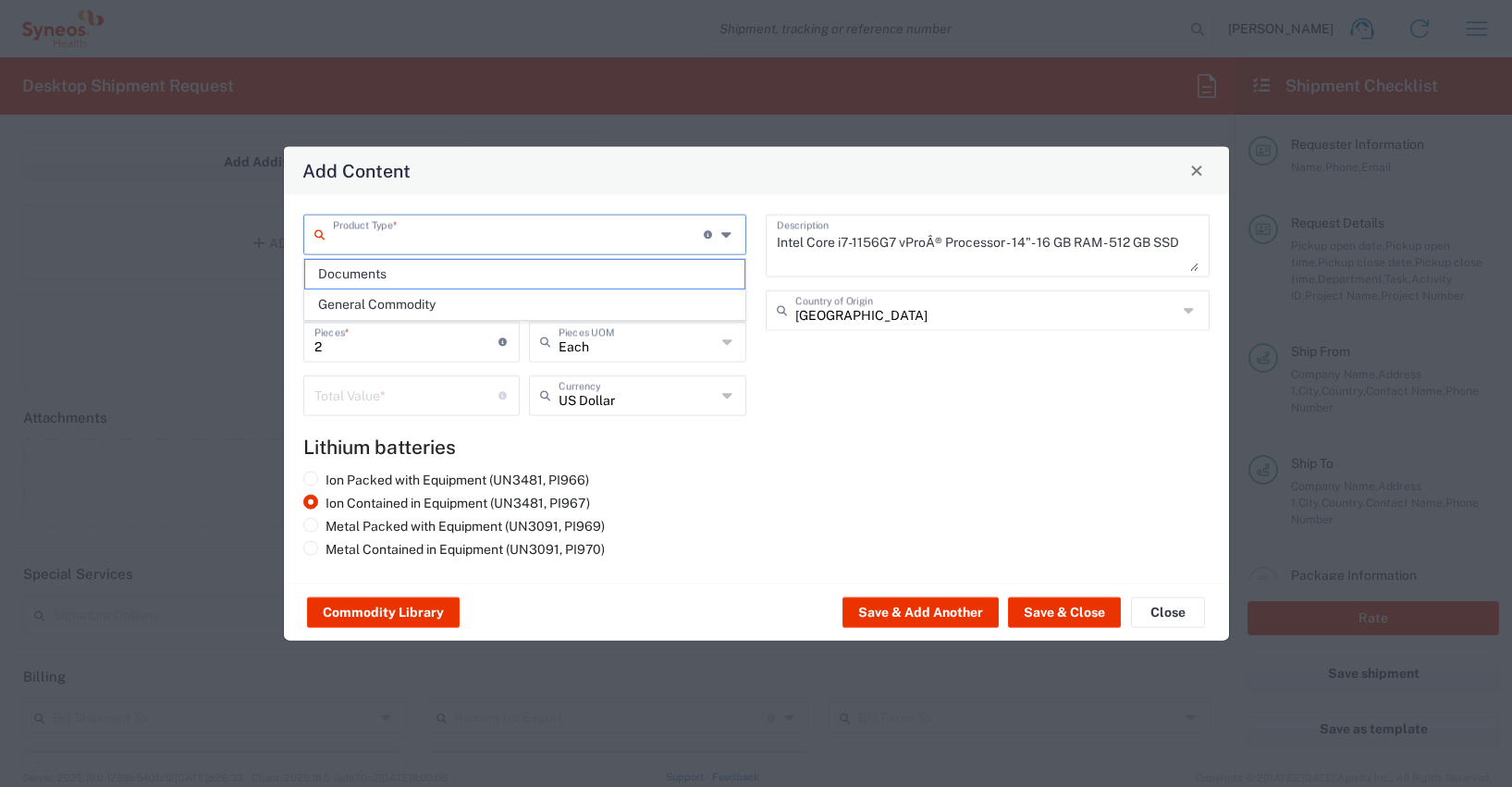
click at [442, 235] on input "text" at bounding box center [519, 232] width 371 height 33
click at [385, 301] on span "General Commodity" at bounding box center [525, 304] width 441 height 29
type input "General Commodity"
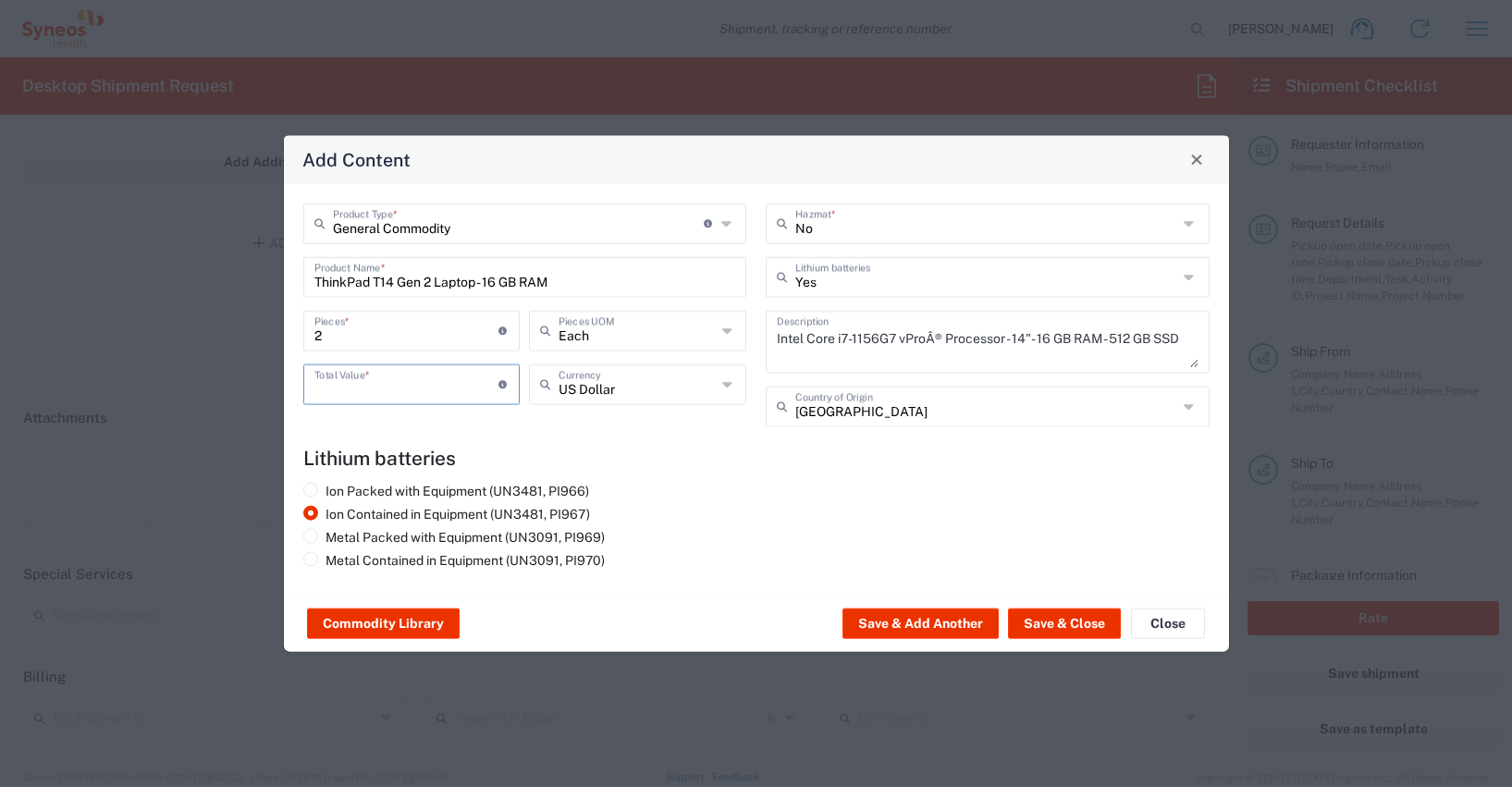
click at [340, 386] on input "number" at bounding box center [407, 382] width 185 height 33
type input "1200"
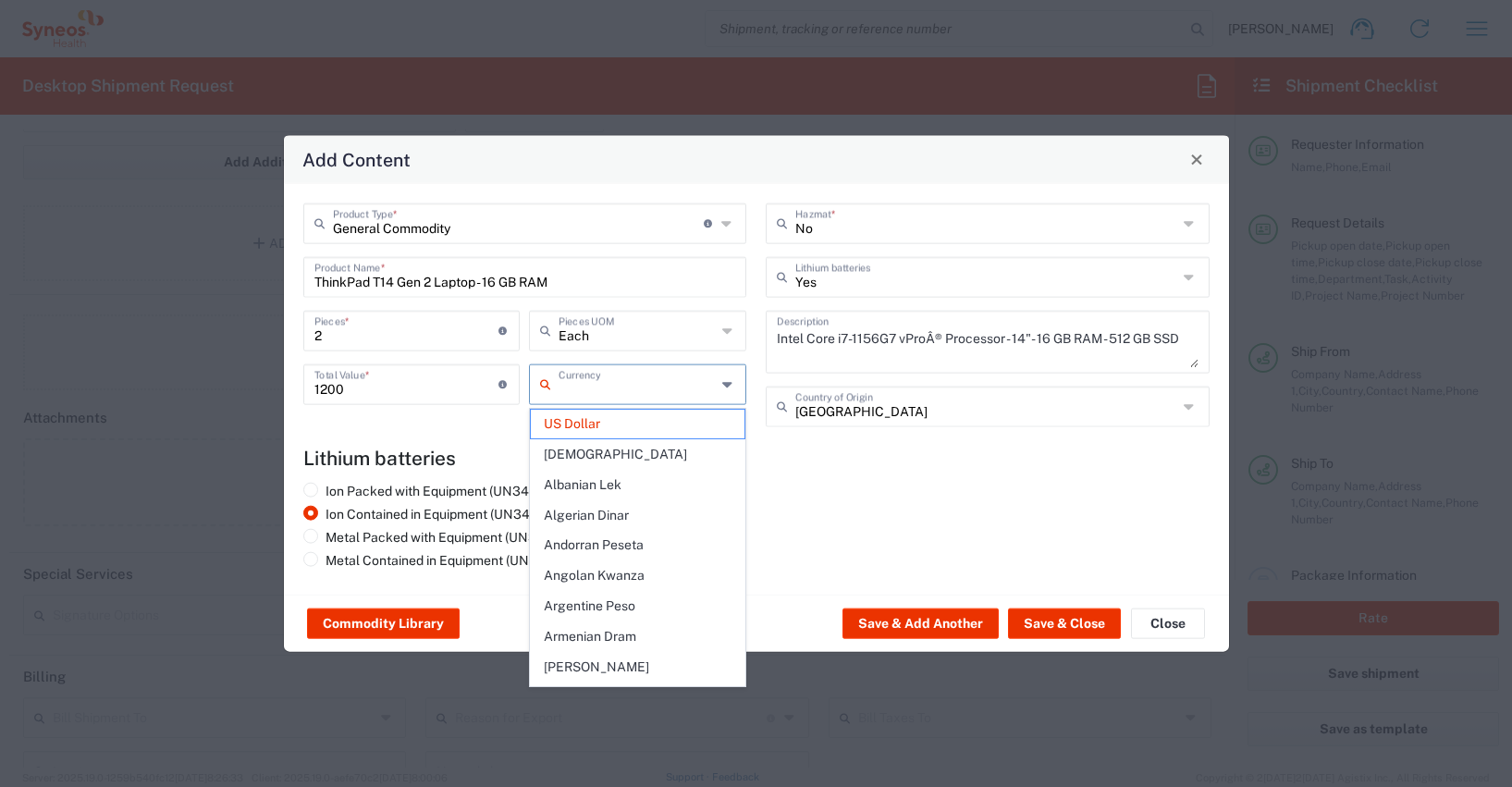
click at [580, 389] on input "text" at bounding box center [637, 382] width 157 height 33
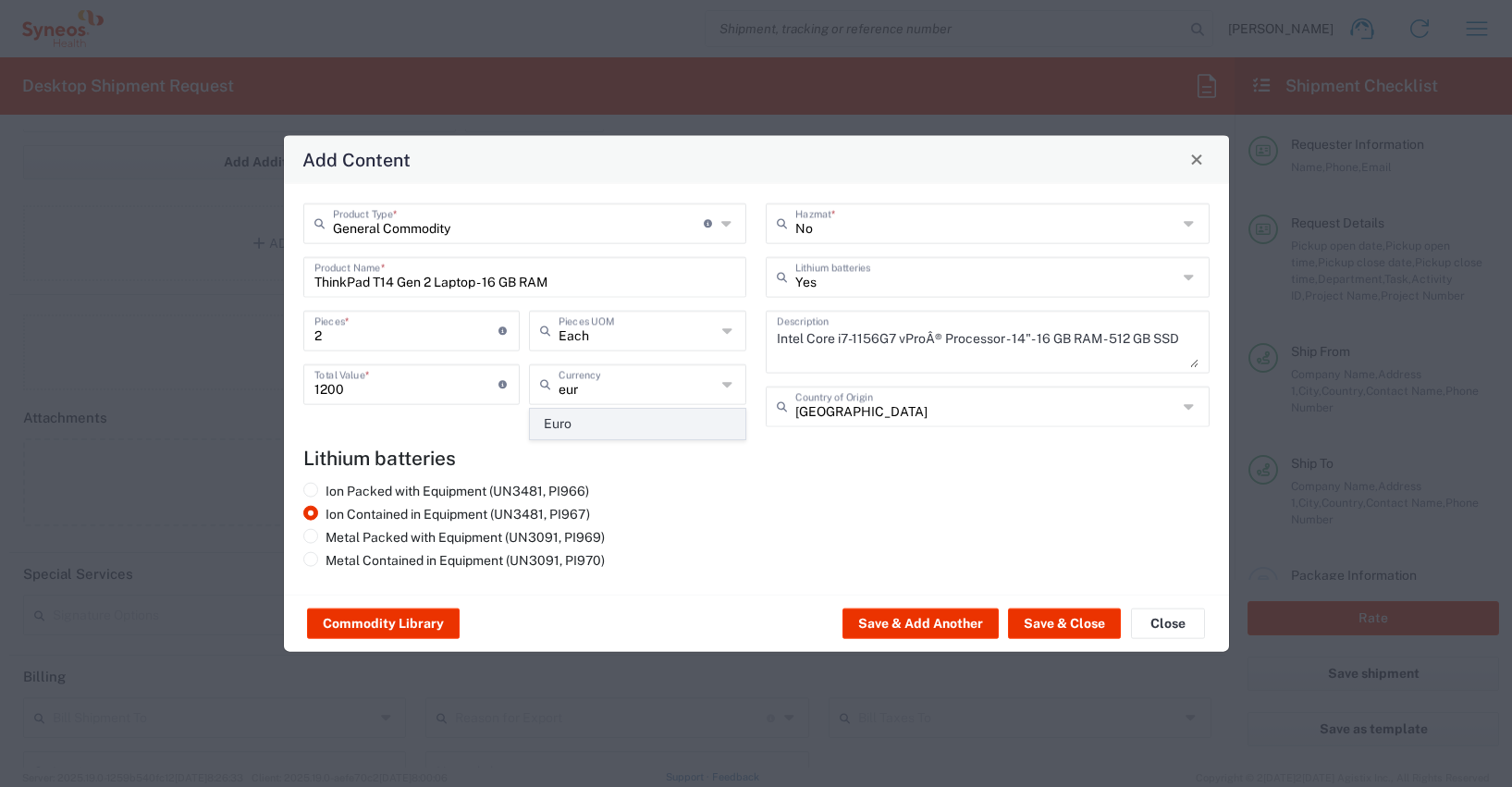
click at [563, 427] on span "Euro" at bounding box center [637, 424] width 214 height 29
type input "Euro"
click at [1057, 616] on button "Save & Close" at bounding box center [1064, 624] width 113 height 30
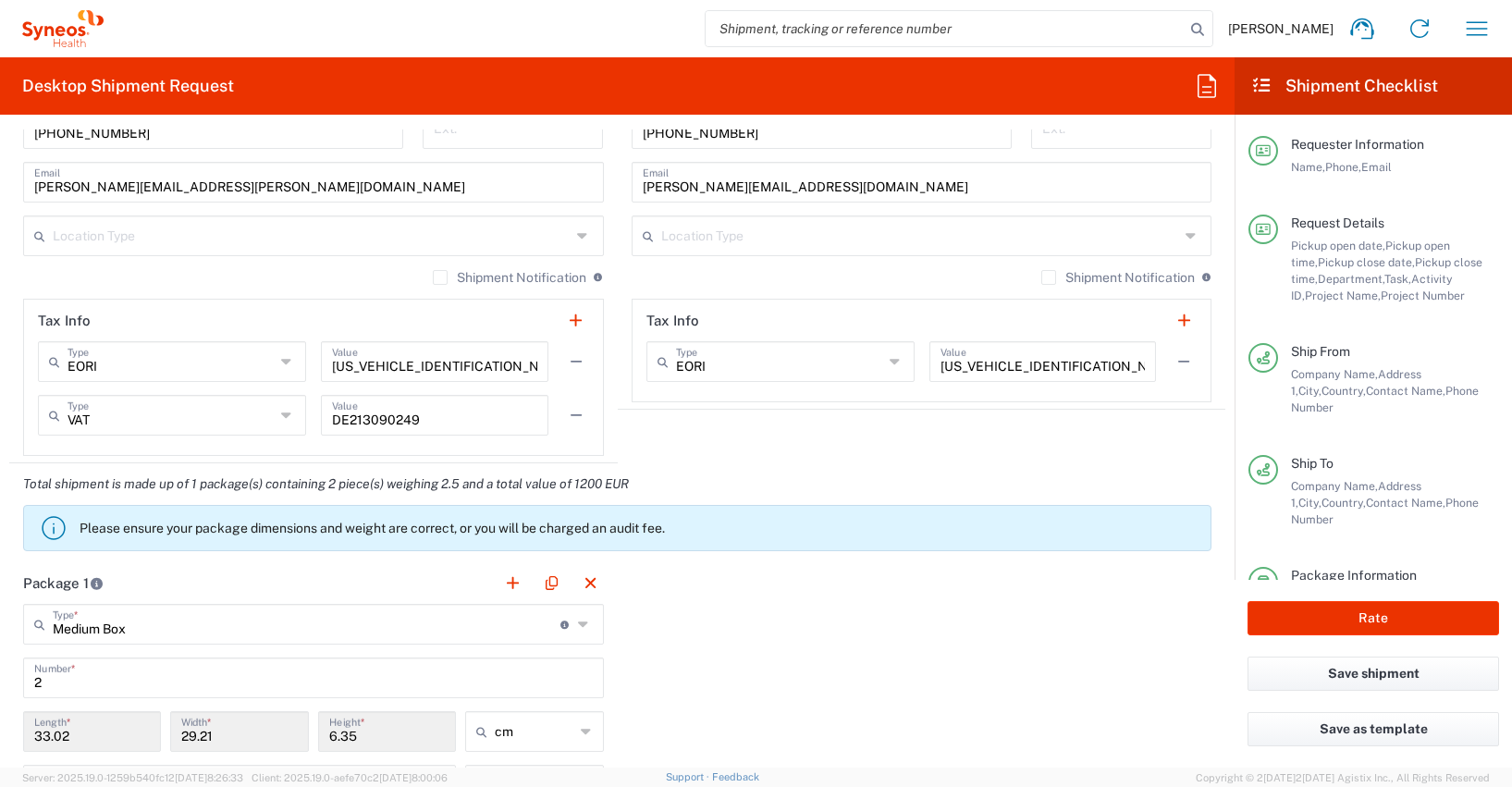
scroll to position [1682, 0]
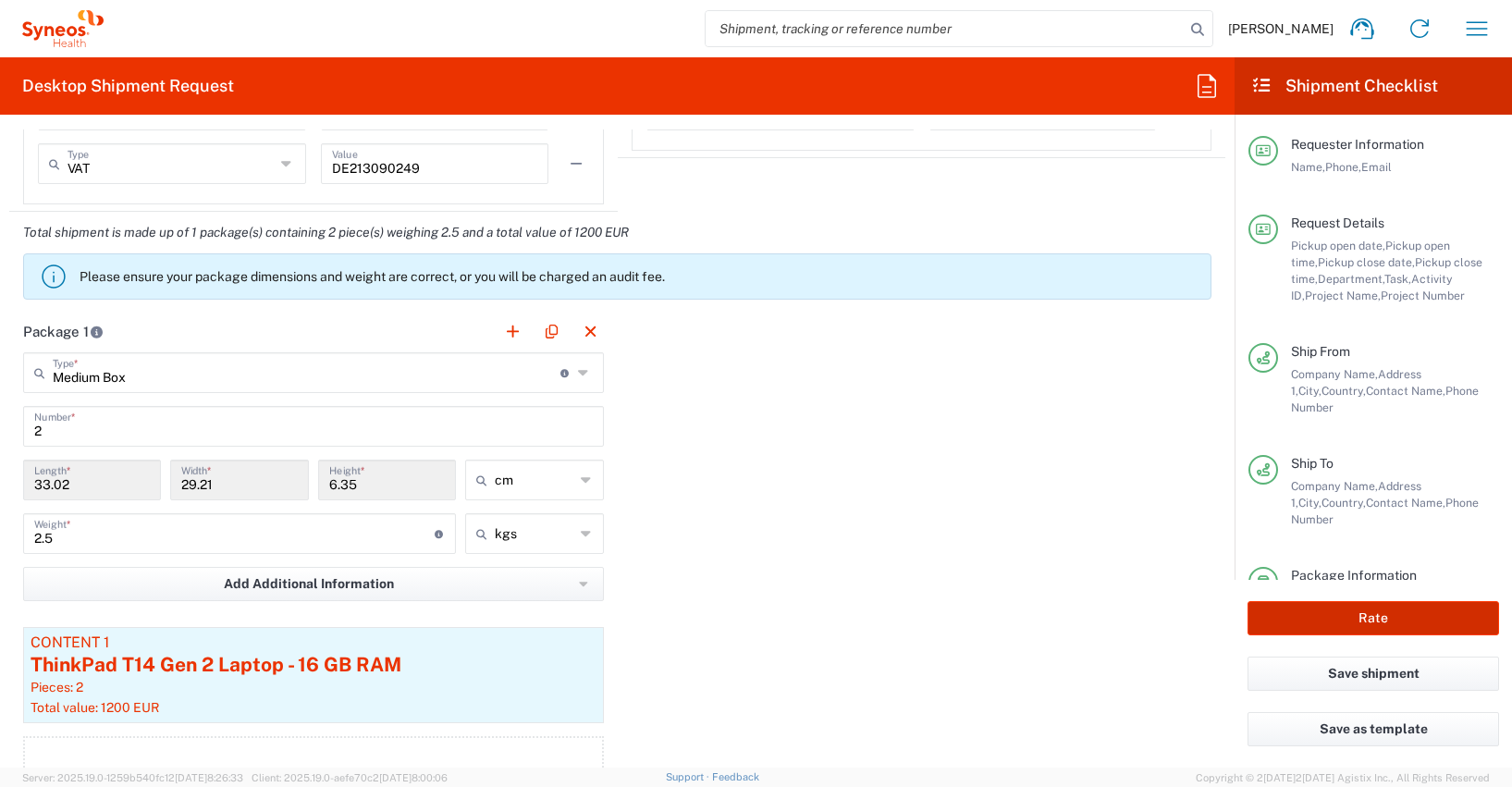
click at [1301, 619] on button "Rate" at bounding box center [1374, 618] width 252 height 35
type input "4510 DEPARTMENTAL EXPENSE"
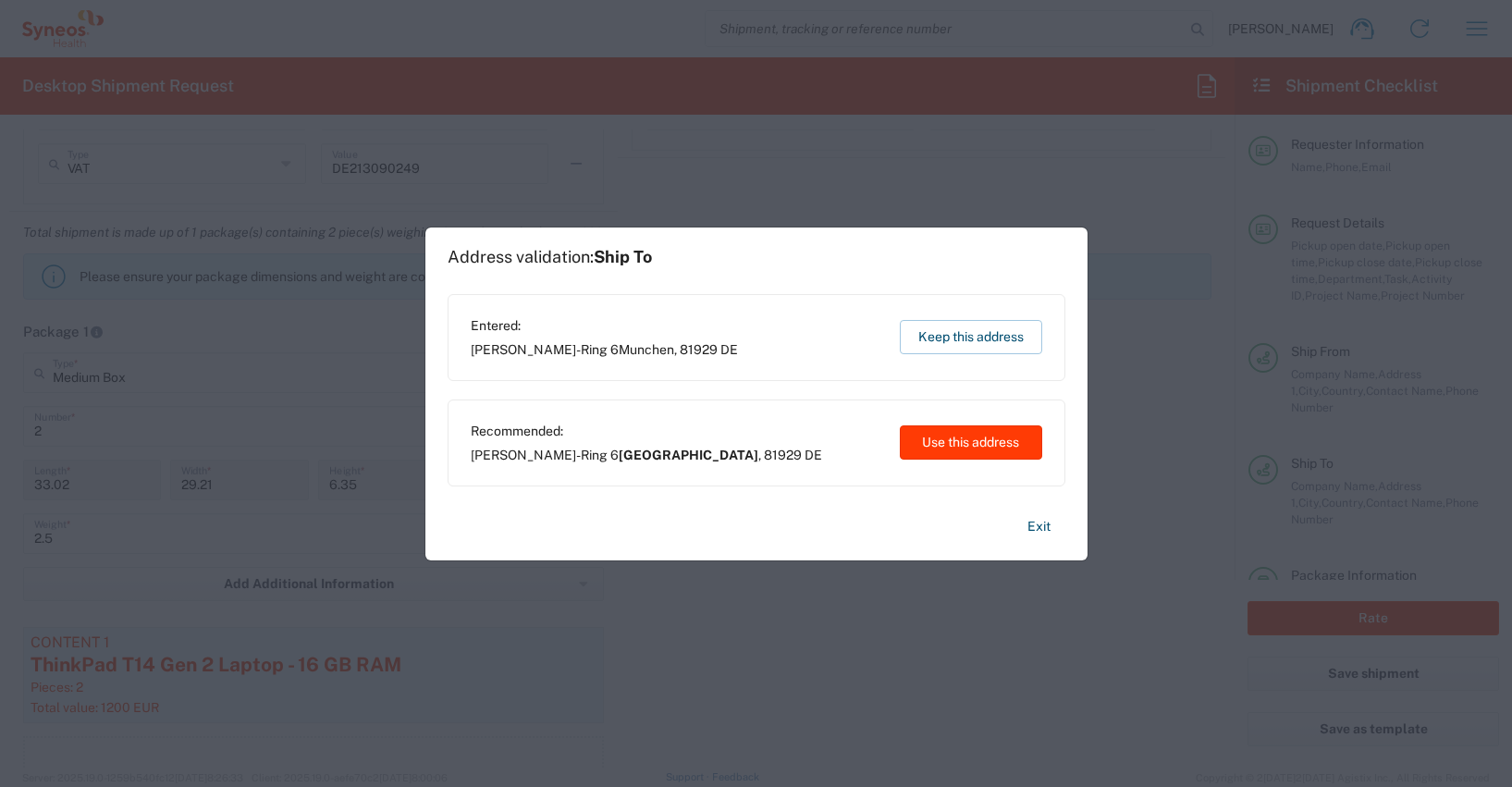
click at [955, 439] on button "Use this address" at bounding box center [971, 443] width 143 height 35
type input "[GEOGRAPHIC_DATA]"
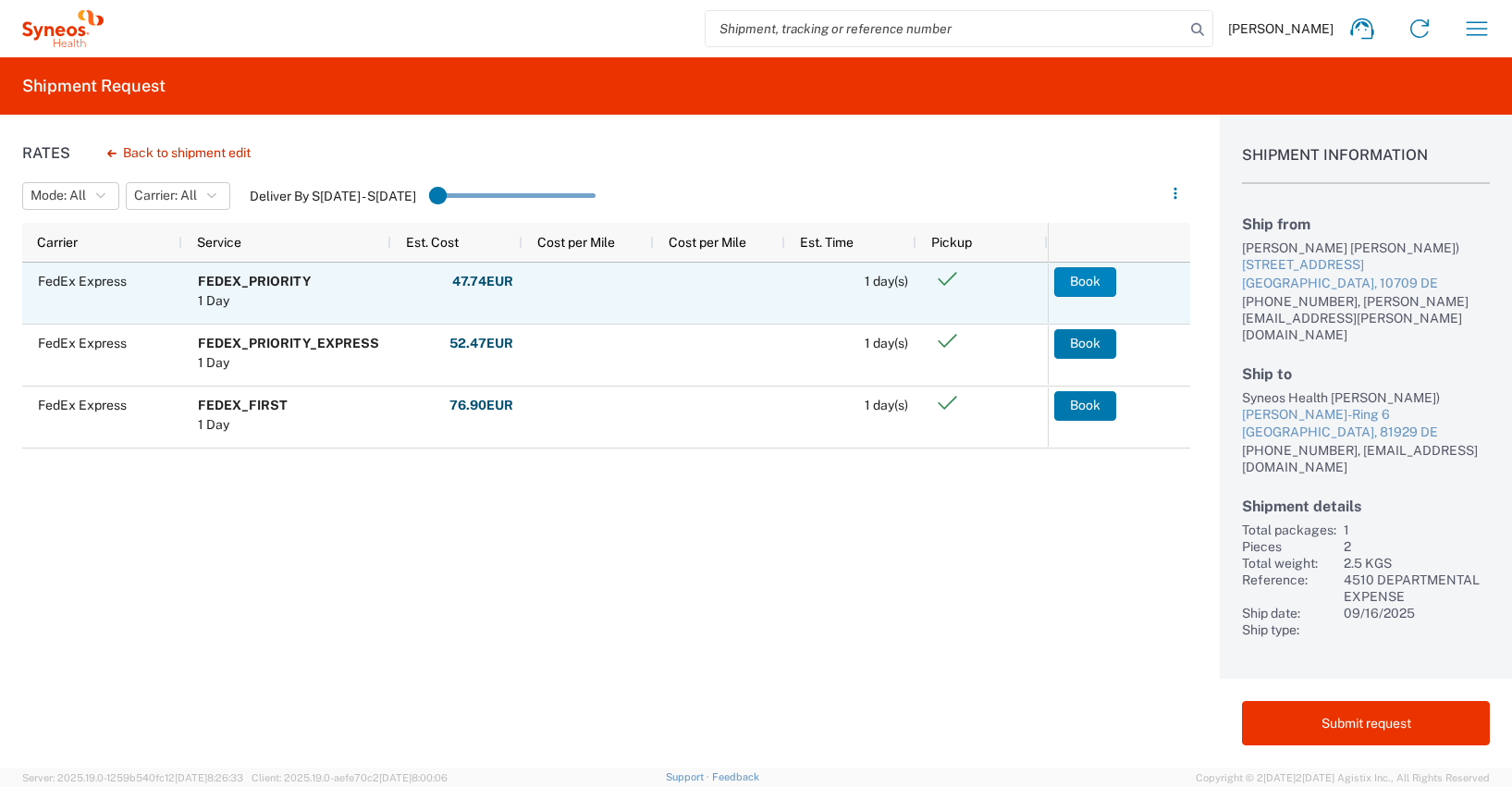
click at [1083, 279] on button "Book" at bounding box center [1085, 282] width 62 height 30
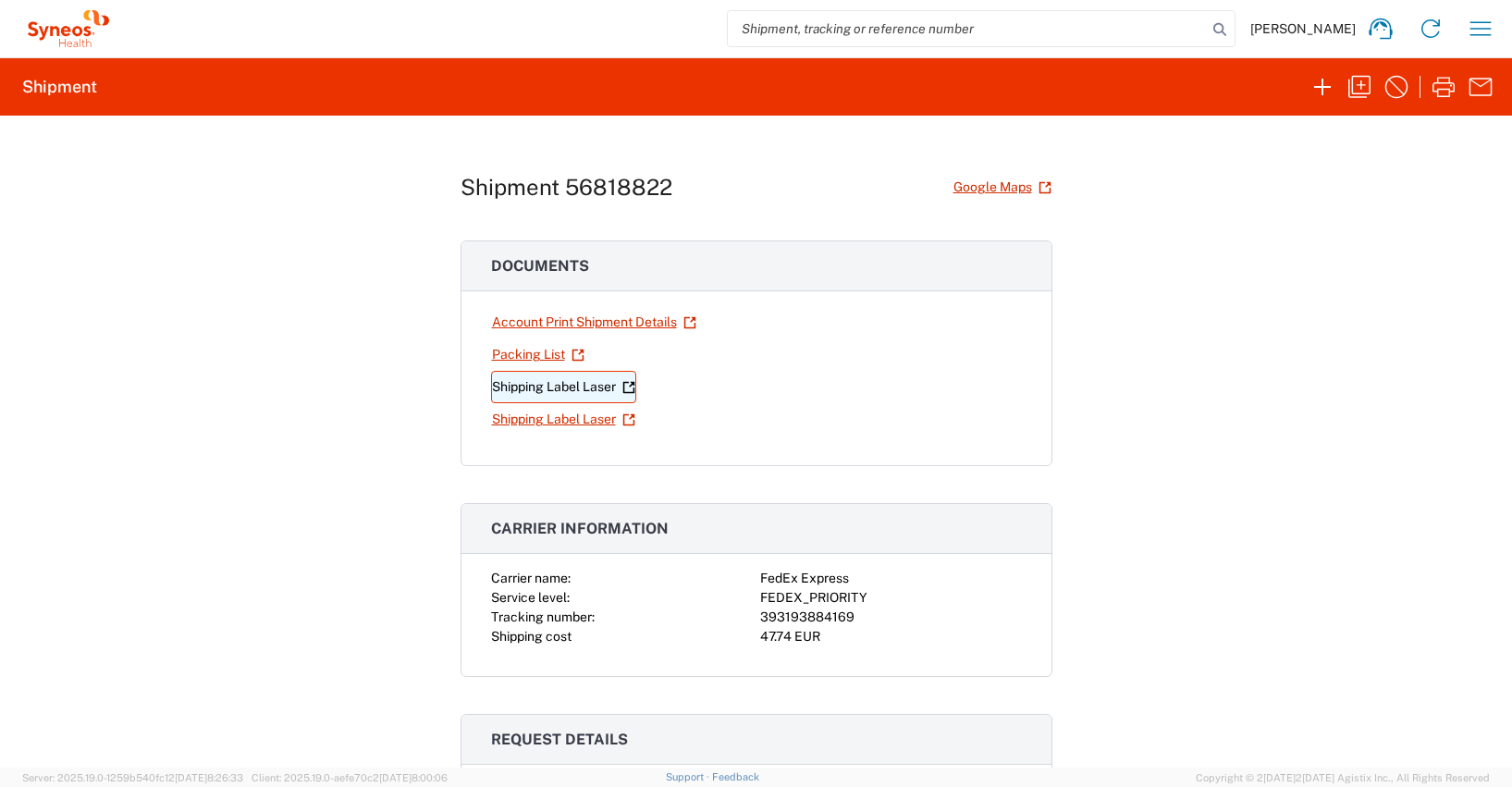
click at [562, 386] on link "Shipping Label Laser" at bounding box center [564, 386] width 146 height 33
click at [560, 386] on link "Shipping Label Laser" at bounding box center [564, 386] width 146 height 33
click at [562, 424] on link "Shipping Label Laser" at bounding box center [564, 419] width 146 height 33
